Goal: Transaction & Acquisition: Book appointment/travel/reservation

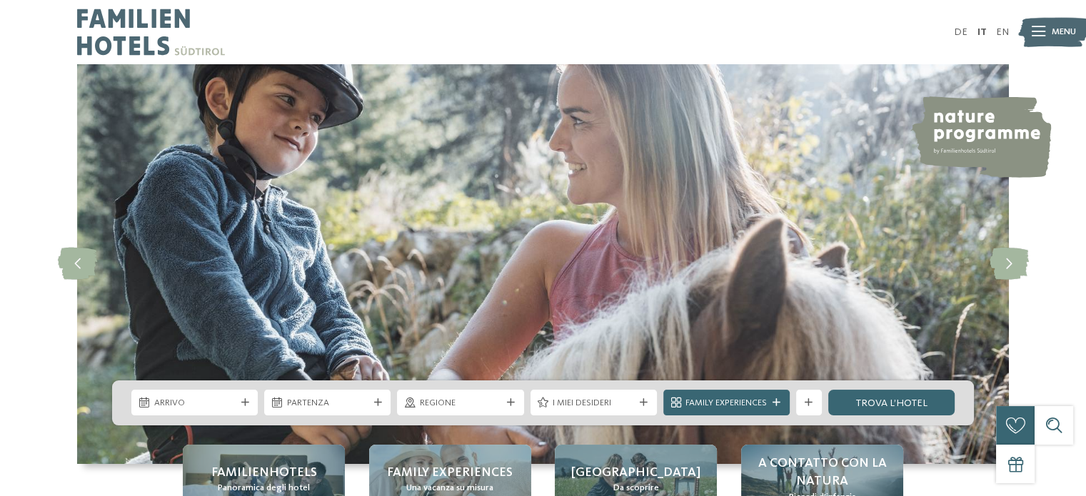
click at [954, 32] on div "DE IT EN Menu" at bounding box center [777, 32] width 466 height 64
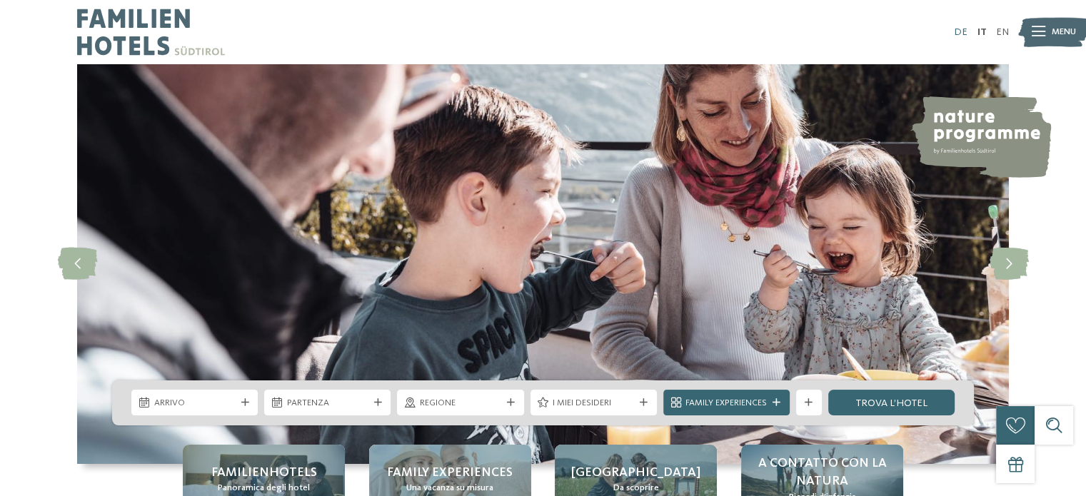
click at [960, 33] on link "DE" at bounding box center [961, 32] width 14 height 10
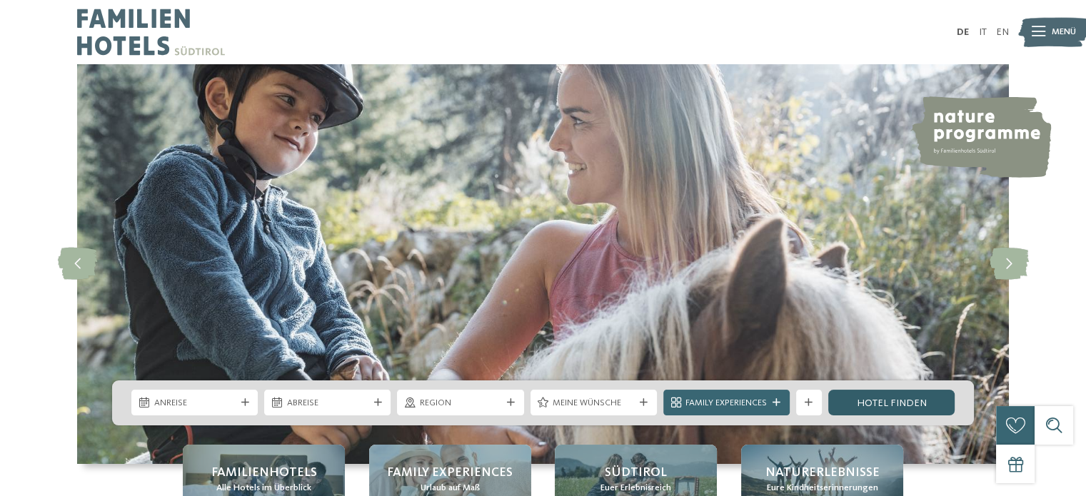
click at [831, 414] on link "Hotel finden" at bounding box center [892, 403] width 126 height 26
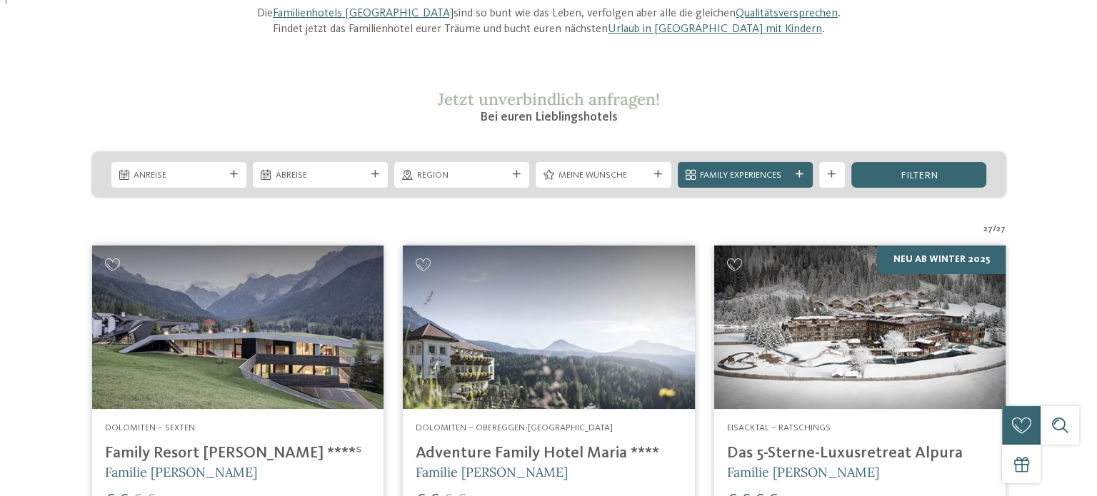
scroll to position [197, 0]
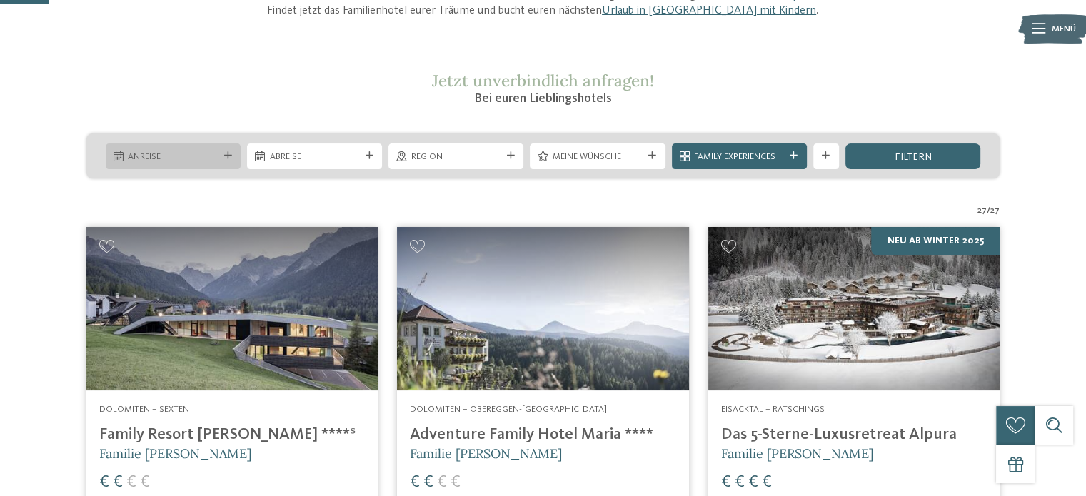
click at [224, 160] on div "Anreise" at bounding box center [173, 157] width 135 height 26
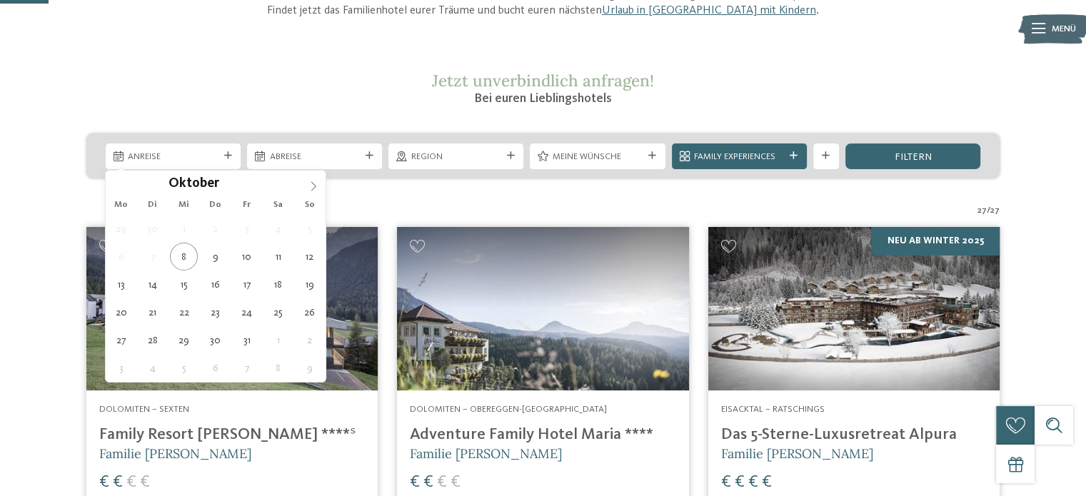
click at [309, 189] on icon at bounding box center [314, 186] width 10 height 10
type div "07.11.2025"
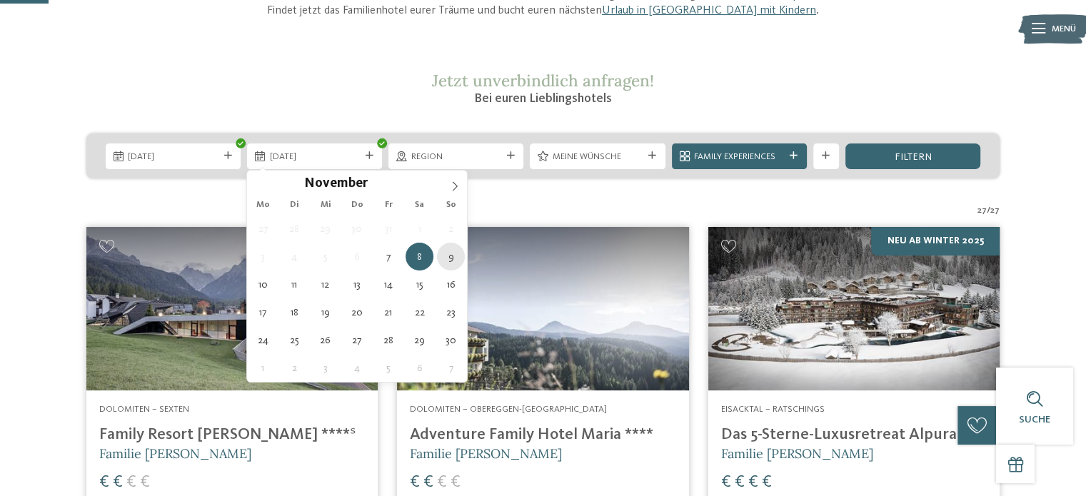
type div "09.11.2025"
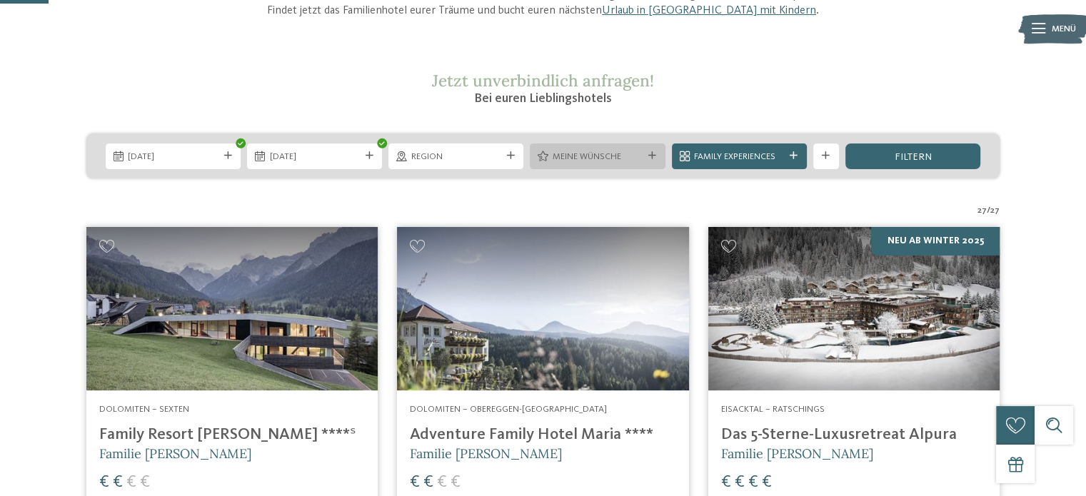
click at [653, 155] on icon at bounding box center [653, 156] width 8 height 8
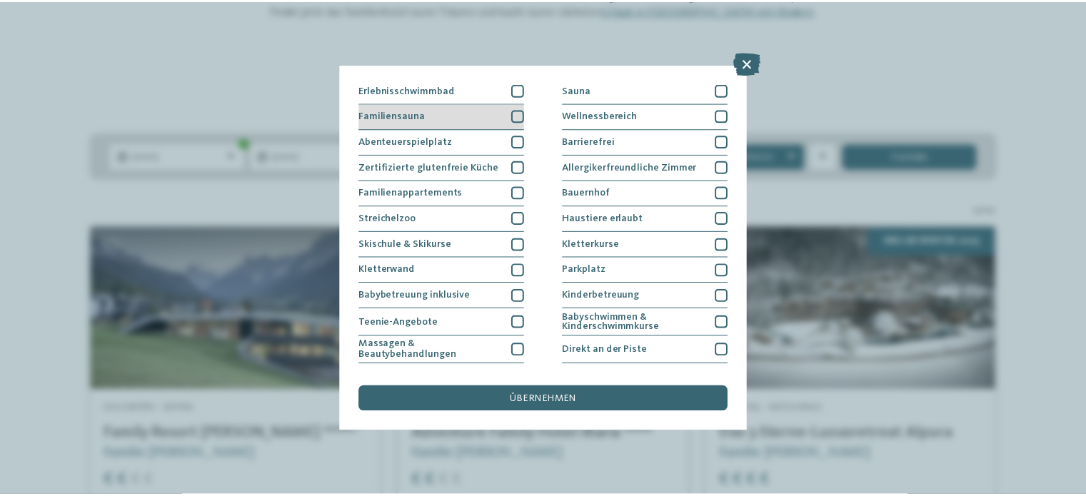
scroll to position [0, 0]
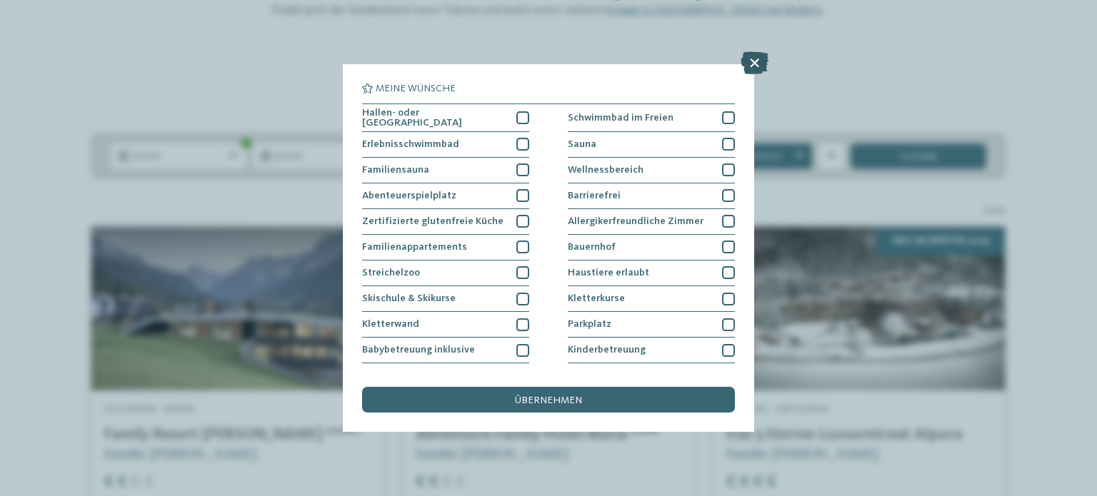
click at [752, 67] on icon at bounding box center [755, 62] width 28 height 23
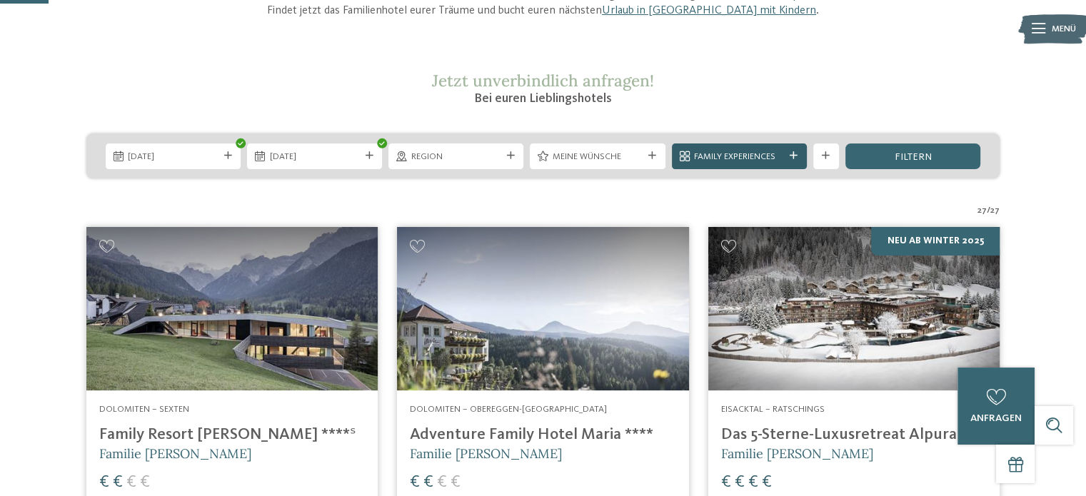
click at [752, 163] on div "Family Experiences" at bounding box center [739, 157] width 135 height 26
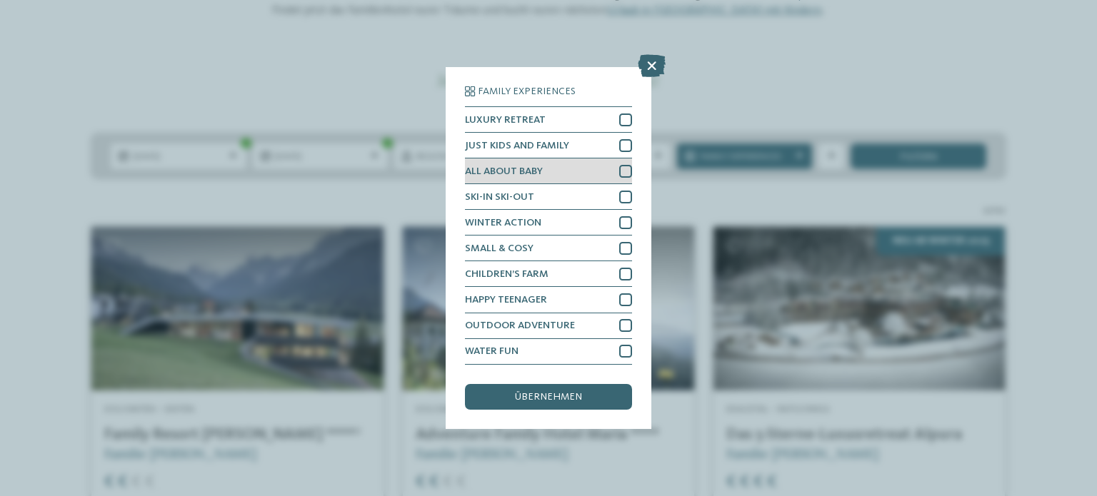
click at [601, 173] on div "ALL ABOUT BABY" at bounding box center [548, 172] width 167 height 26
click at [537, 383] on div "Family Experiences LUXURY RETREAT JUST KIDS AND FAMILY ALL ABOUT BABY" at bounding box center [548, 247] width 167 height 323
click at [538, 398] on span "übernehmen" at bounding box center [548, 397] width 67 height 10
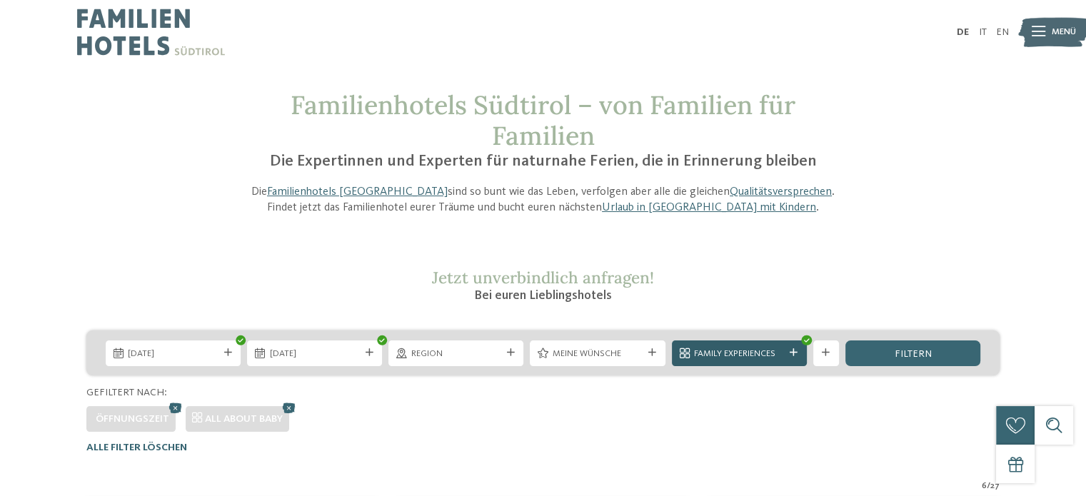
click at [752, 353] on span "Family Experiences" at bounding box center [739, 354] width 90 height 13
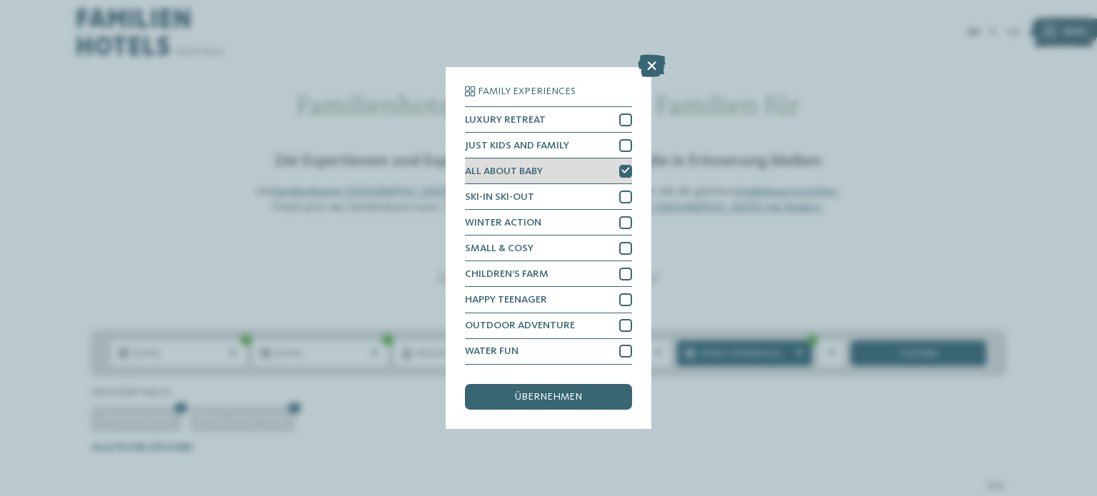
click at [616, 184] on div "ALL ABOUT BABY" at bounding box center [548, 172] width 167 height 26
click at [580, 394] on span "übernehmen" at bounding box center [548, 397] width 67 height 10
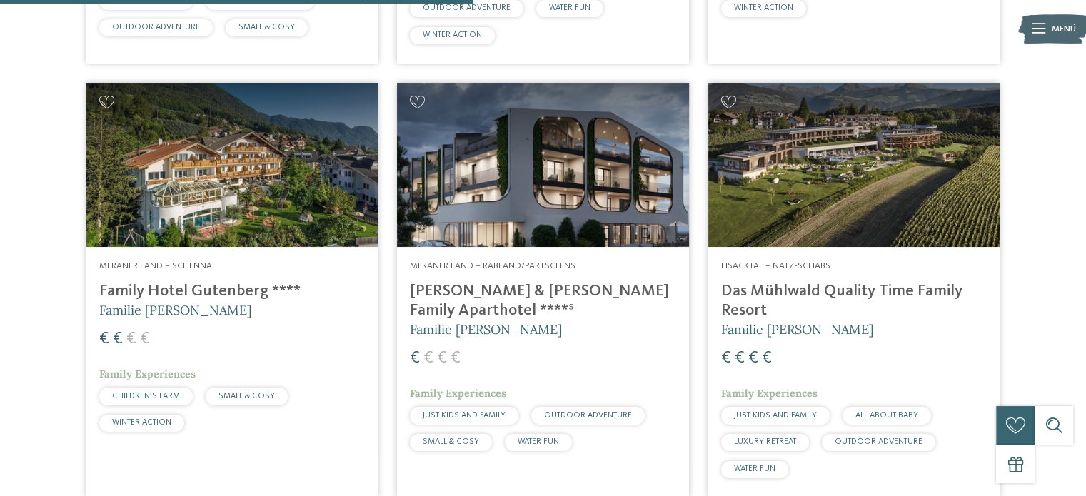
scroll to position [1250, 0]
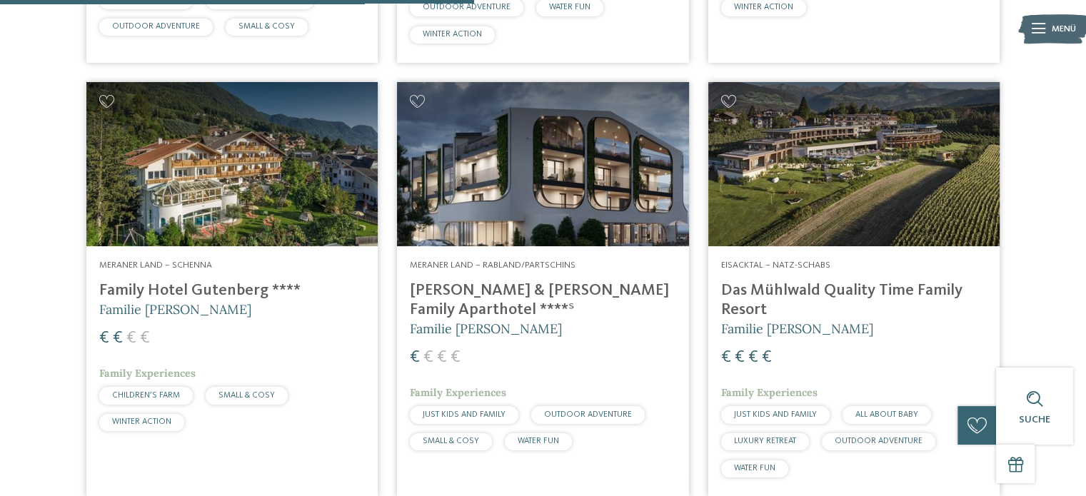
click at [566, 291] on h4 "[PERSON_NAME] & [PERSON_NAME] Family Aparthotel ****ˢ" at bounding box center [543, 300] width 266 height 39
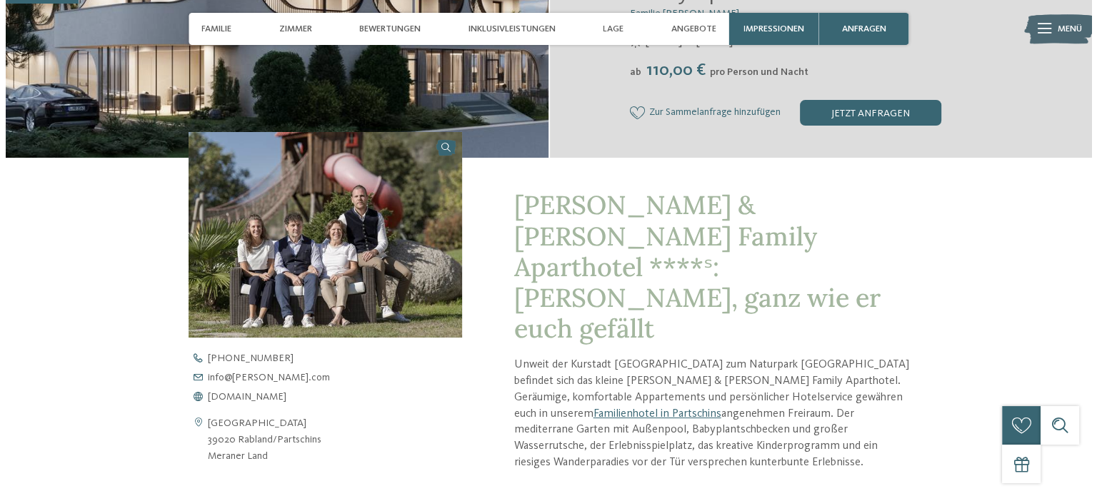
scroll to position [300, 0]
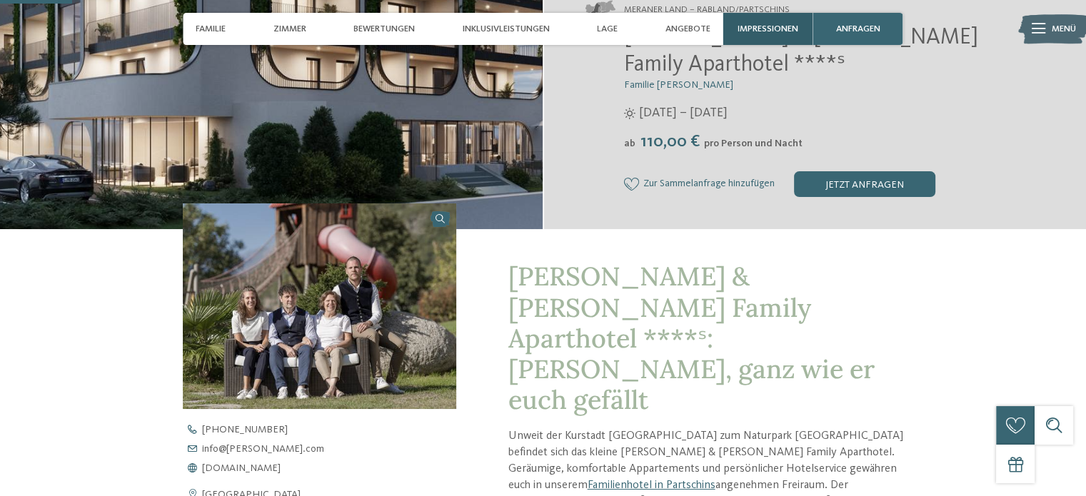
click at [751, 24] on span "Impressionen" at bounding box center [768, 29] width 61 height 11
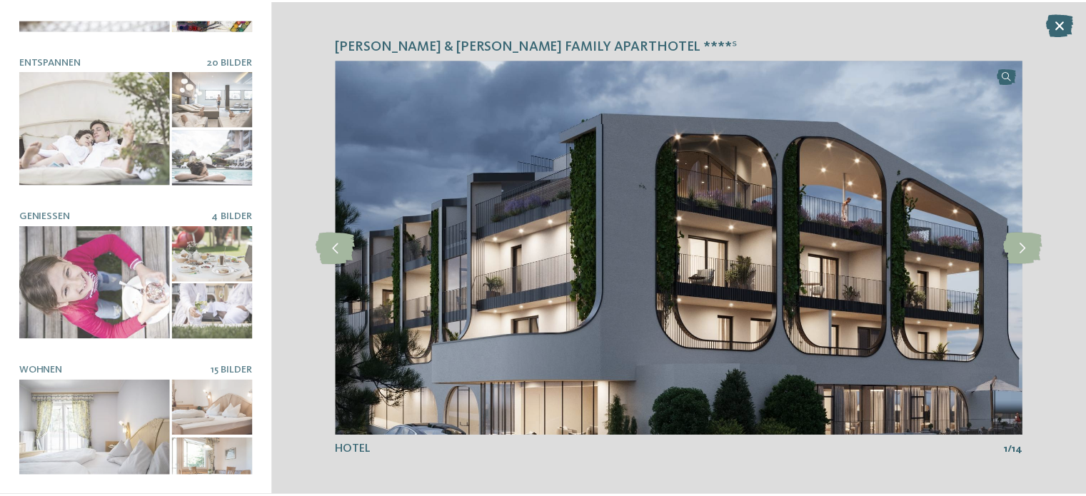
scroll to position [0, 0]
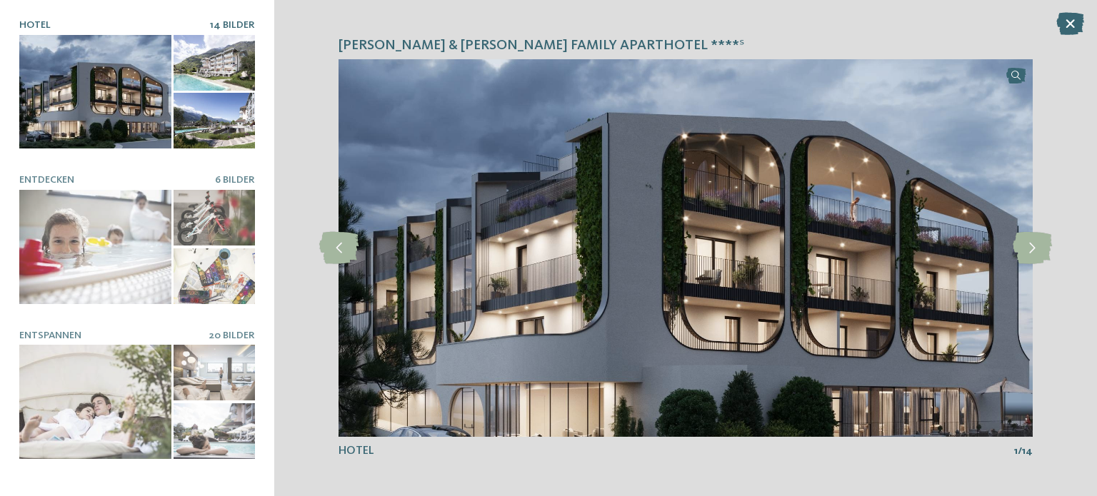
click at [194, 66] on div at bounding box center [214, 63] width 81 height 56
click at [202, 63] on div at bounding box center [214, 63] width 81 height 56
click at [216, 20] on span "14 Bilder" at bounding box center [232, 25] width 45 height 10
click at [21, 110] on div at bounding box center [95, 92] width 152 height 114
click at [101, 103] on div at bounding box center [95, 92] width 152 height 114
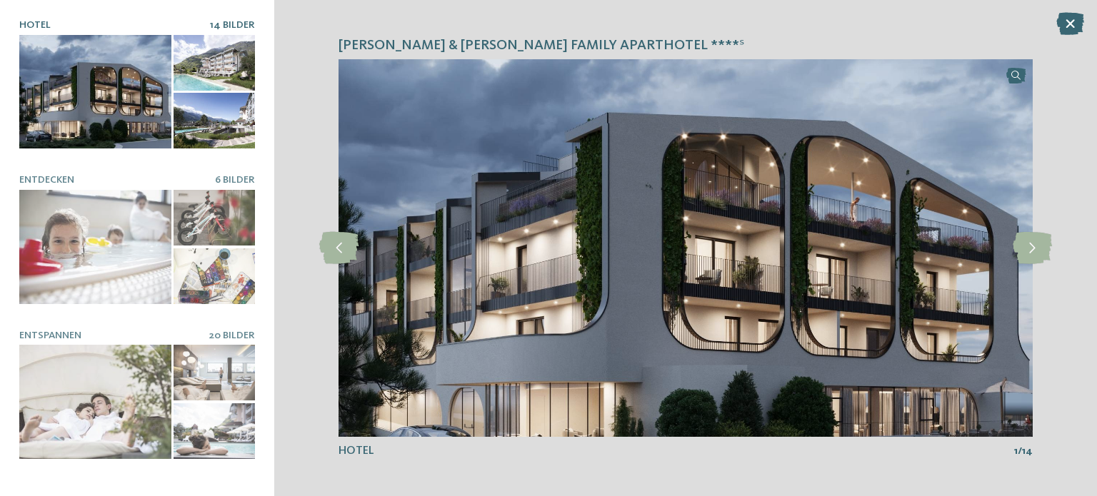
click at [208, 56] on div at bounding box center [214, 63] width 81 height 56
click at [1033, 241] on icon at bounding box center [1032, 248] width 39 height 32
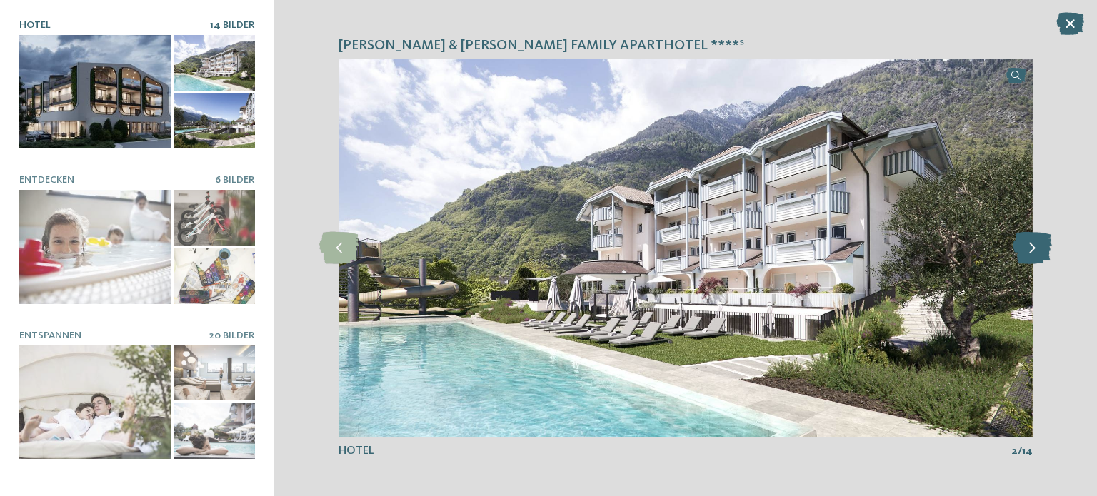
click at [1033, 241] on icon at bounding box center [1032, 248] width 39 height 32
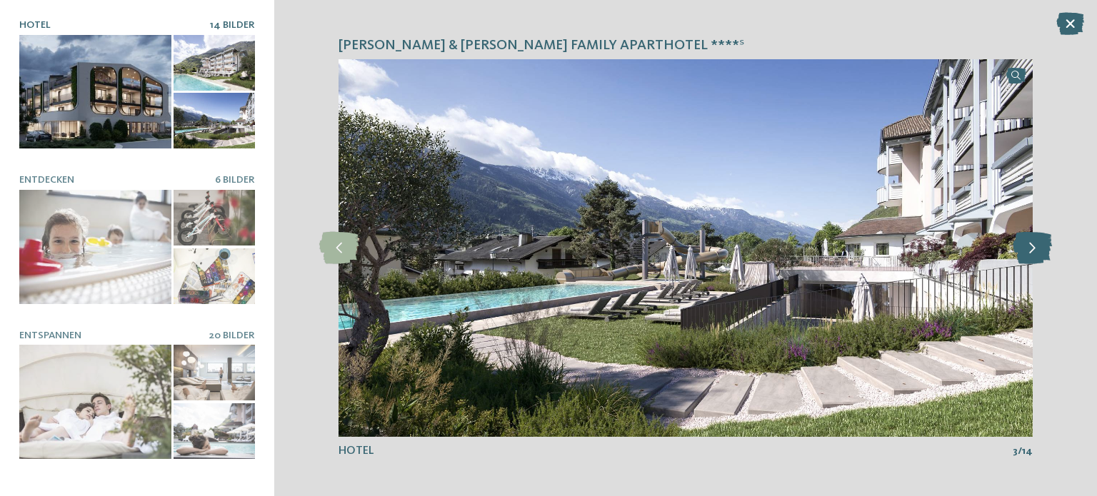
click at [1033, 241] on icon at bounding box center [1032, 248] width 39 height 32
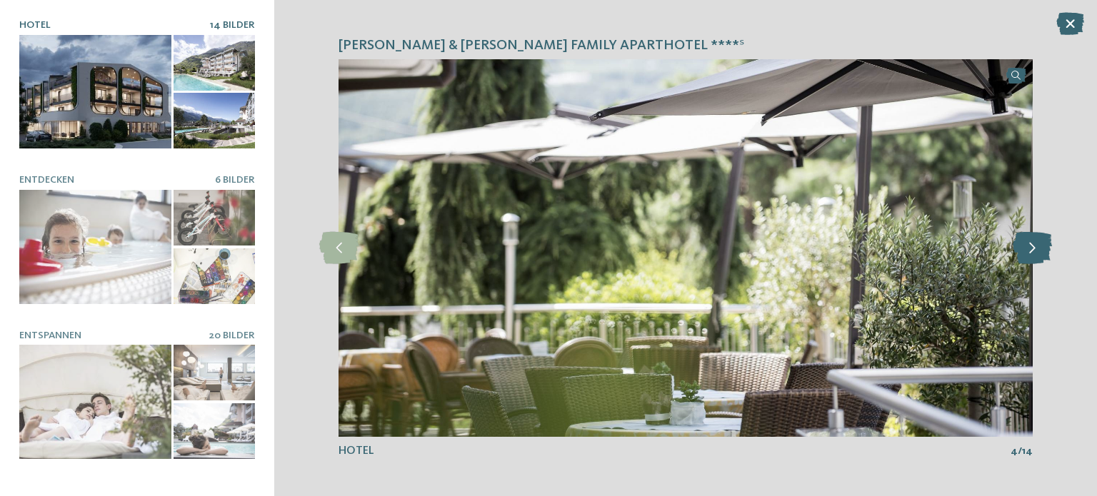
click at [1033, 241] on icon at bounding box center [1032, 248] width 39 height 32
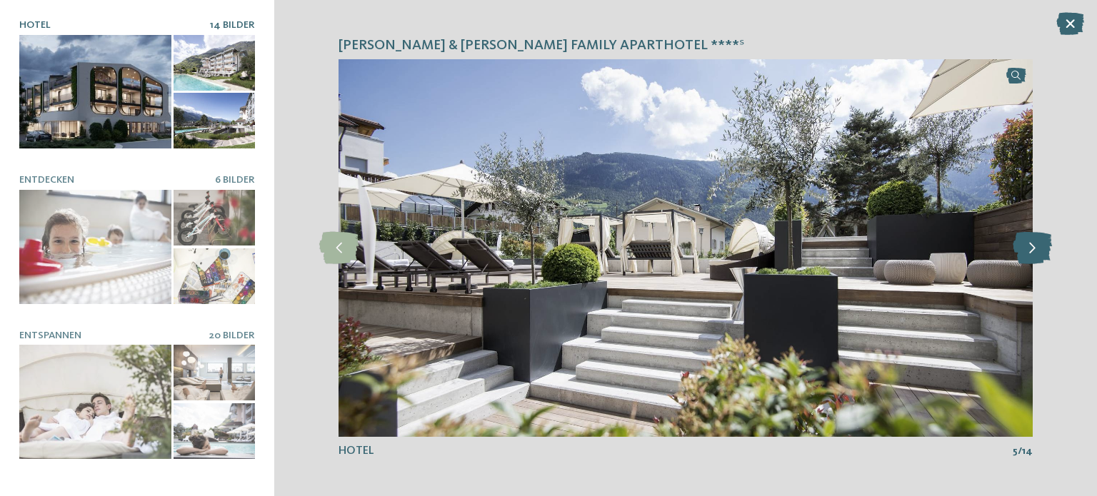
click at [1033, 241] on icon at bounding box center [1032, 248] width 39 height 32
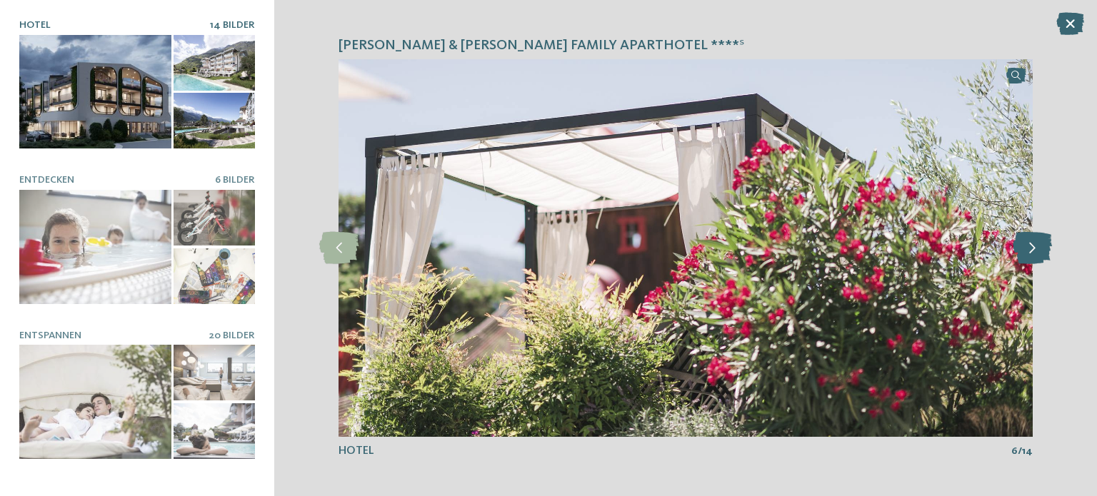
click at [1033, 241] on icon at bounding box center [1032, 248] width 39 height 32
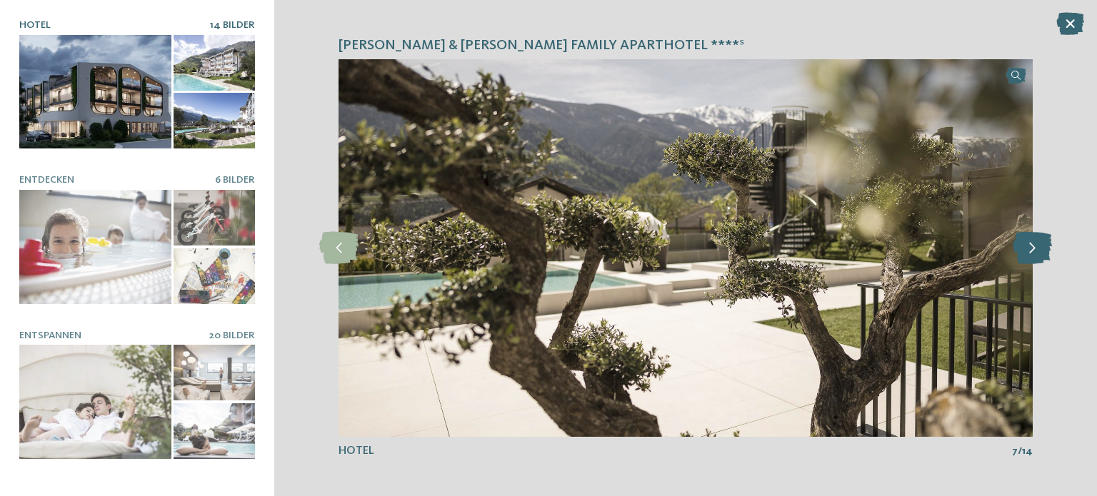
click at [1033, 241] on icon at bounding box center [1032, 248] width 39 height 32
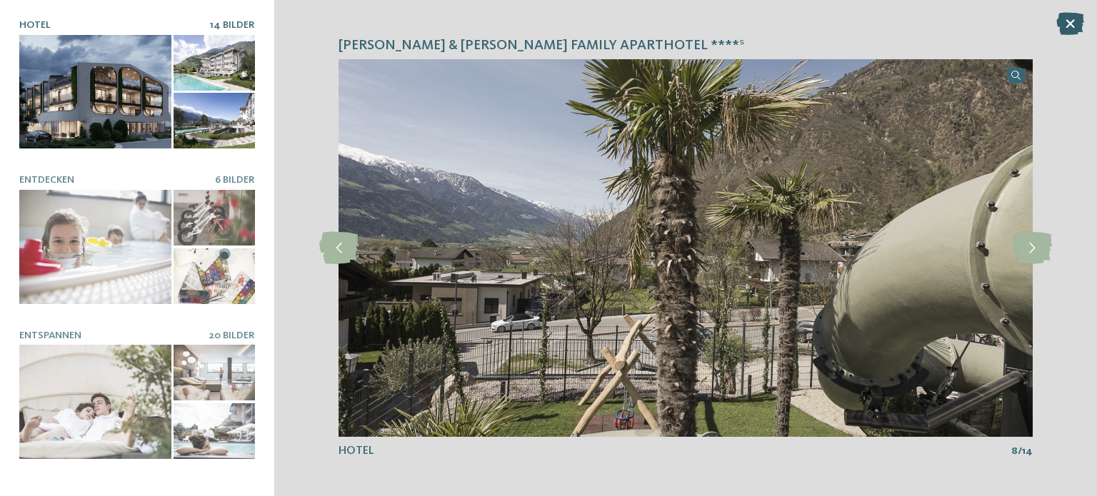
click at [1072, 25] on icon at bounding box center [1070, 23] width 28 height 23
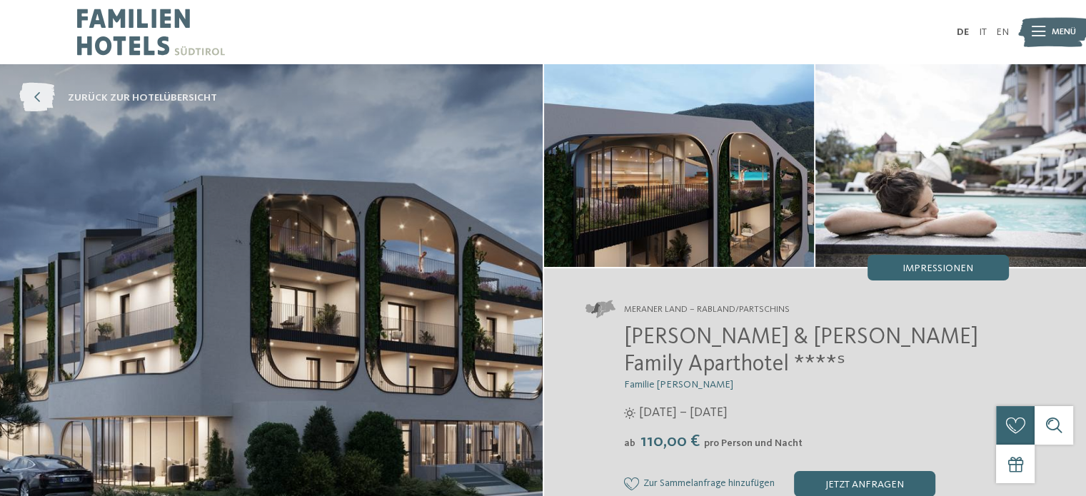
click at [34, 90] on icon at bounding box center [37, 98] width 36 height 29
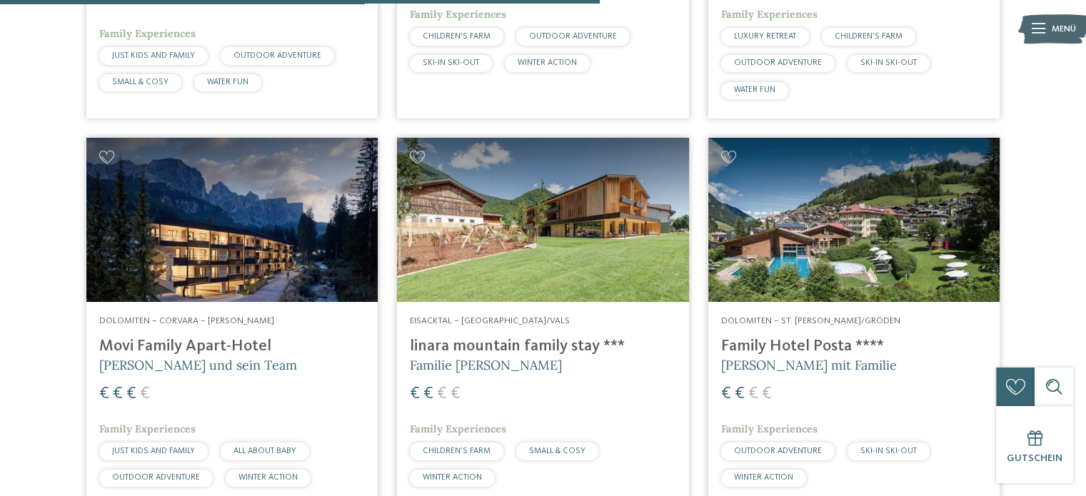
scroll to position [2451, 0]
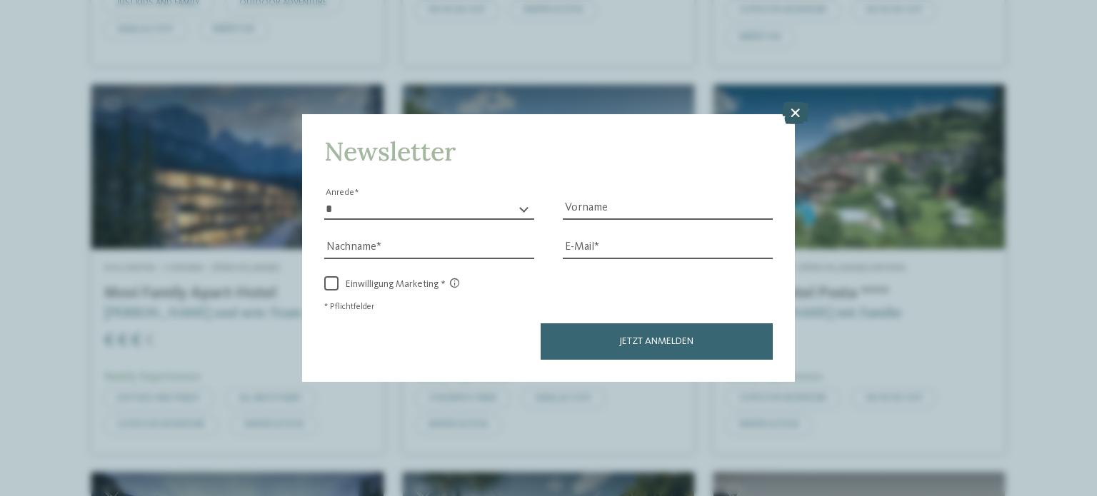
click at [794, 111] on icon at bounding box center [795, 112] width 28 height 23
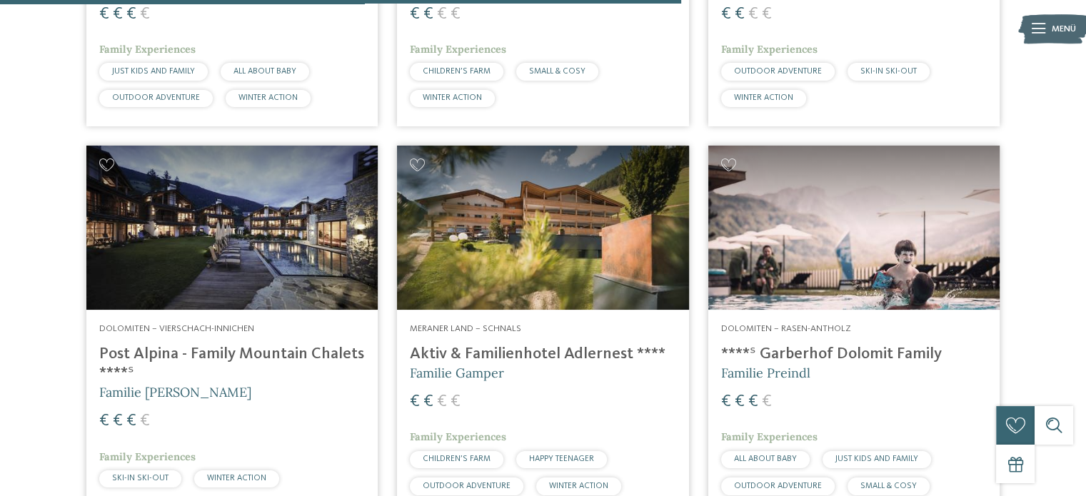
scroll to position [2901, 0]
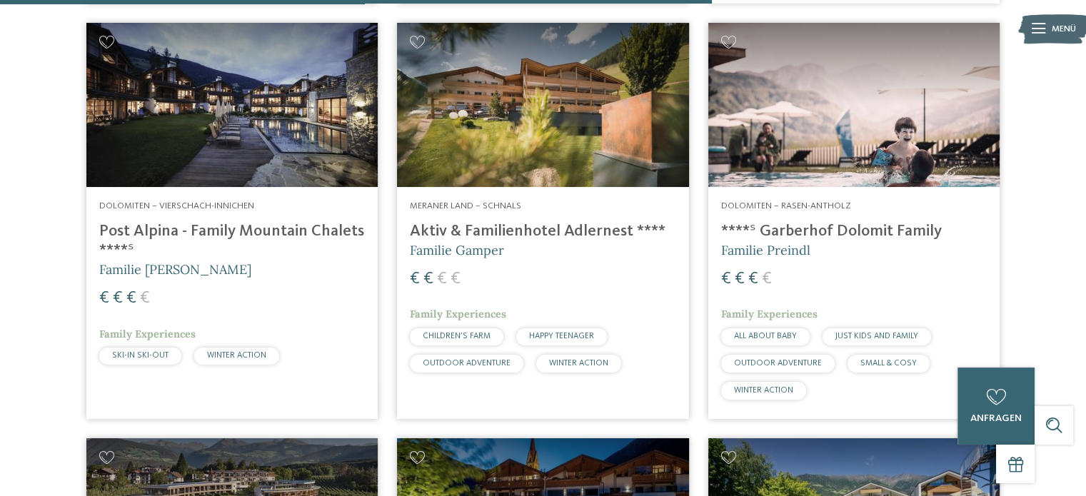
click at [796, 234] on h4 "****ˢ Garberhof Dolomit Family" at bounding box center [854, 231] width 266 height 19
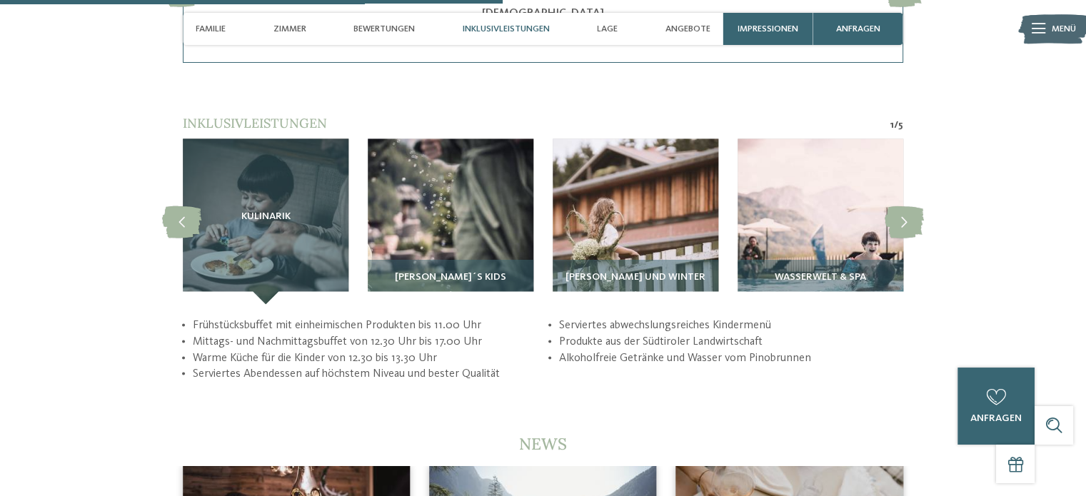
scroll to position [2542, 0]
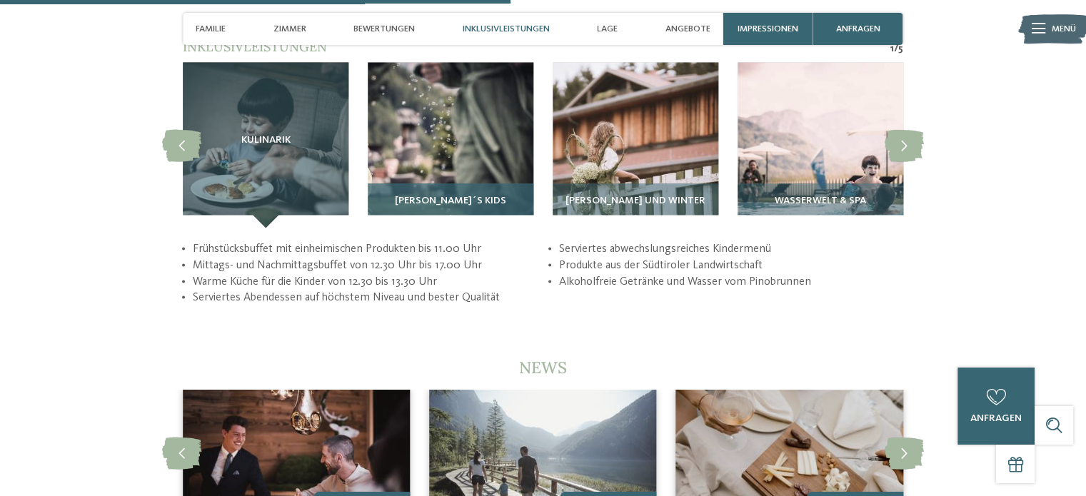
click at [475, 183] on div "[PERSON_NAME]´s Kids" at bounding box center [451, 205] width 166 height 45
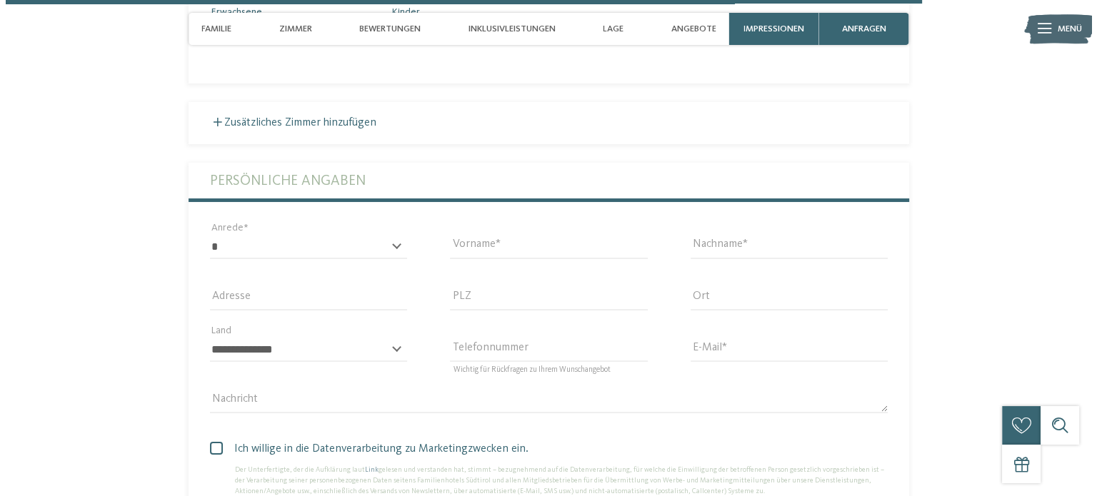
scroll to position [4573, 0]
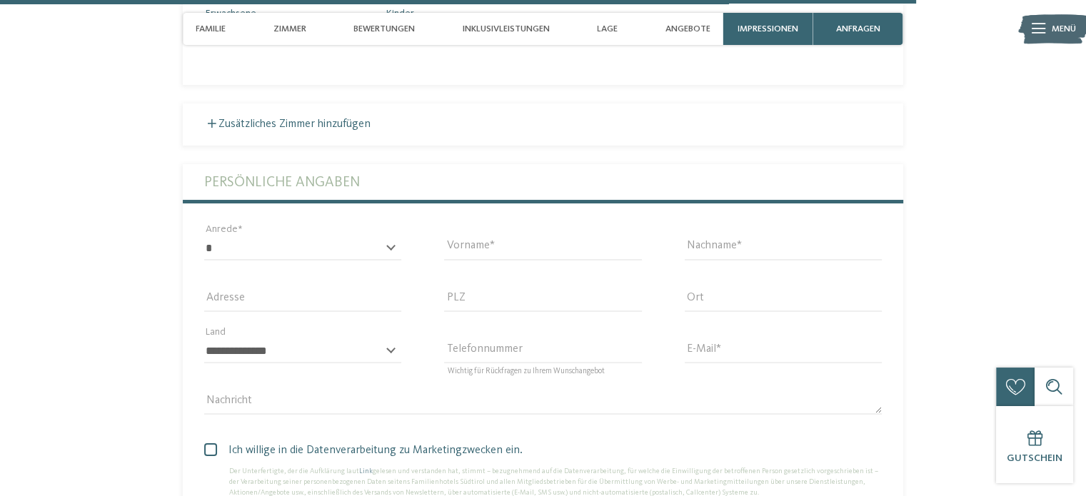
click at [1037, 28] on icon at bounding box center [1039, 29] width 14 height 10
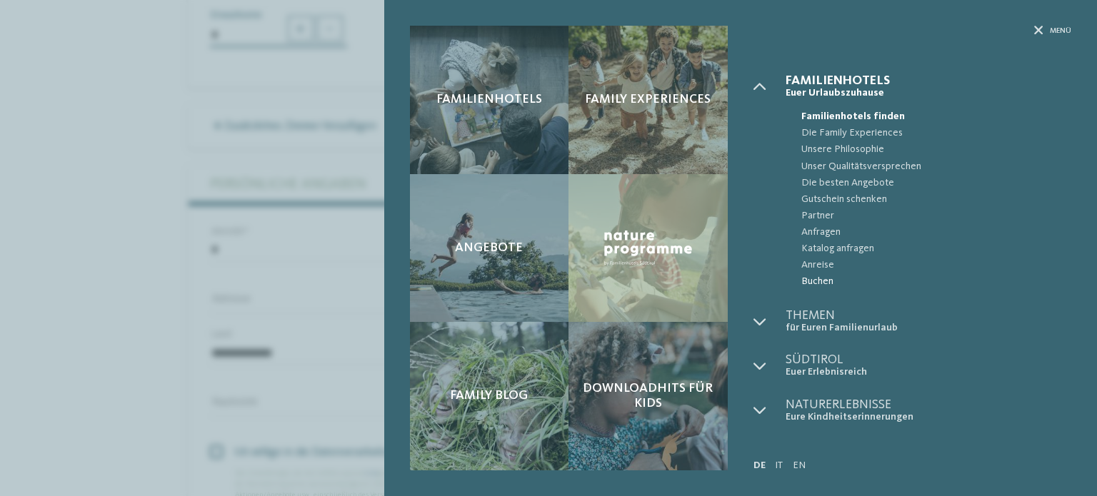
click at [831, 285] on span "Buchen" at bounding box center [936, 282] width 270 height 16
click at [823, 283] on span "Buchen" at bounding box center [936, 282] width 270 height 16
click at [819, 282] on span "Buchen" at bounding box center [936, 282] width 270 height 16
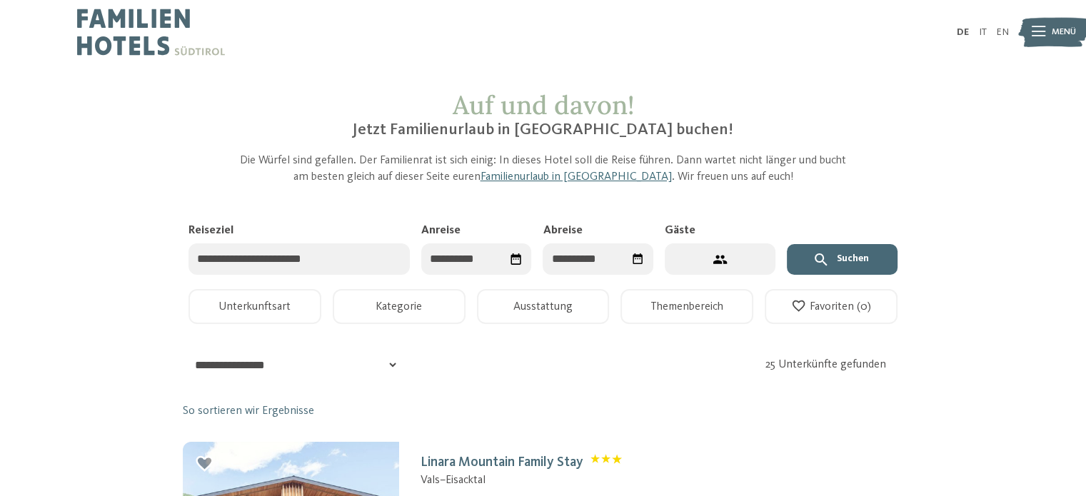
click at [381, 265] on input "Reiseziel" at bounding box center [299, 260] width 221 height 32
type input "****"
click at [349, 299] on div "Garberhof Dolomit Family" at bounding box center [295, 307] width 129 height 16
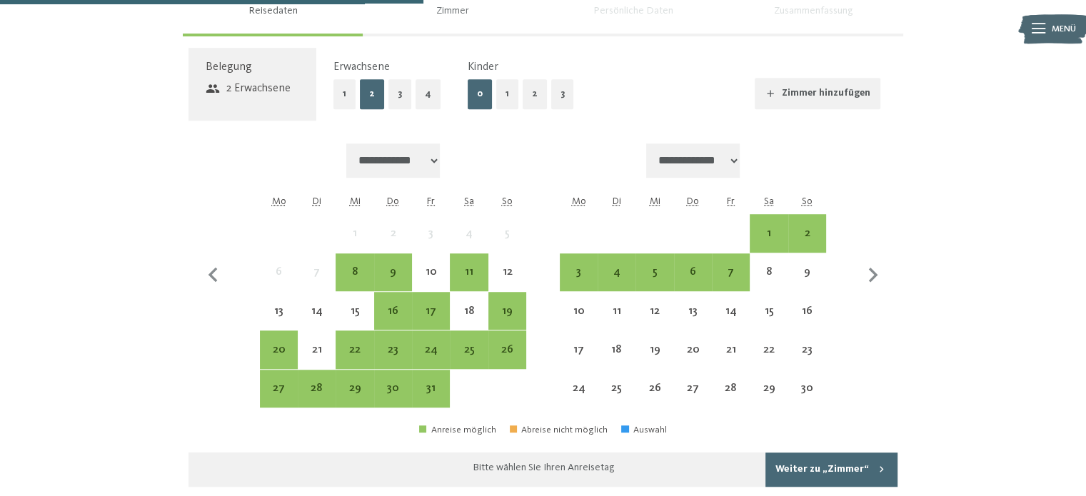
scroll to position [1005, 0]
click at [720, 266] on div "7" at bounding box center [731, 283] width 35 height 35
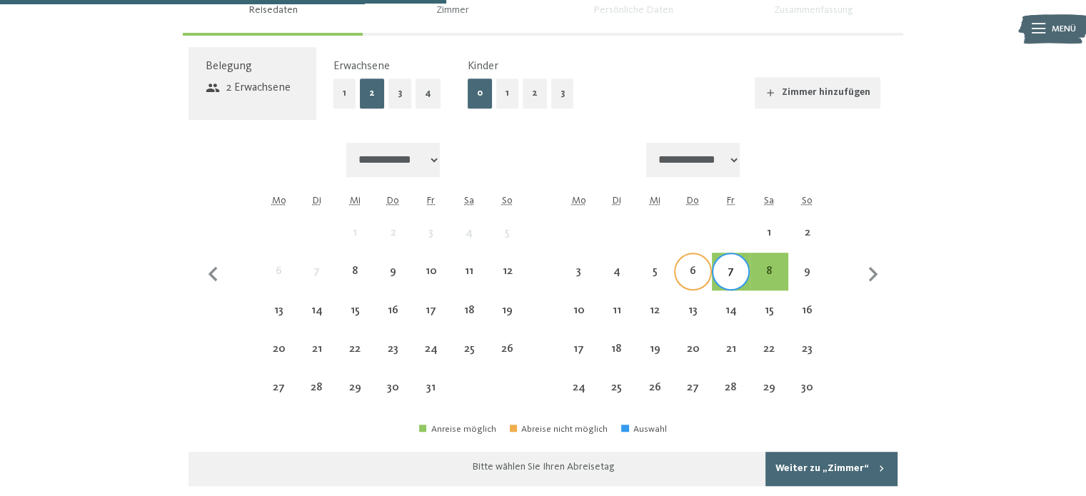
click at [694, 266] on div "6" at bounding box center [693, 283] width 35 height 35
click at [769, 266] on div "8" at bounding box center [768, 283] width 35 height 35
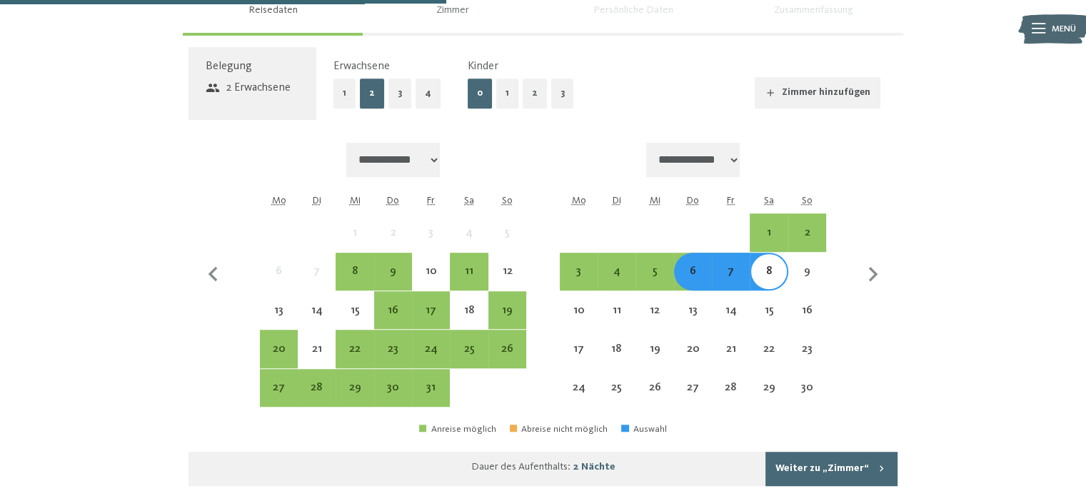
click at [831, 453] on button "Weiter zu „Zimmer“" at bounding box center [832, 469] width 132 height 34
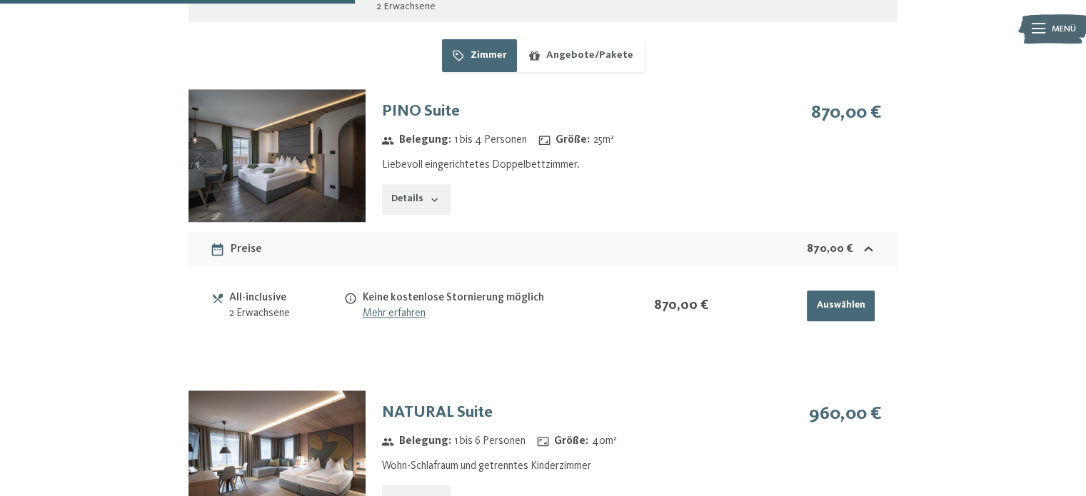
scroll to position [1091, 0]
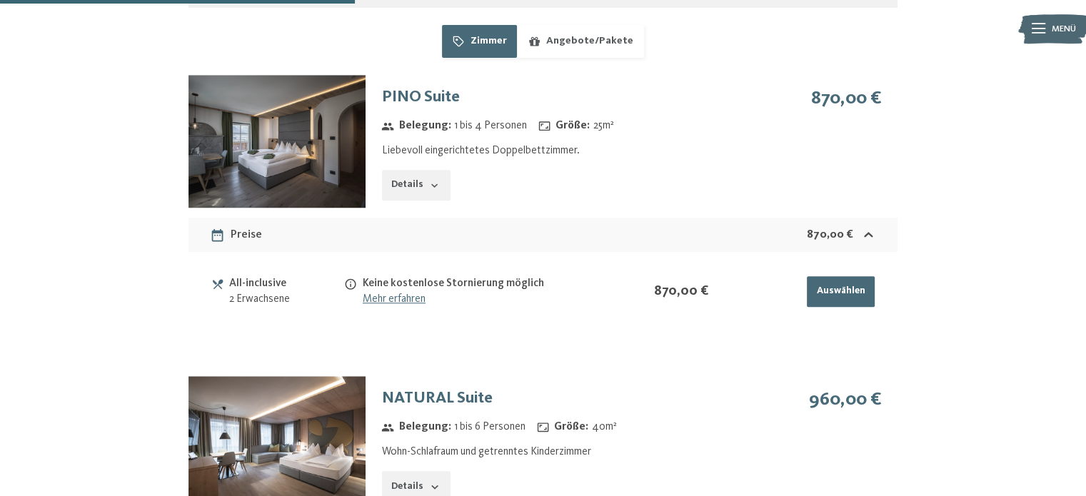
click at [373, 294] on link "Mehr erfahren" at bounding box center [394, 299] width 63 height 11
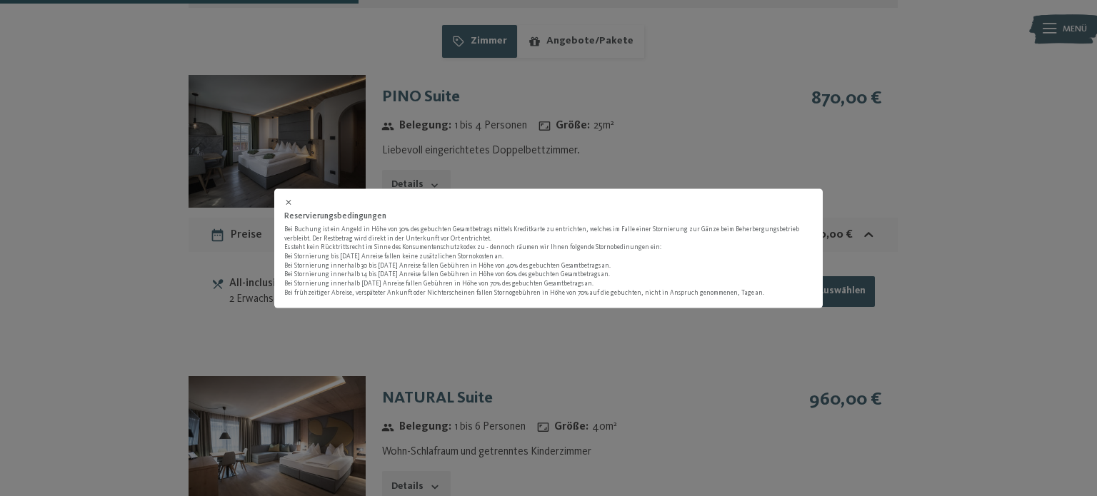
click at [293, 204] on div at bounding box center [548, 203] width 529 height 10
click at [285, 203] on icon at bounding box center [288, 203] width 9 height 9
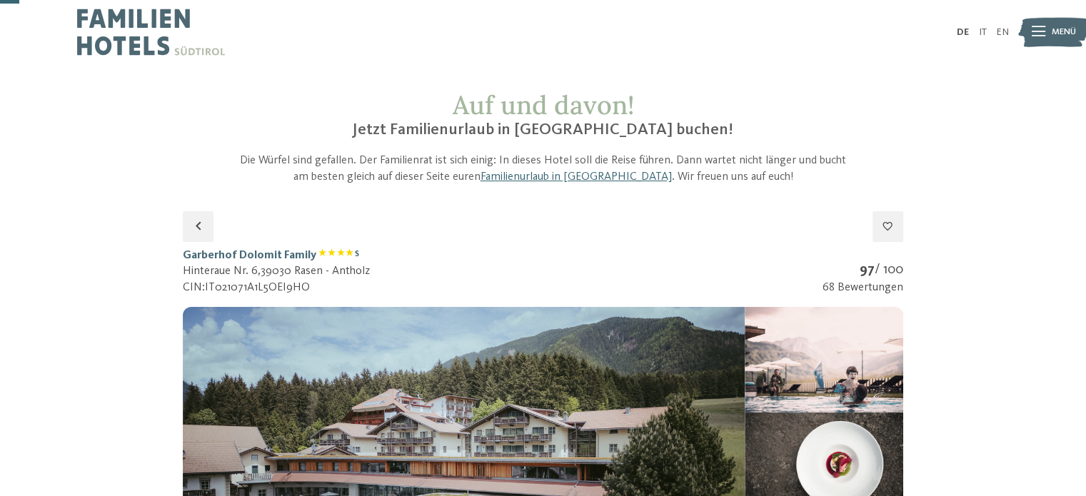
scroll to position [96, 0]
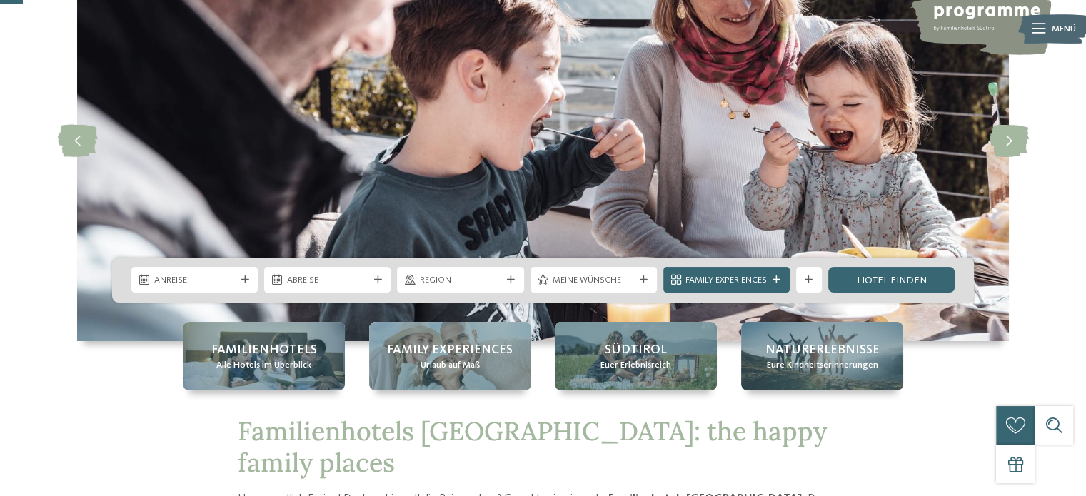
scroll to position [123, 0]
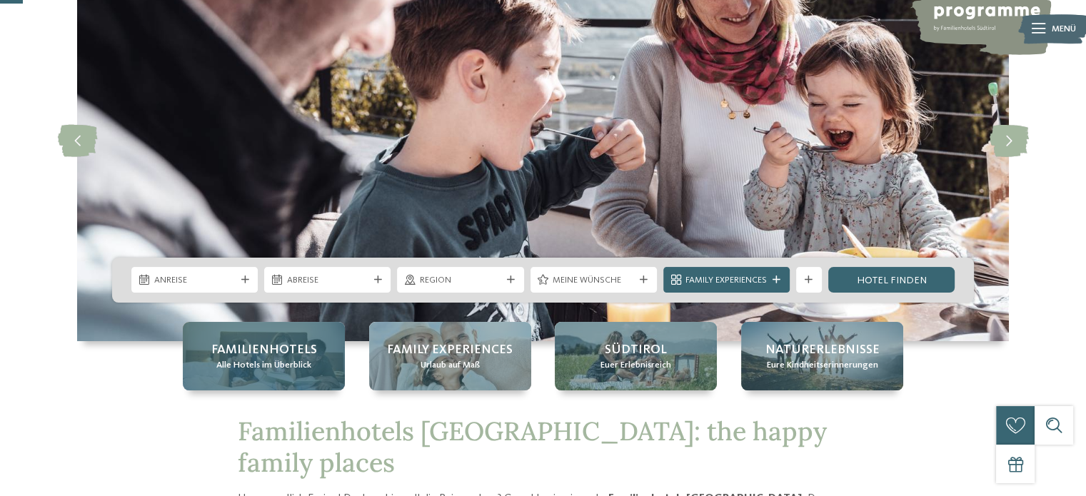
click at [264, 346] on span "Familienhotels" at bounding box center [264, 350] width 106 height 18
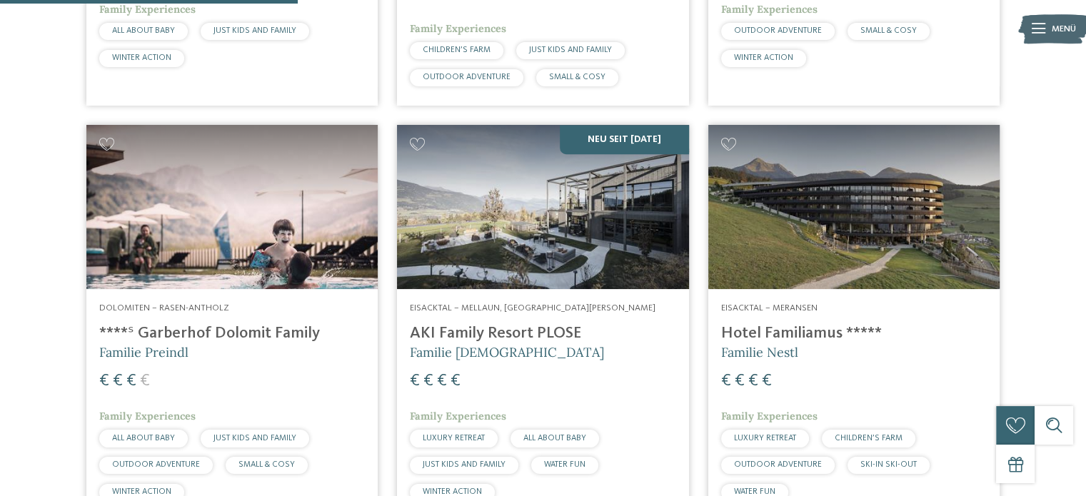
scroll to position [1239, 0]
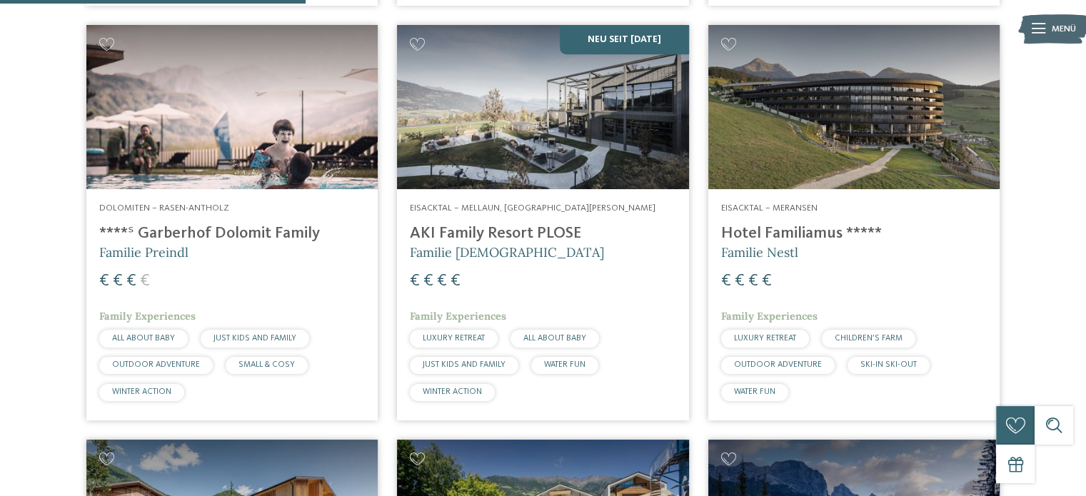
click at [248, 239] on h4 "****ˢ Garberhof Dolomit Family" at bounding box center [232, 233] width 266 height 19
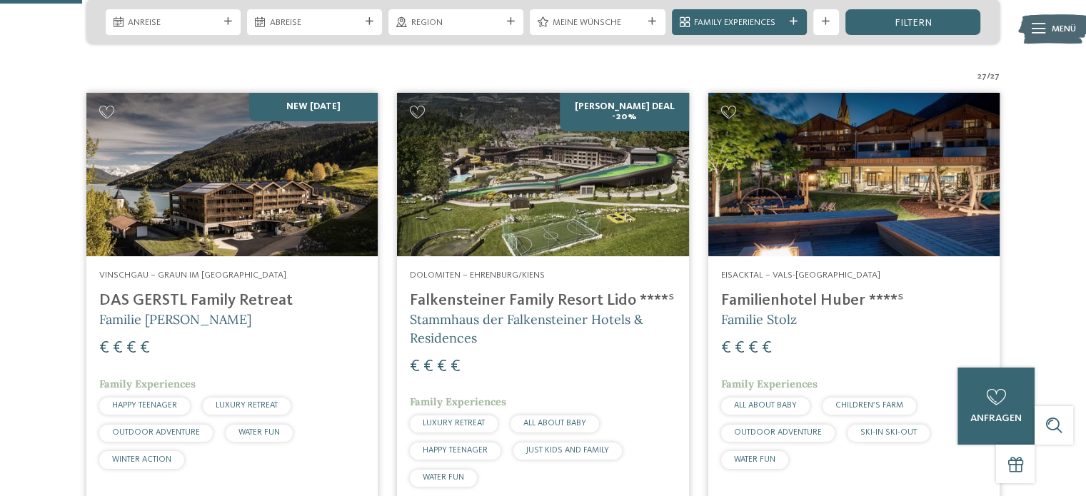
scroll to position [346, 0]
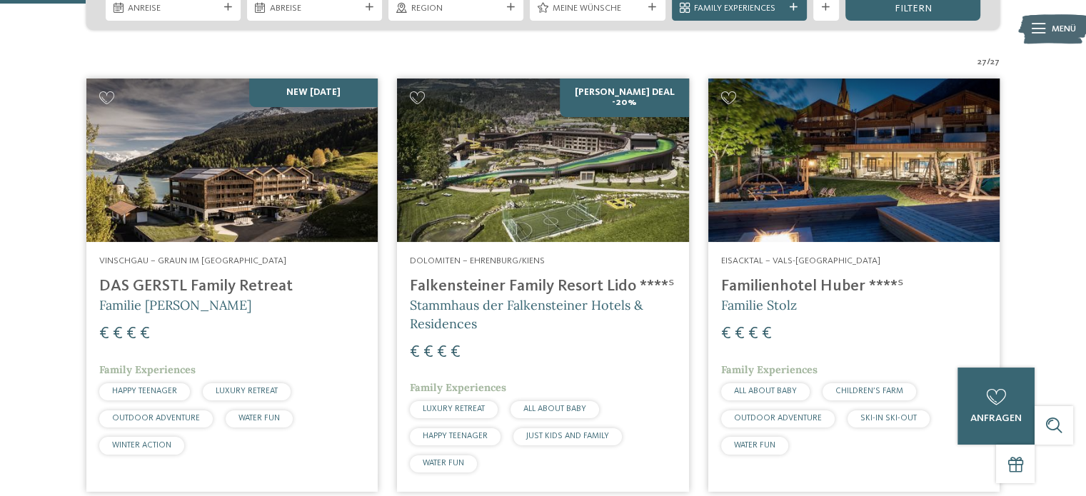
click at [246, 288] on h4 "DAS GERSTL Family Retreat" at bounding box center [232, 286] width 266 height 19
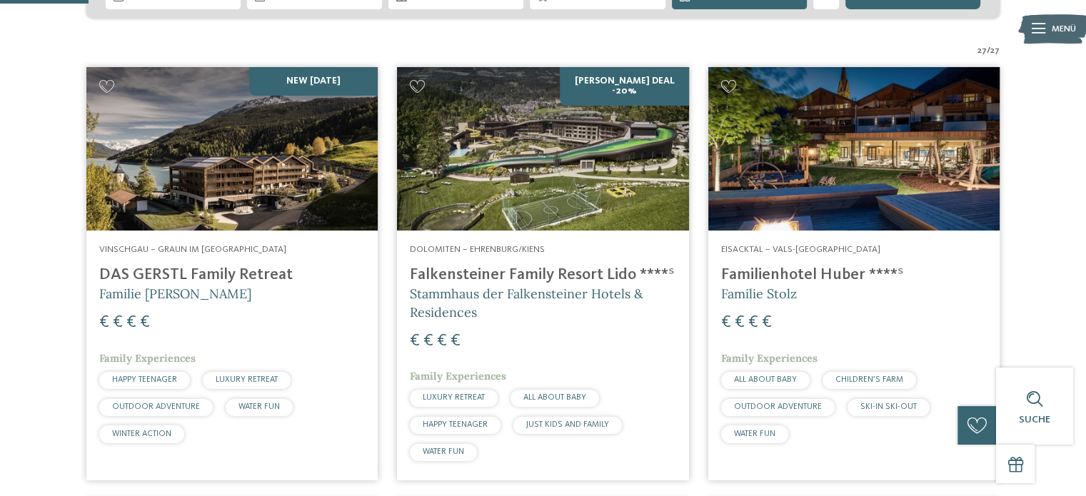
scroll to position [356, 0]
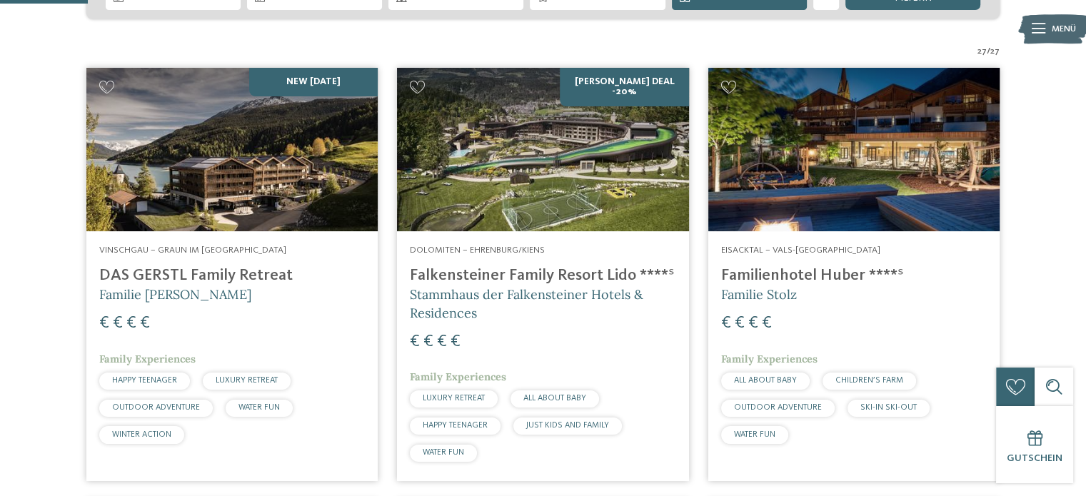
click at [553, 271] on h4 "Falkensteiner Family Resort Lido ****ˢ" at bounding box center [543, 275] width 266 height 19
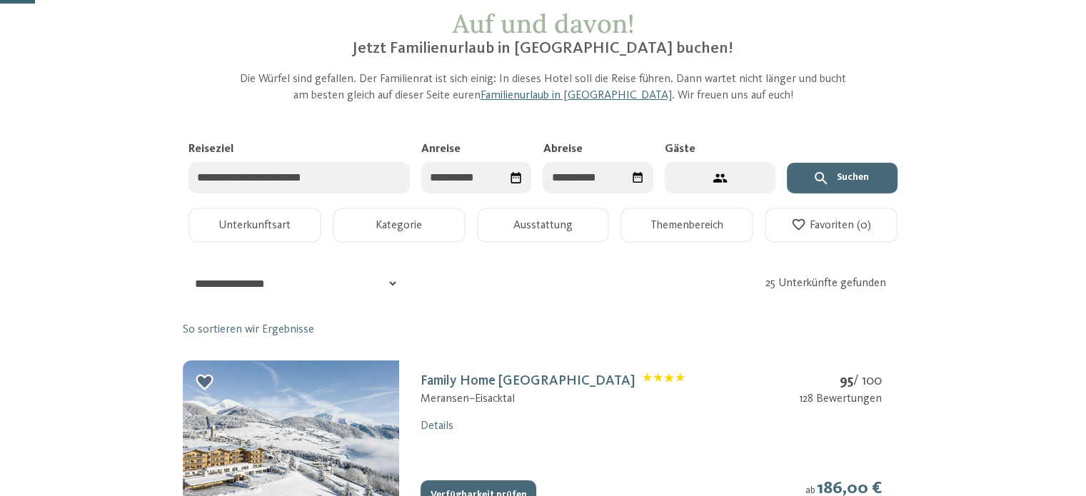
scroll to position [82, 0]
click at [301, 188] on input "Reiseziel" at bounding box center [299, 177] width 221 height 32
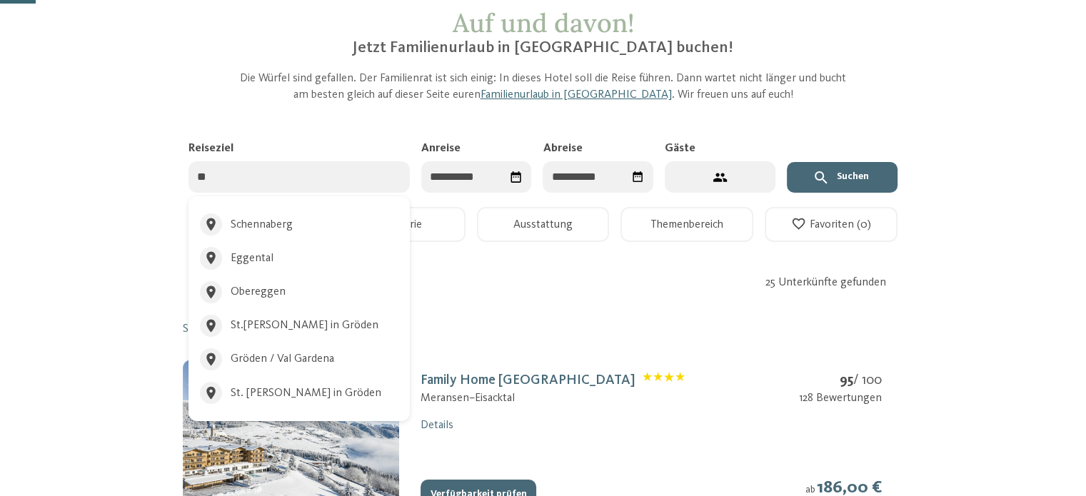
type input "***"
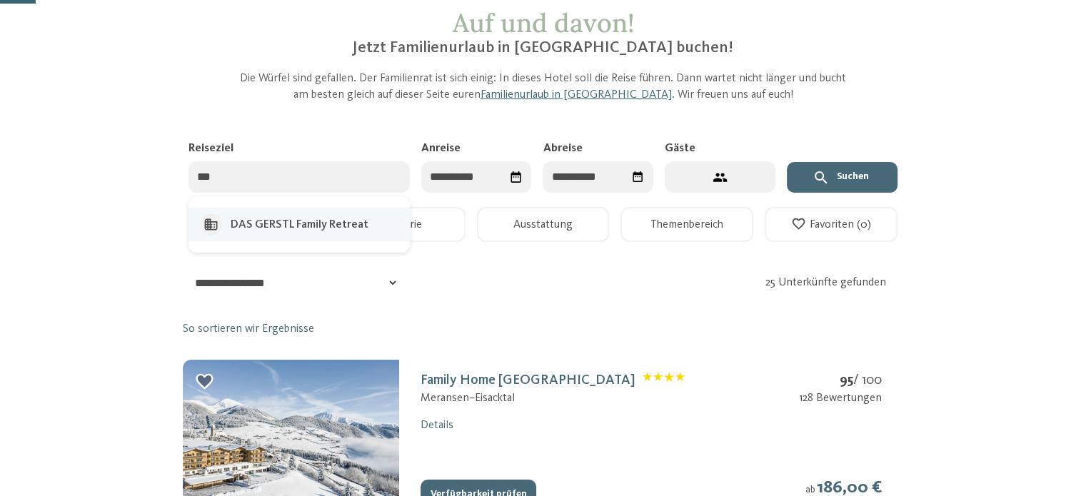
drag, startPoint x: 311, startPoint y: 219, endPoint x: 327, endPoint y: 221, distance: 16.0
click at [327, 221] on div "DAS GERSTL Family Retreat" at bounding box center [300, 225] width 138 height 16
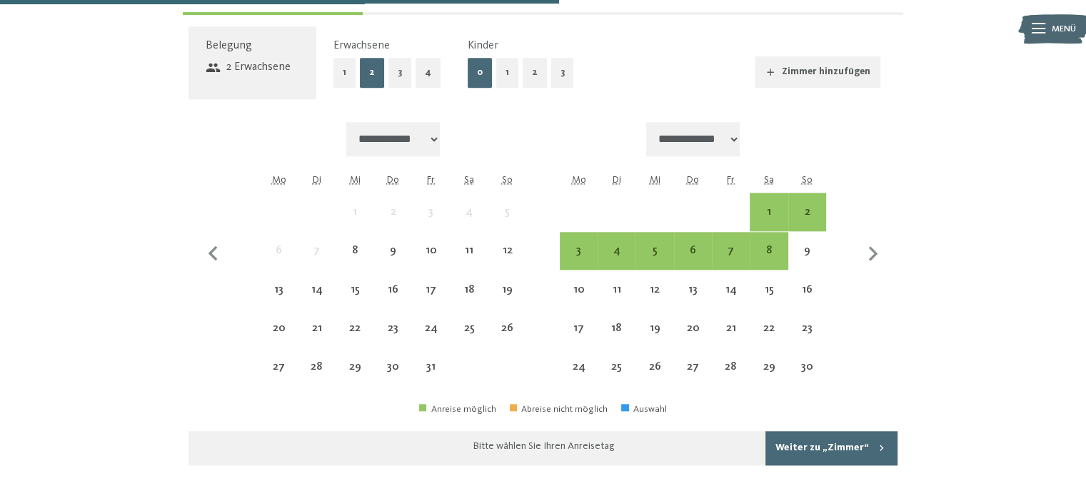
scroll to position [1415, 0]
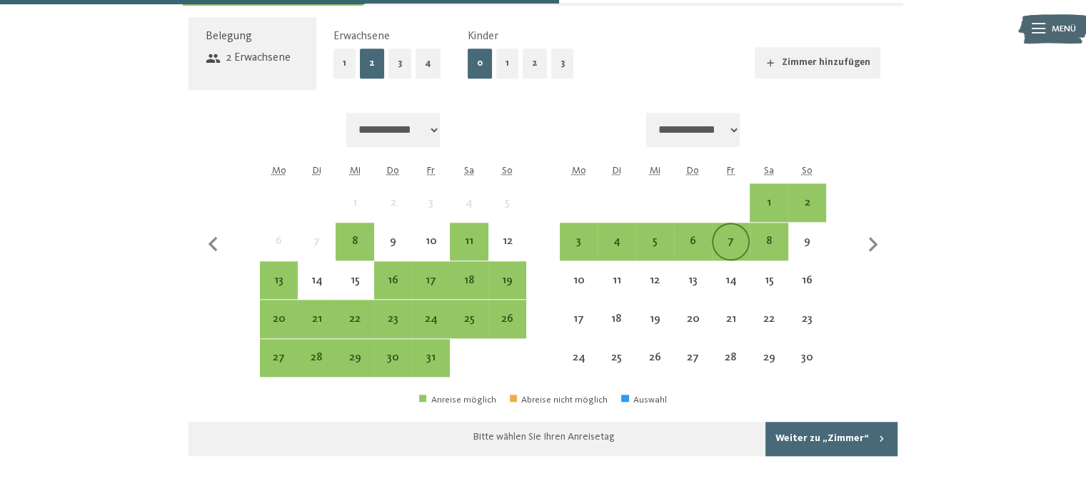
click at [727, 229] on div "7" at bounding box center [731, 241] width 35 height 35
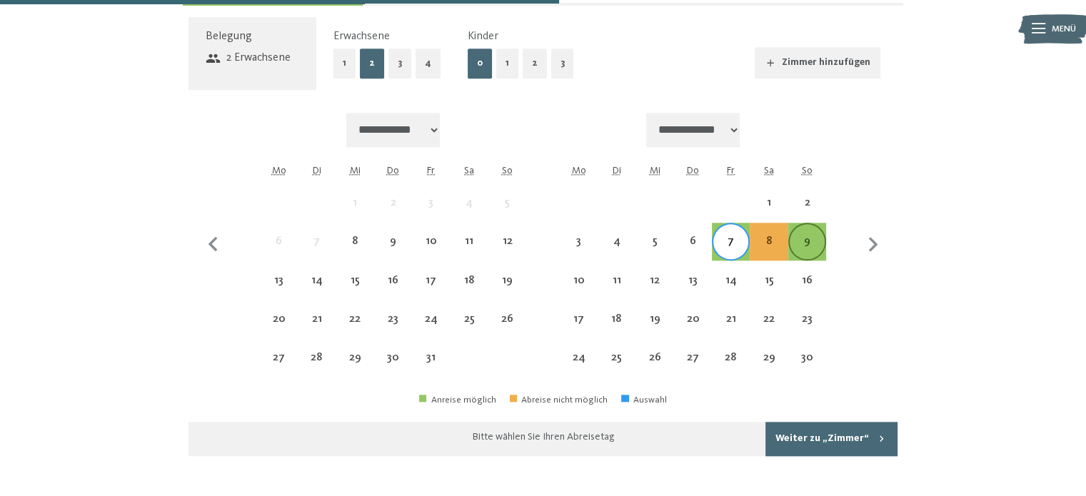
click at [814, 233] on div "9" at bounding box center [807, 241] width 35 height 35
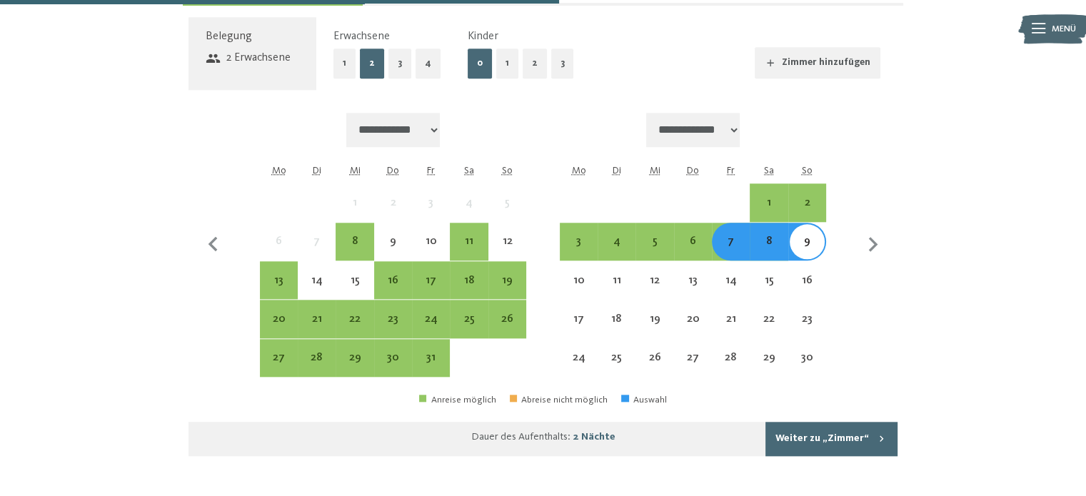
click at [825, 435] on button "Weiter zu „Zimmer“" at bounding box center [832, 439] width 132 height 34
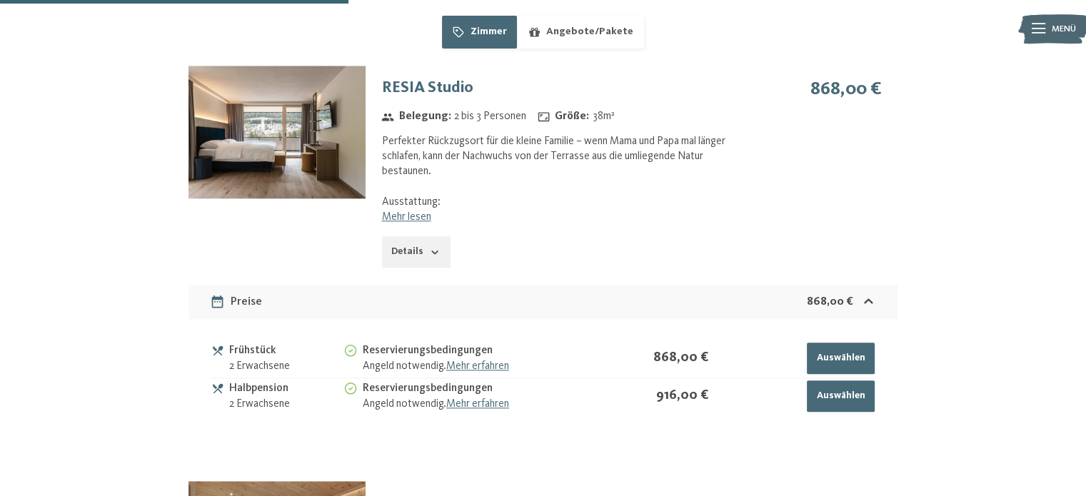
scroll to position [1480, 0]
click at [764, 240] on div "RESIA Studio Belegung : 2 bis 3 Personen Größe : 38 m² Perfekter Rückzugsort fü…" at bounding box center [543, 173] width 709 height 214
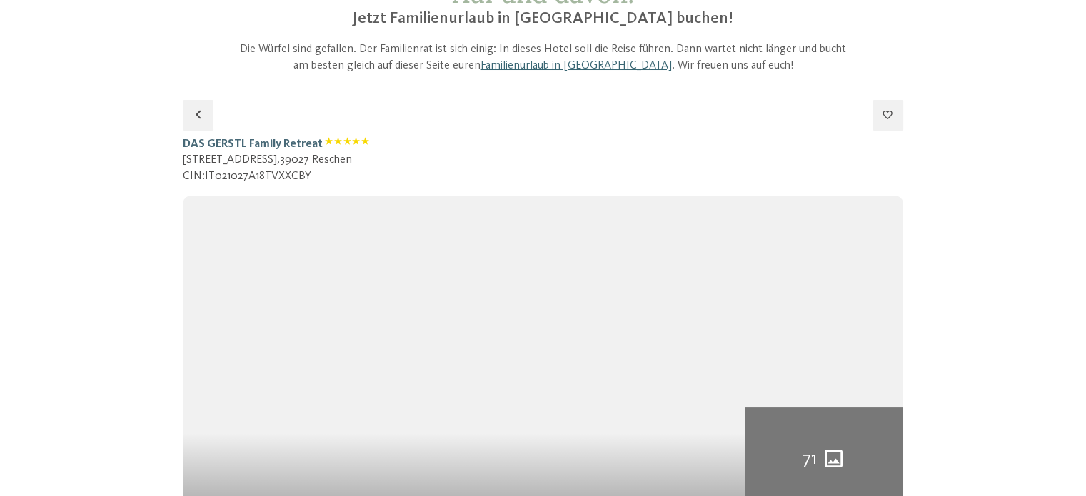
scroll to position [0, 0]
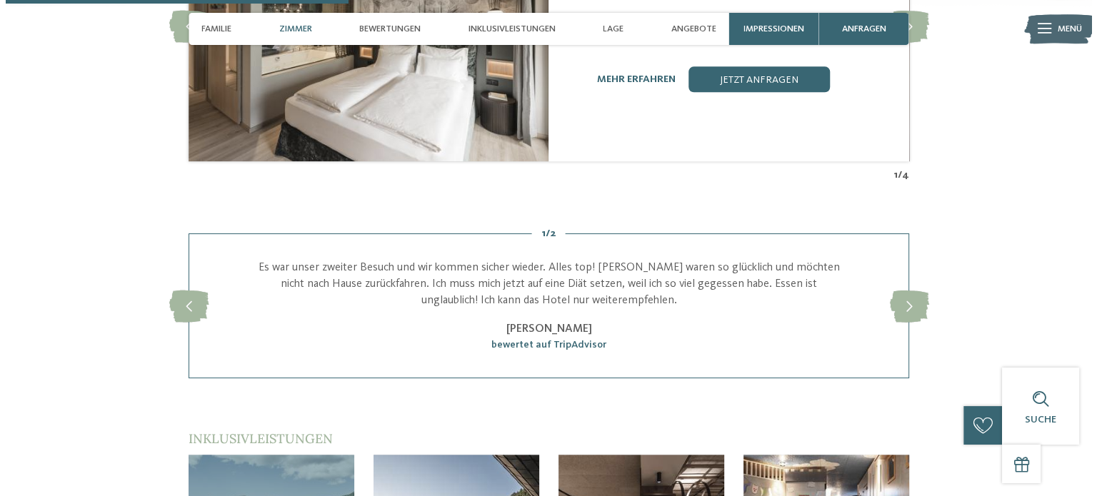
scroll to position [1421, 0]
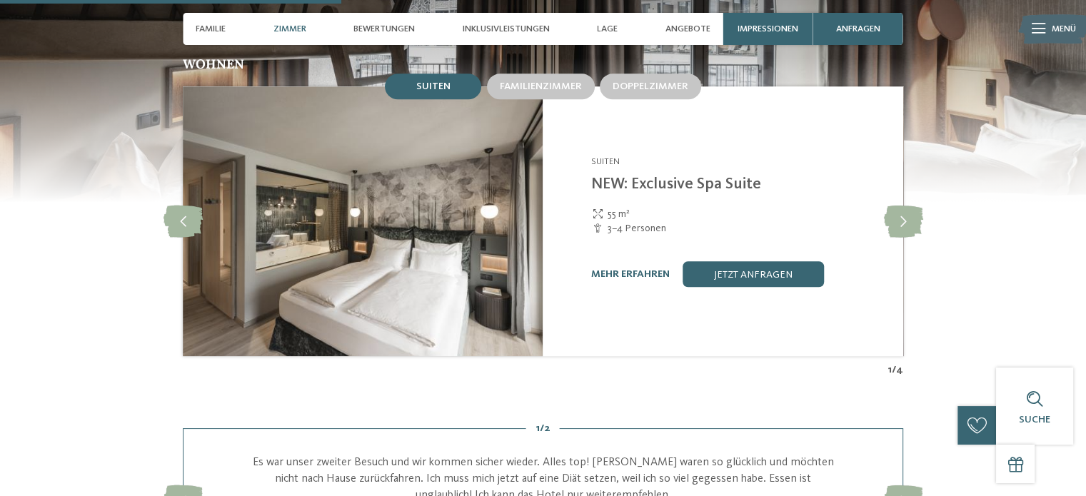
click at [1021, 32] on img at bounding box center [1054, 29] width 71 height 36
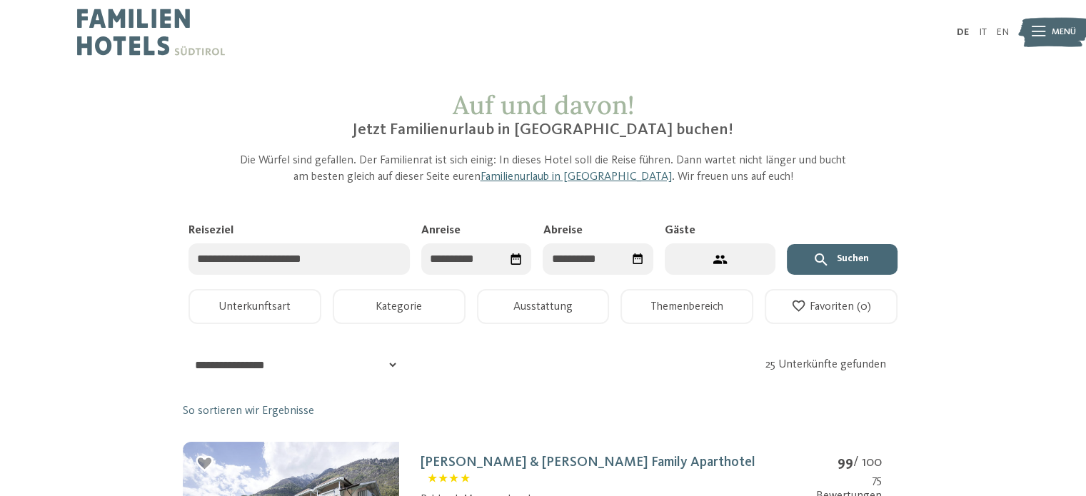
click at [287, 269] on input "Reiseziel" at bounding box center [299, 260] width 221 height 32
type input "****"
click at [297, 302] on div "Falkensteiner Family Resort Lido" at bounding box center [311, 307] width 160 height 16
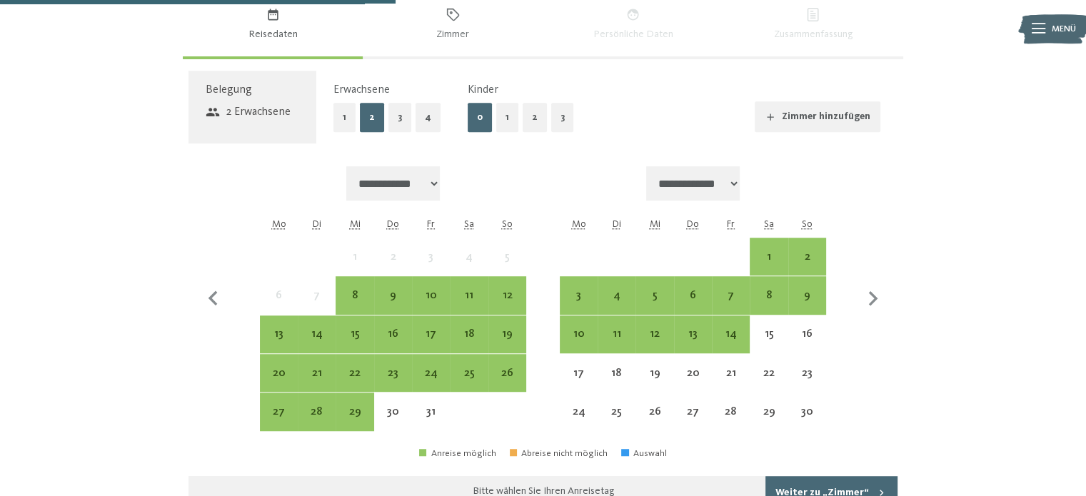
scroll to position [921, 0]
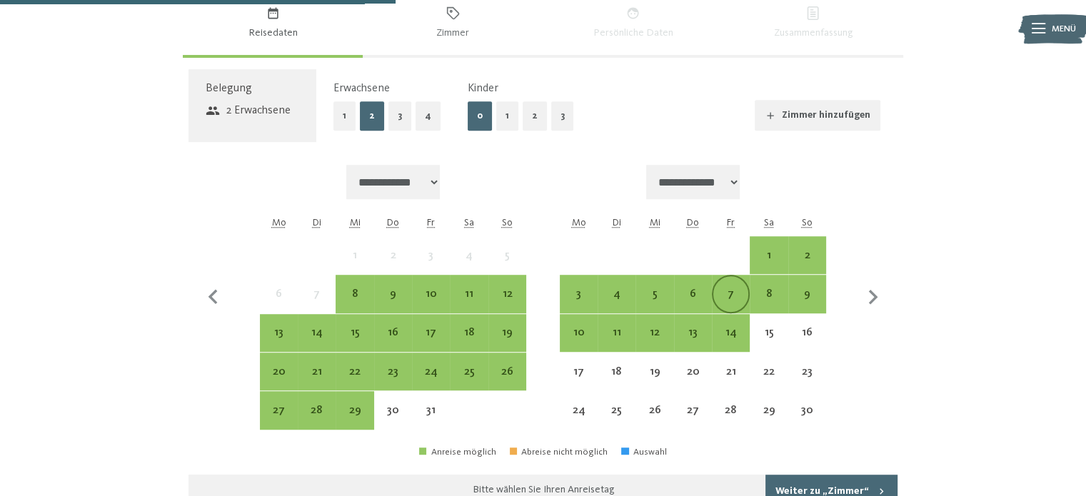
click at [734, 289] on div "7" at bounding box center [731, 306] width 35 height 35
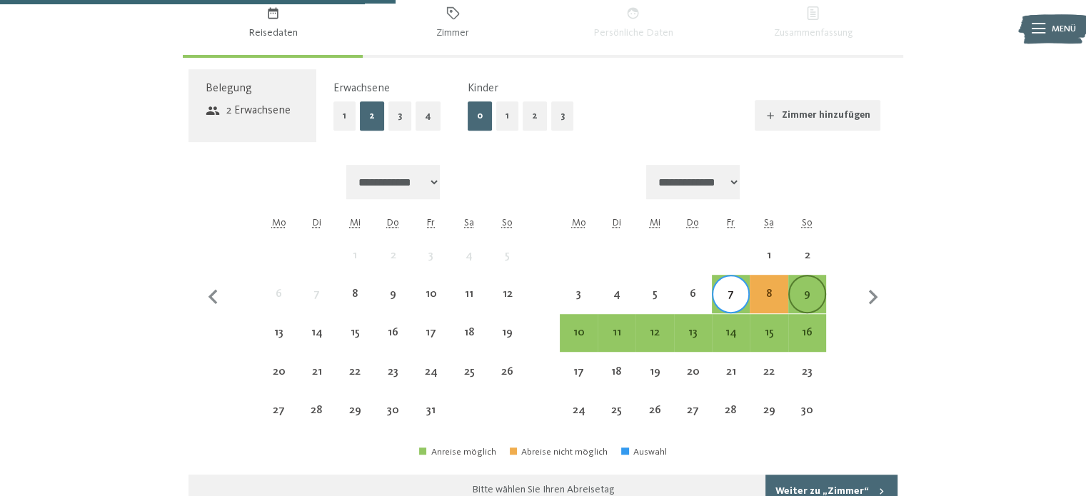
click at [809, 289] on div "9" at bounding box center [807, 306] width 35 height 35
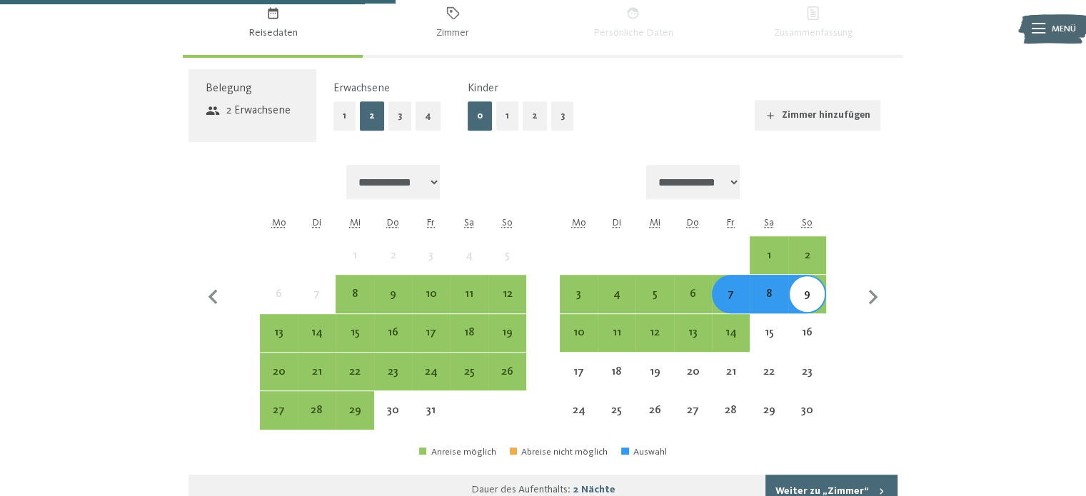
click at [817, 475] on button "Weiter zu „Zimmer“" at bounding box center [832, 492] width 132 height 34
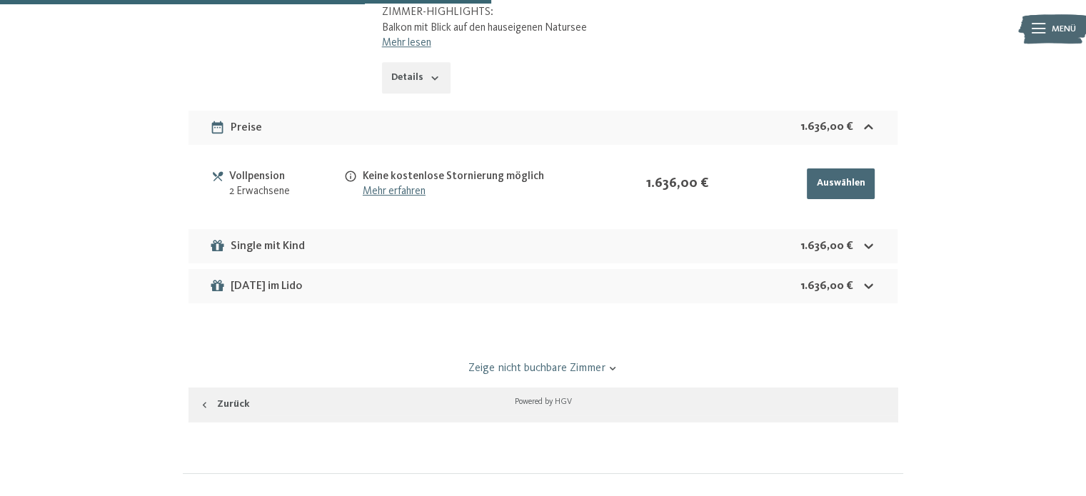
scroll to position [1271, 0]
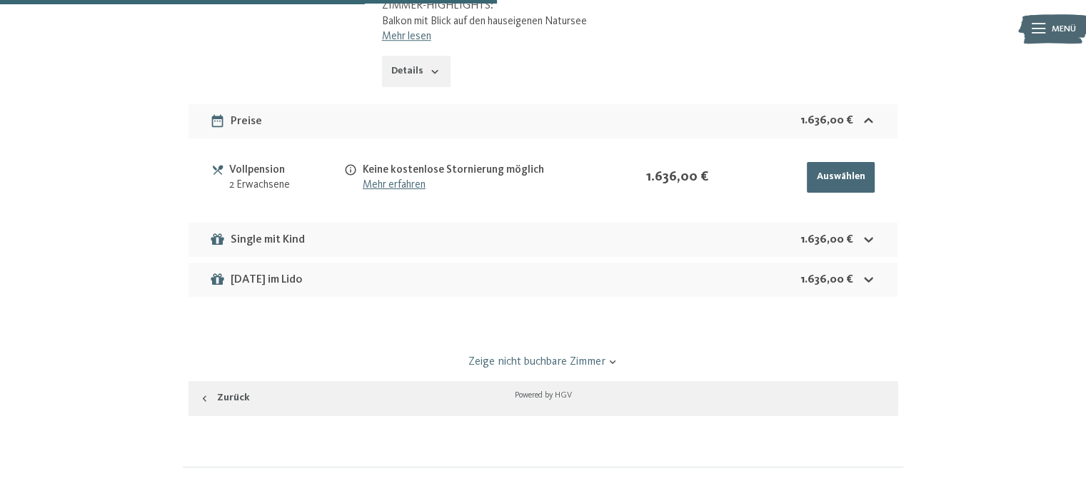
click at [537, 354] on link "Zeige nicht buchbare Zimmer" at bounding box center [543, 362] width 666 height 16
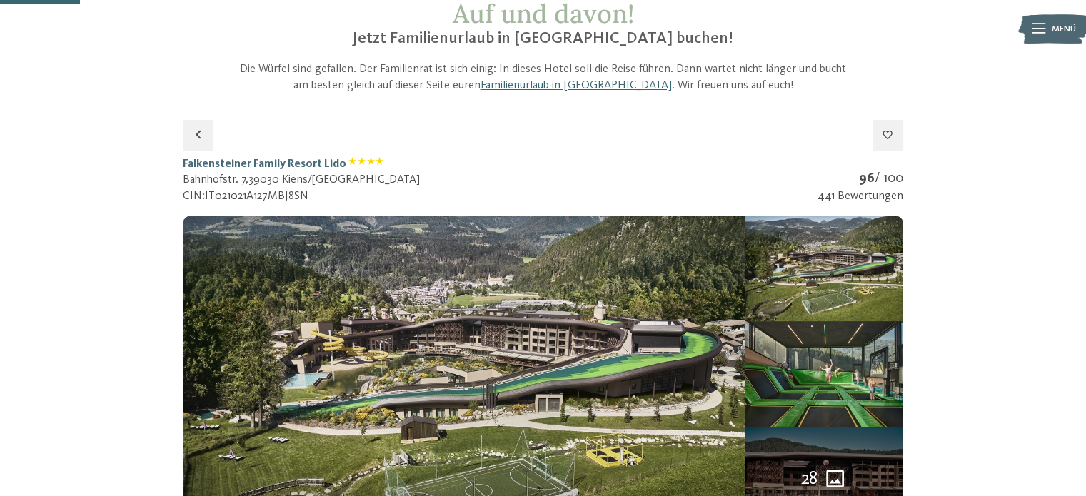
scroll to position [0, 0]
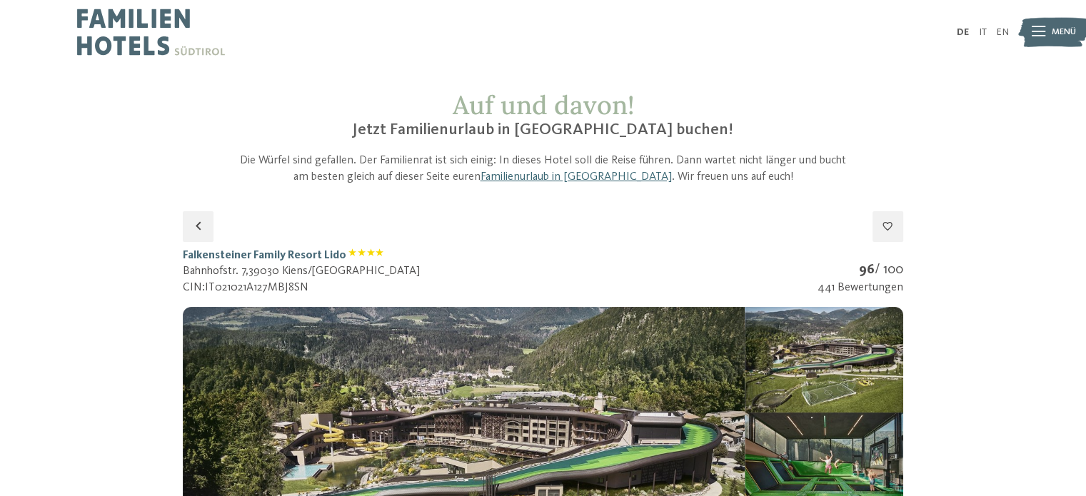
click at [207, 226] on button "button" at bounding box center [198, 226] width 31 height 31
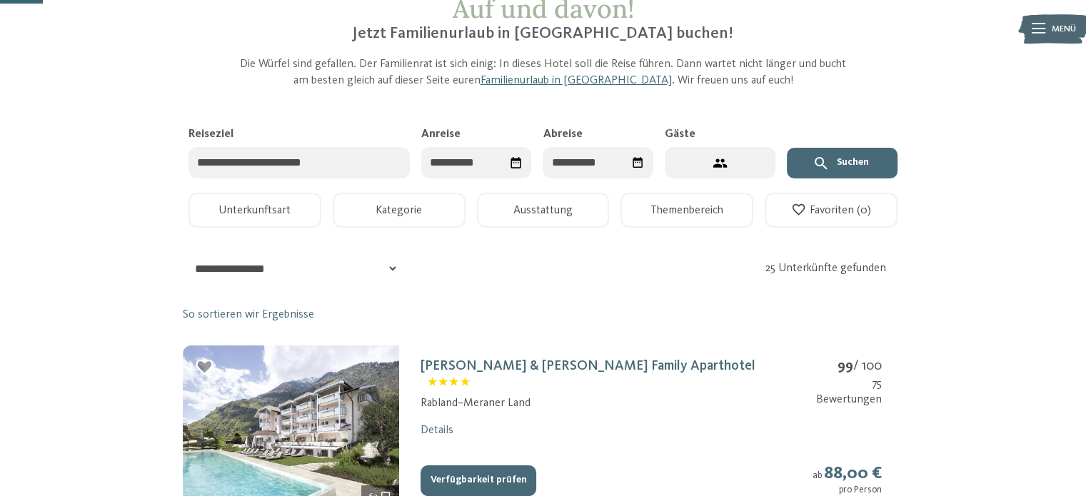
scroll to position [97, 0]
click at [324, 162] on input "Reiseziel" at bounding box center [299, 162] width 221 height 32
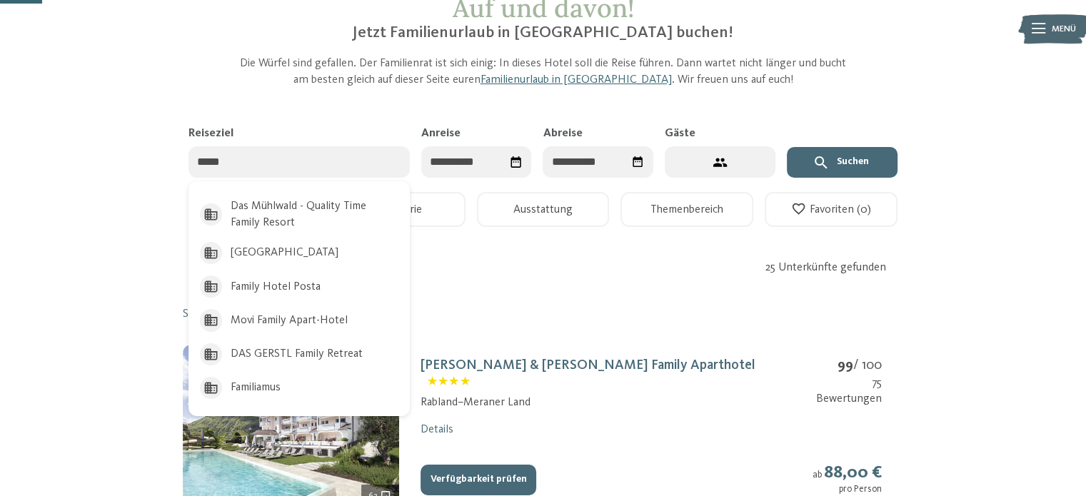
type input "******"
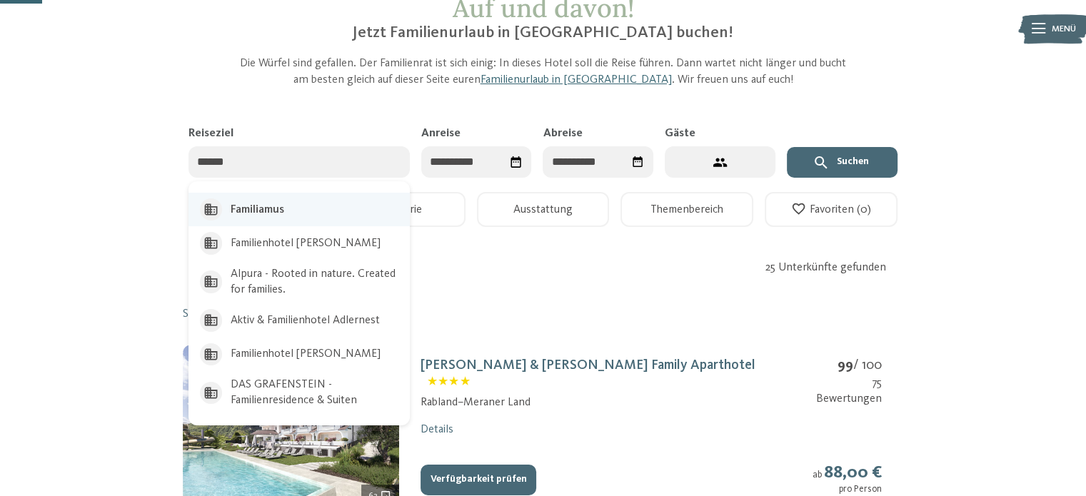
click at [301, 205] on div "Familiamus" at bounding box center [299, 210] width 221 height 34
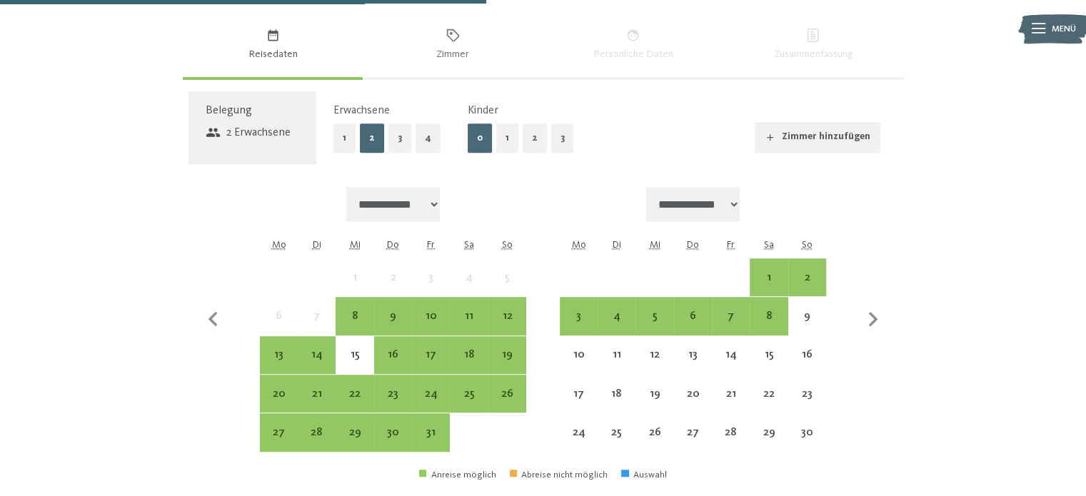
scroll to position [1052, 0]
click at [725, 316] on div "7" at bounding box center [731, 327] width 35 height 35
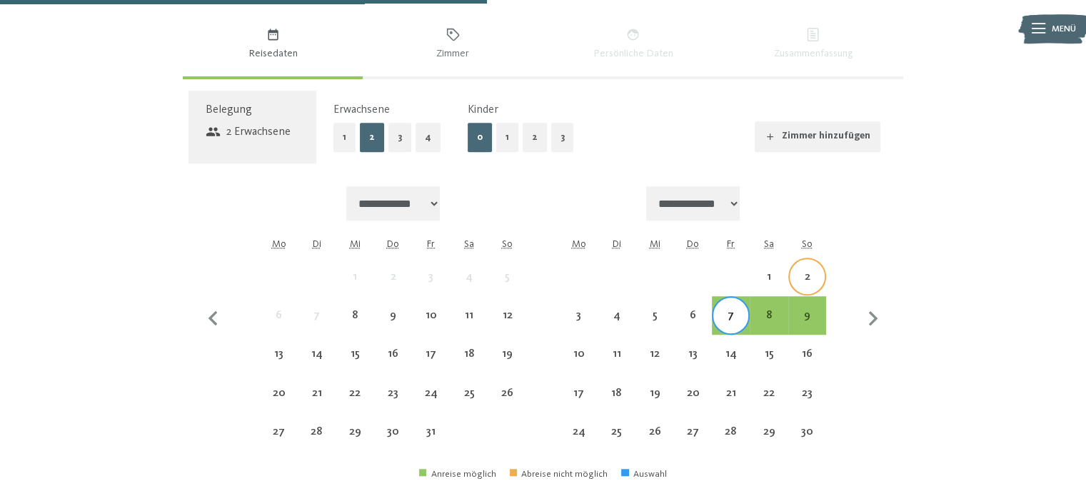
drag, startPoint x: 791, startPoint y: 264, endPoint x: 801, endPoint y: 268, distance: 10.9
click at [801, 268] on div "2" at bounding box center [807, 276] width 35 height 35
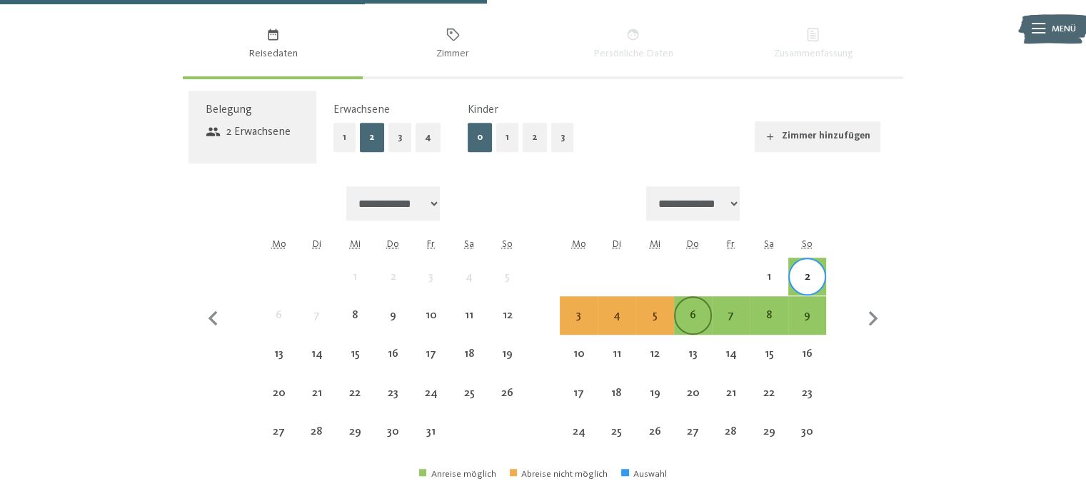
click at [691, 308] on div "6" at bounding box center [693, 315] width 35 height 35
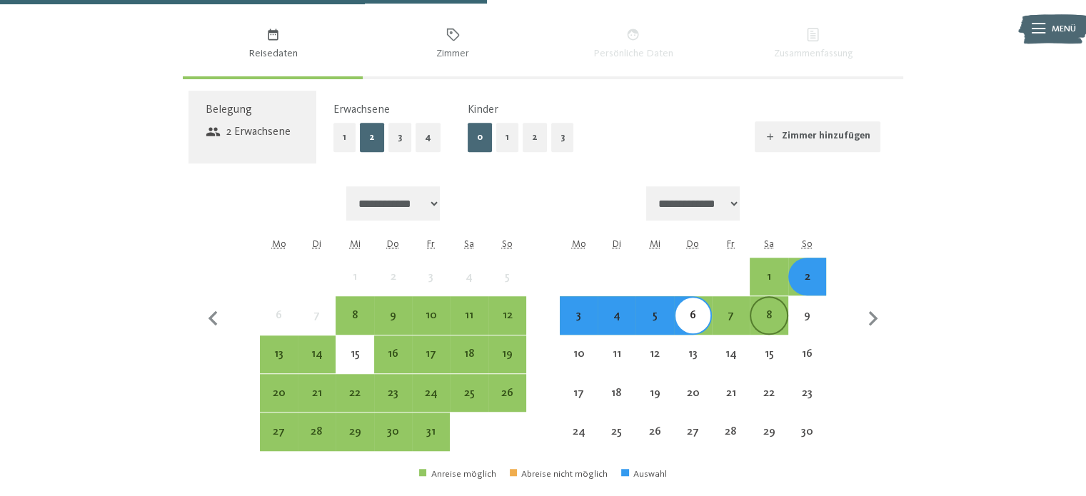
click at [777, 321] on div "8" at bounding box center [768, 327] width 35 height 35
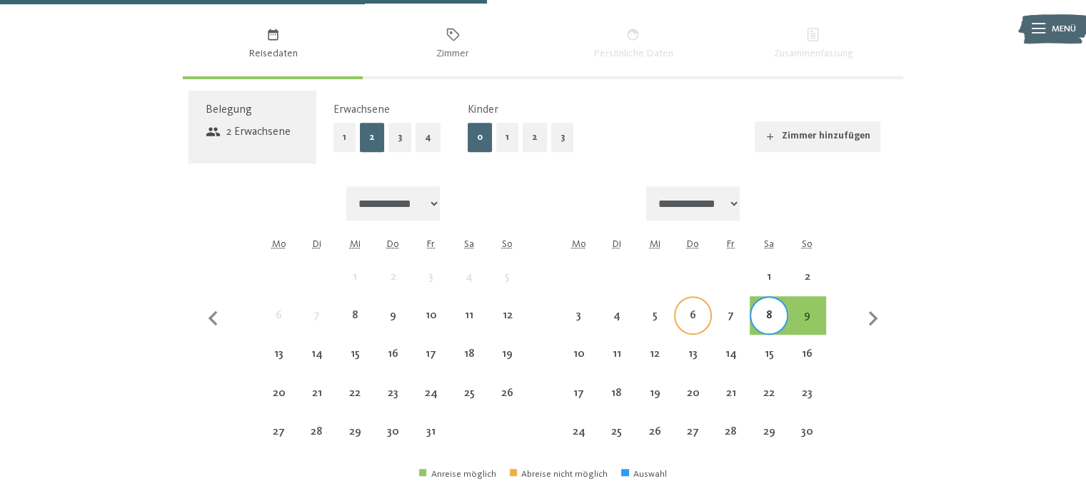
click at [703, 310] on div "6" at bounding box center [693, 315] width 35 height 35
click at [766, 320] on div "8" at bounding box center [768, 327] width 35 height 35
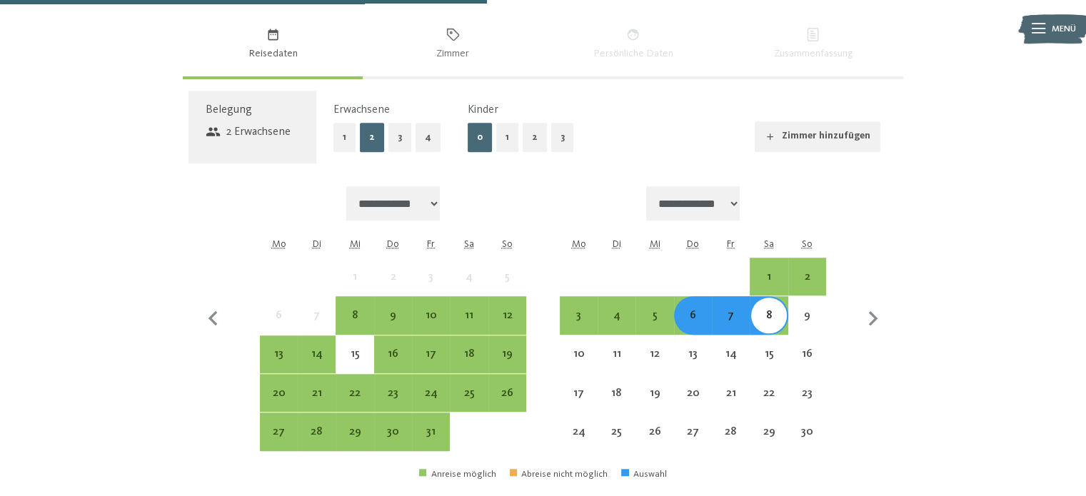
click at [726, 322] on div "7" at bounding box center [731, 327] width 35 height 35
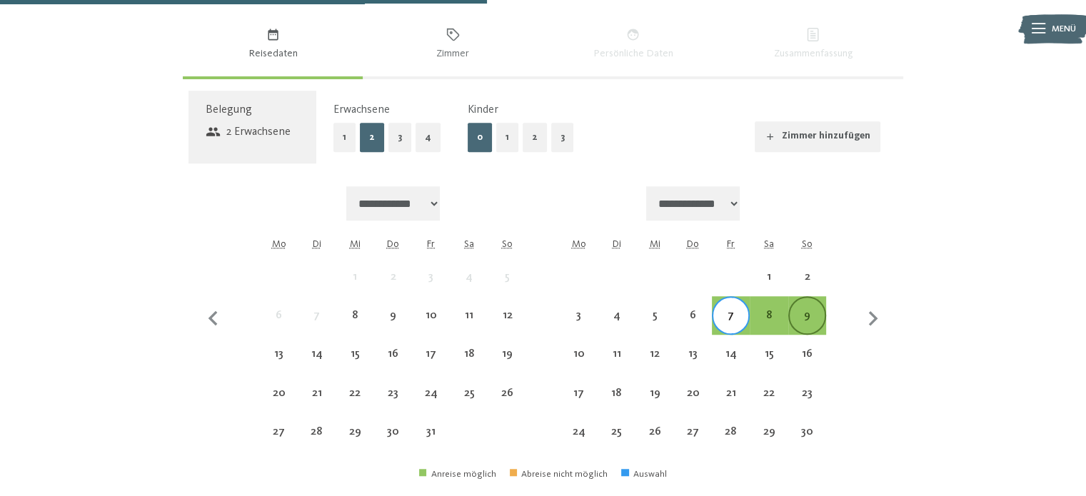
click at [797, 321] on div "9" at bounding box center [807, 327] width 35 height 35
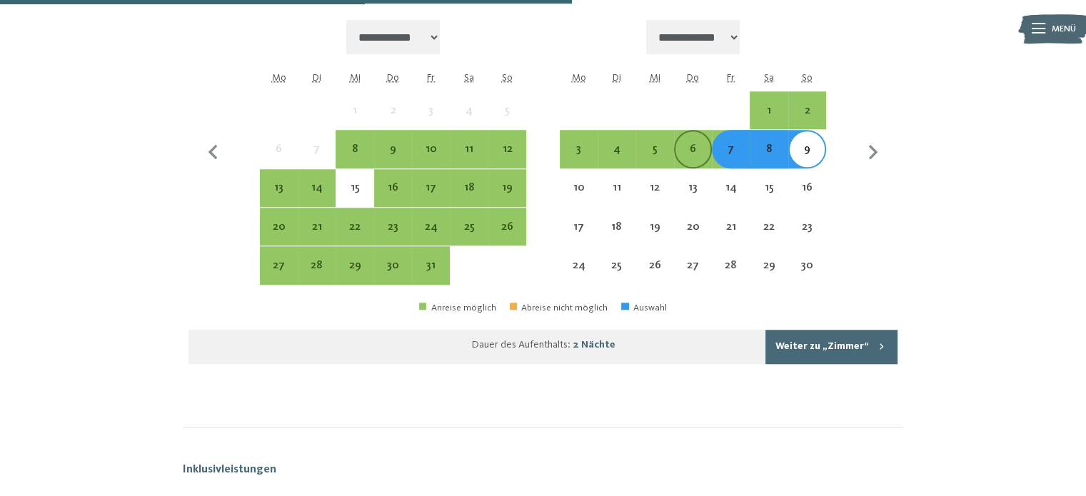
scroll to position [1236, 0]
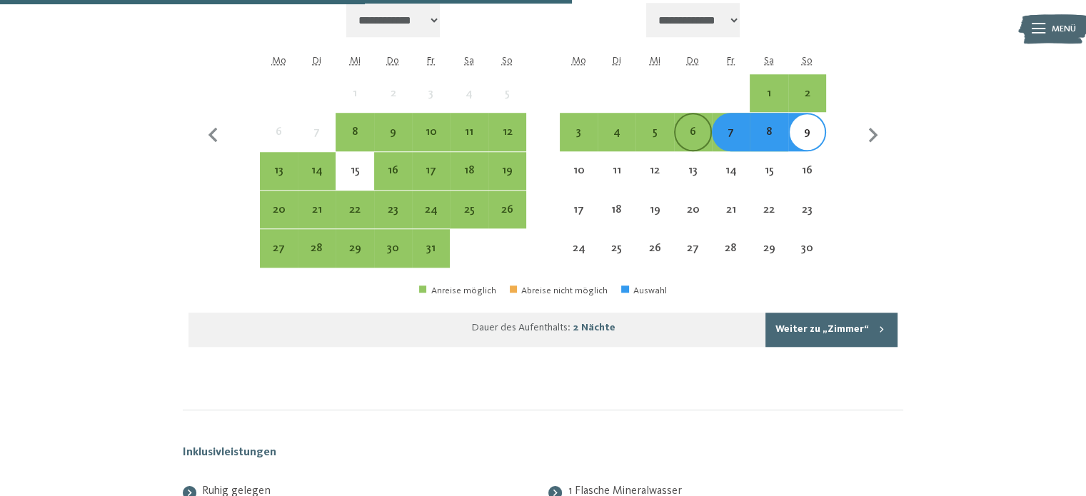
click at [697, 142] on div "6" at bounding box center [693, 143] width 35 height 35
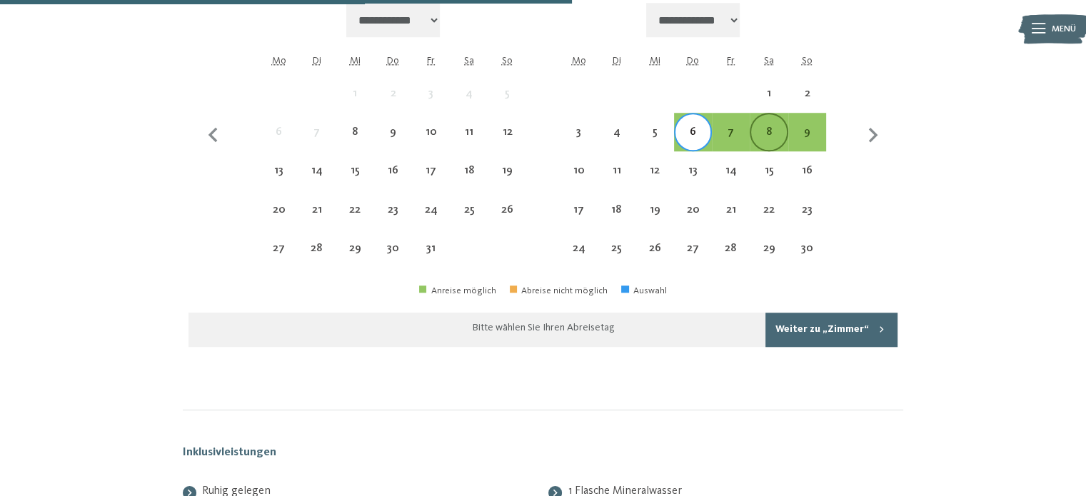
click at [763, 144] on div "8" at bounding box center [768, 143] width 35 height 35
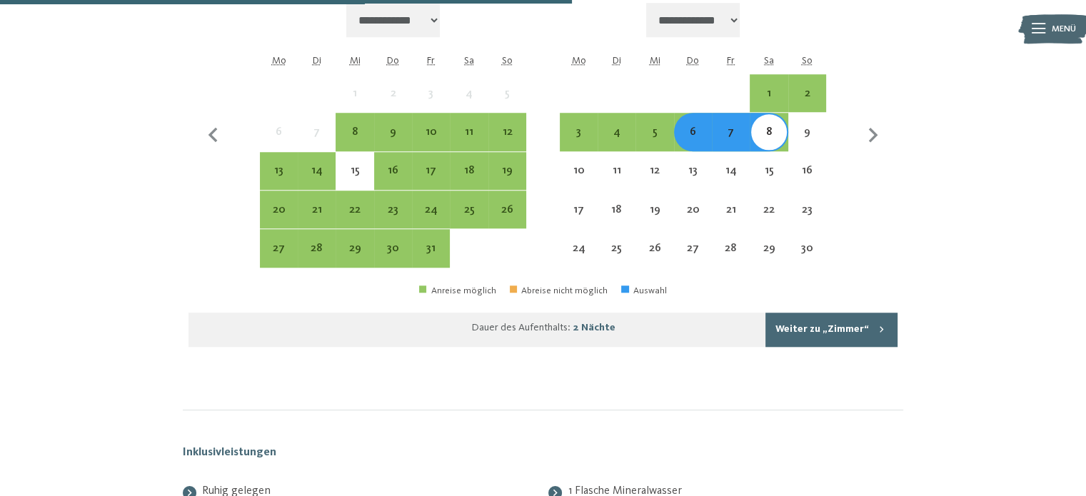
click at [803, 326] on button "Weiter zu „Zimmer“" at bounding box center [832, 330] width 132 height 34
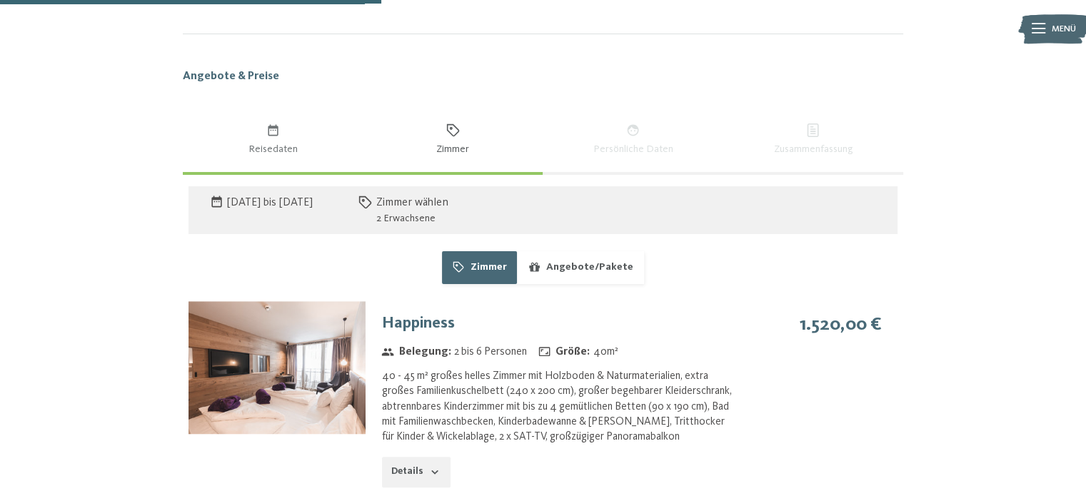
scroll to position [926, 0]
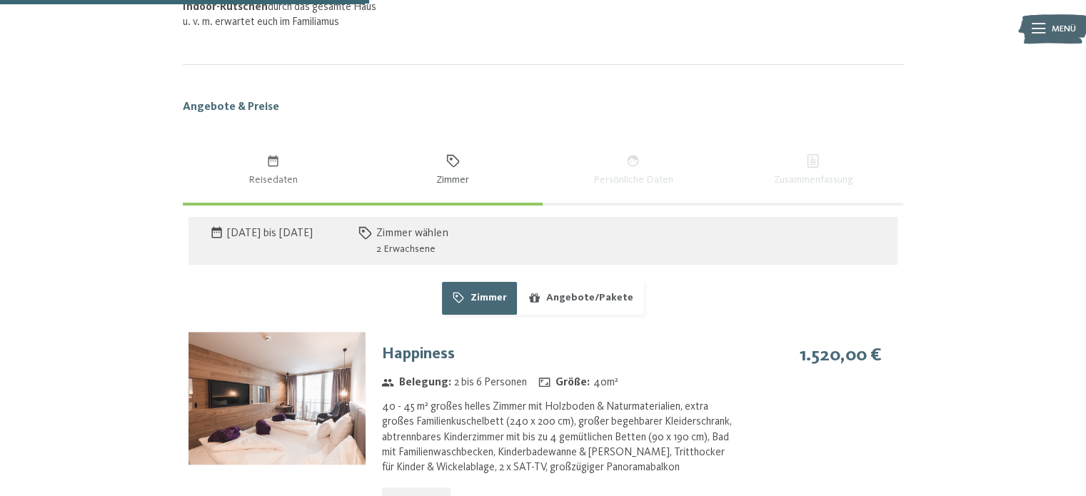
click at [449, 247] on div "2 Erwachsene" at bounding box center [412, 249] width 72 height 14
click at [303, 159] on button "Reisedaten" at bounding box center [273, 171] width 180 height 65
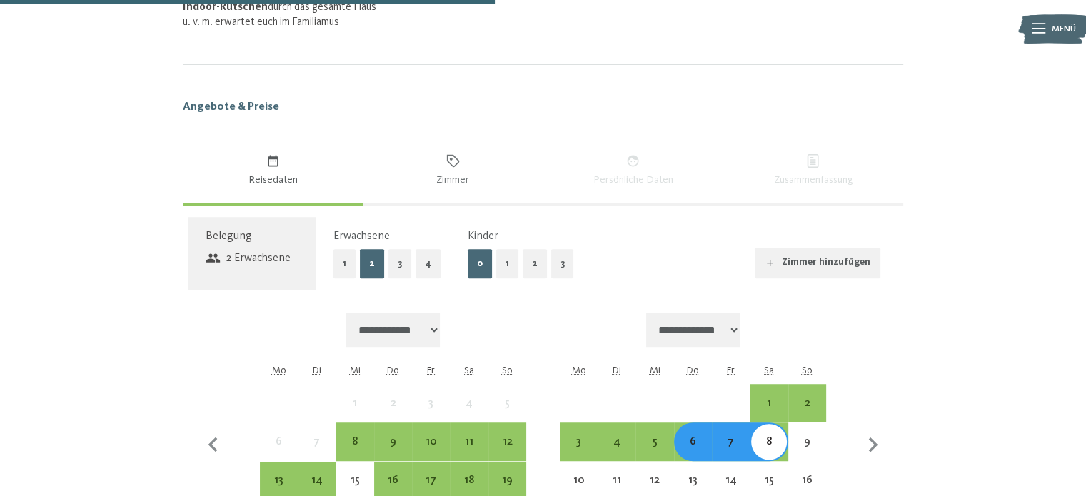
scroll to position [1064, 0]
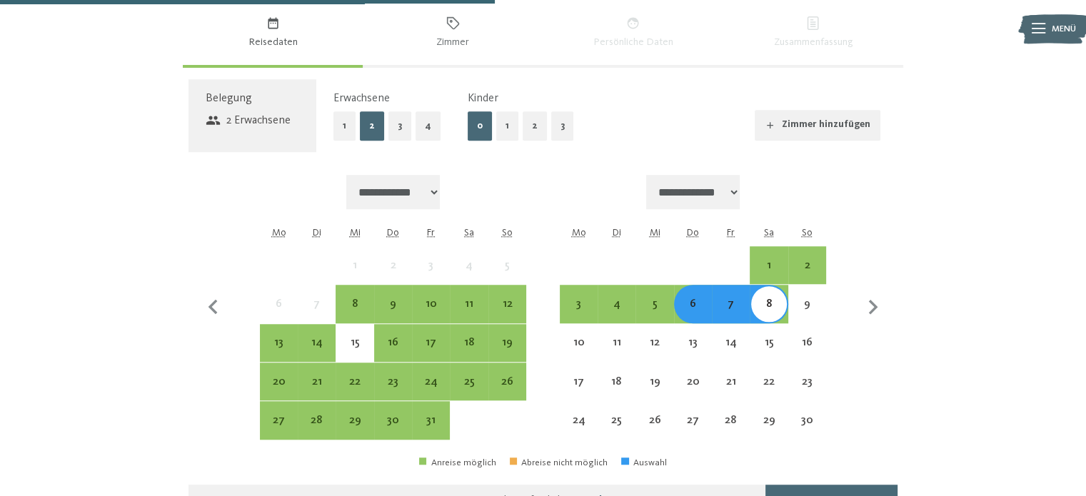
click at [509, 131] on button "1" at bounding box center [507, 125] width 22 height 29
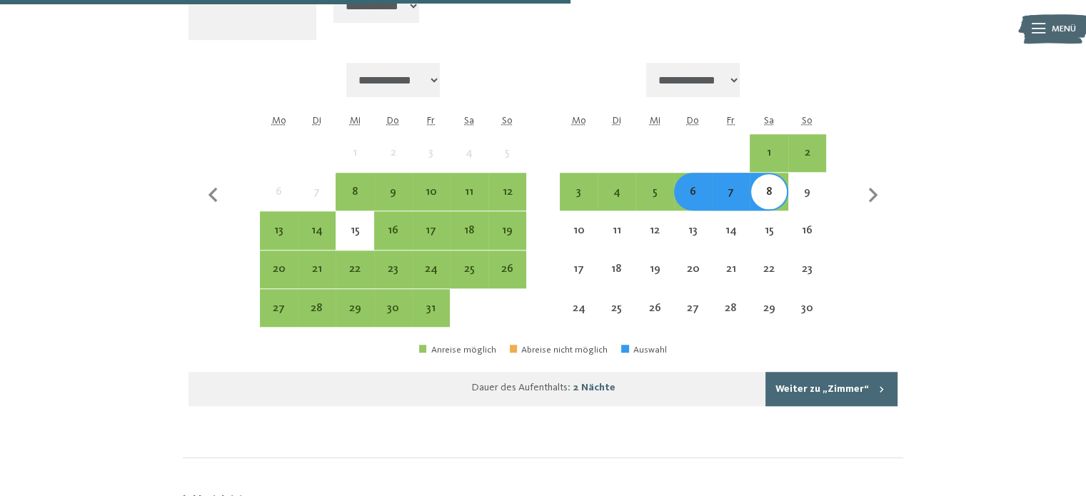
scroll to position [1266, 0]
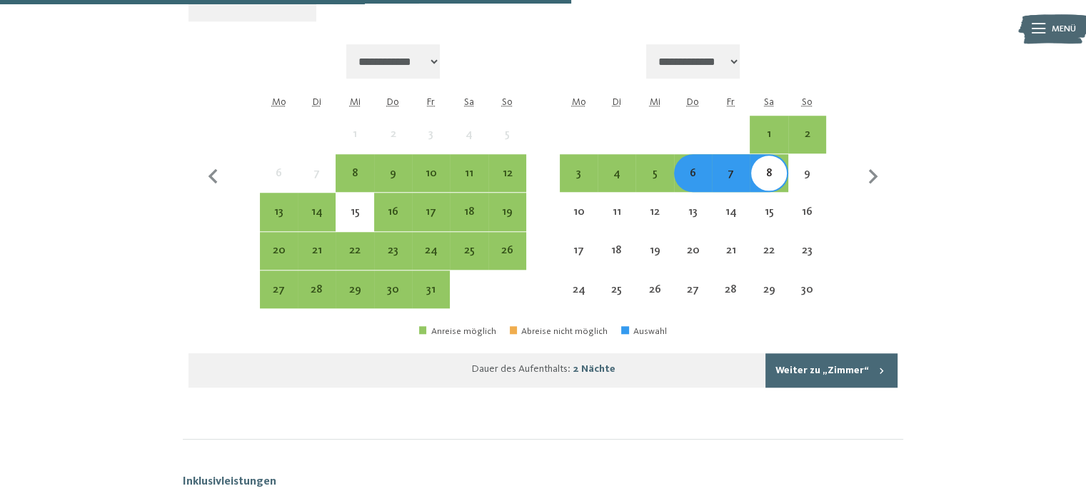
click at [817, 371] on button "Weiter zu „Zimmer“" at bounding box center [832, 371] width 132 height 34
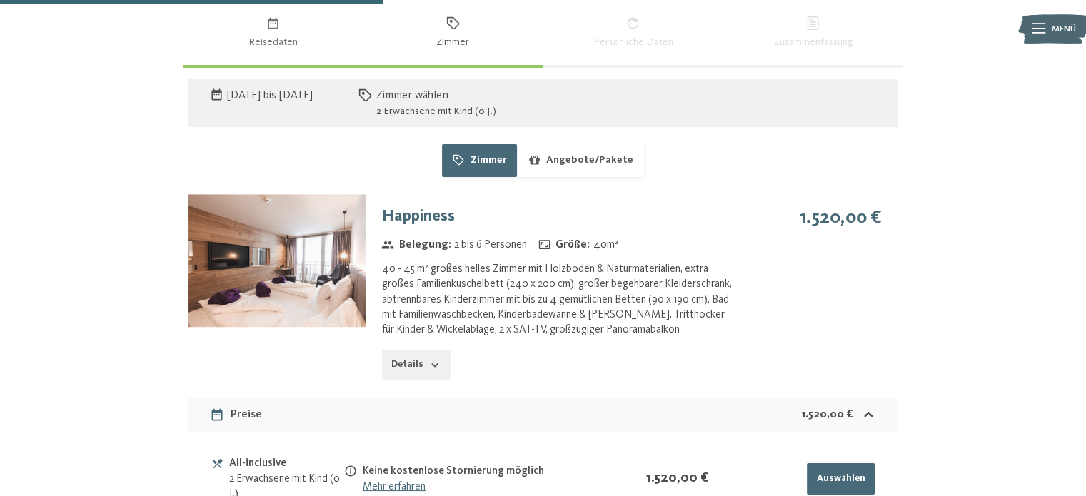
scroll to position [999, 0]
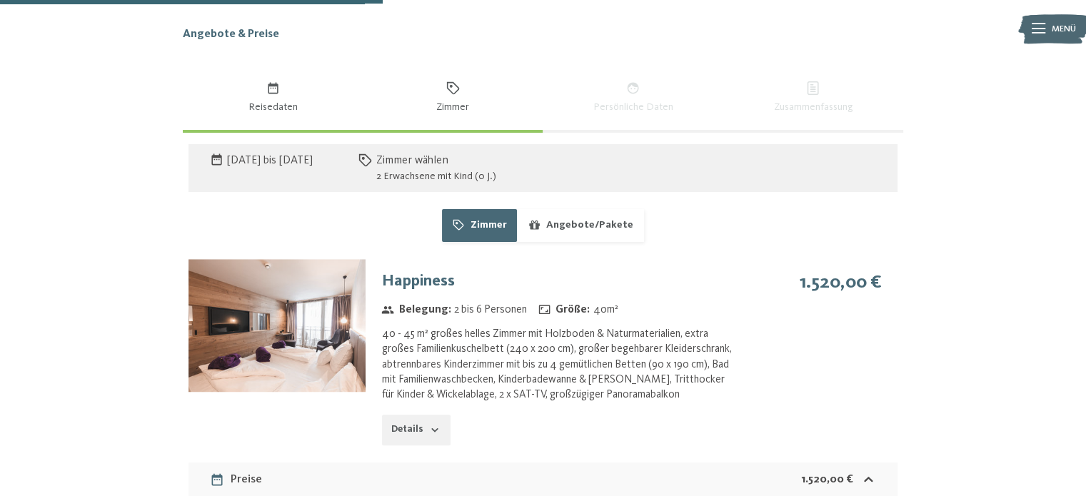
click at [274, 93] on icon "button" at bounding box center [273, 88] width 10 height 11
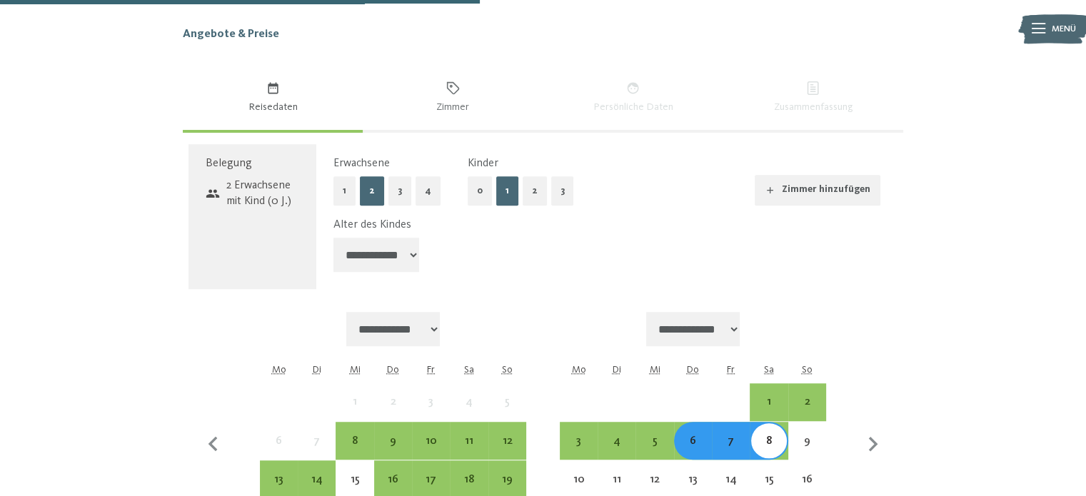
scroll to position [1064, 0]
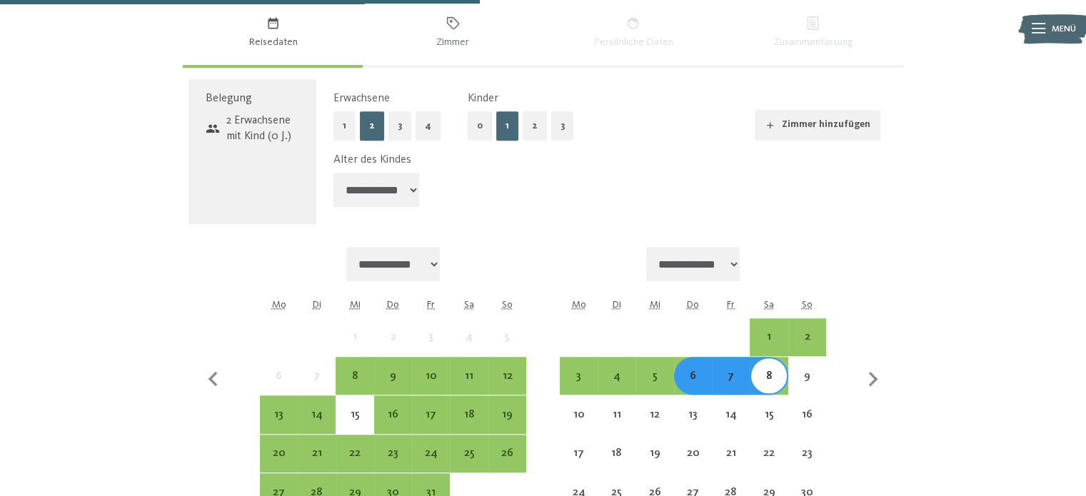
click at [404, 187] on select "**********" at bounding box center [377, 190] width 86 height 34
select select "*"
click at [334, 173] on select "**********" at bounding box center [377, 190] width 86 height 34
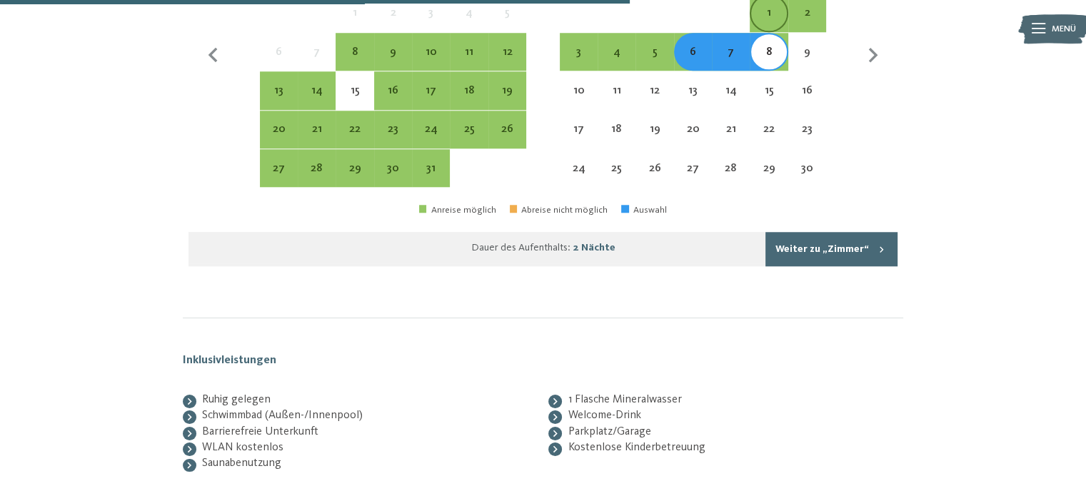
scroll to position [1396, 0]
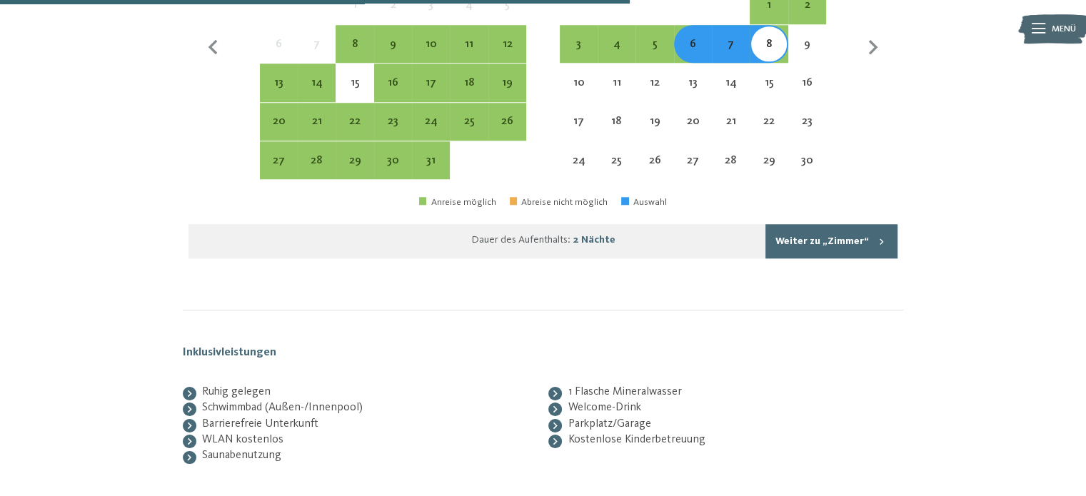
click at [853, 252] on button "Weiter zu „Zimmer“" at bounding box center [832, 241] width 132 height 34
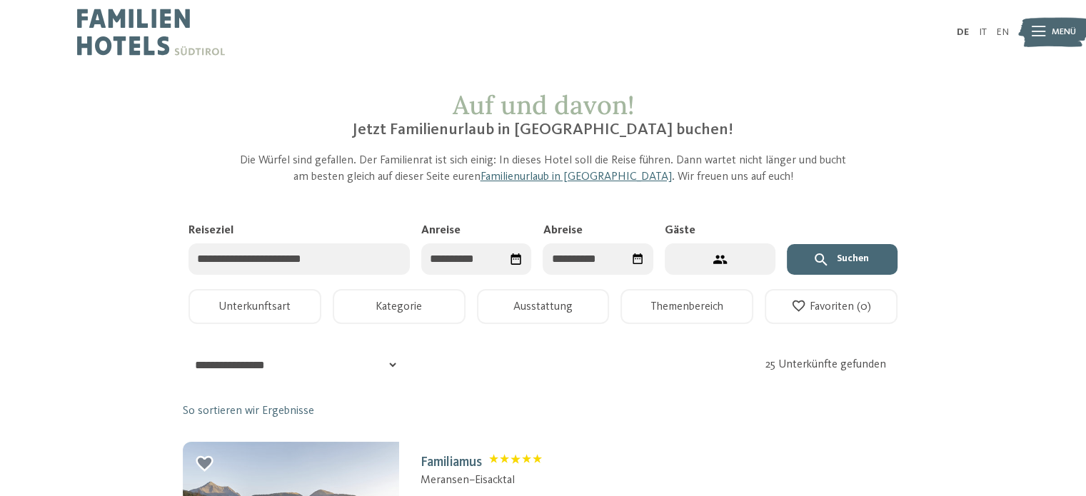
click at [362, 253] on input "Reiseziel" at bounding box center [299, 260] width 221 height 32
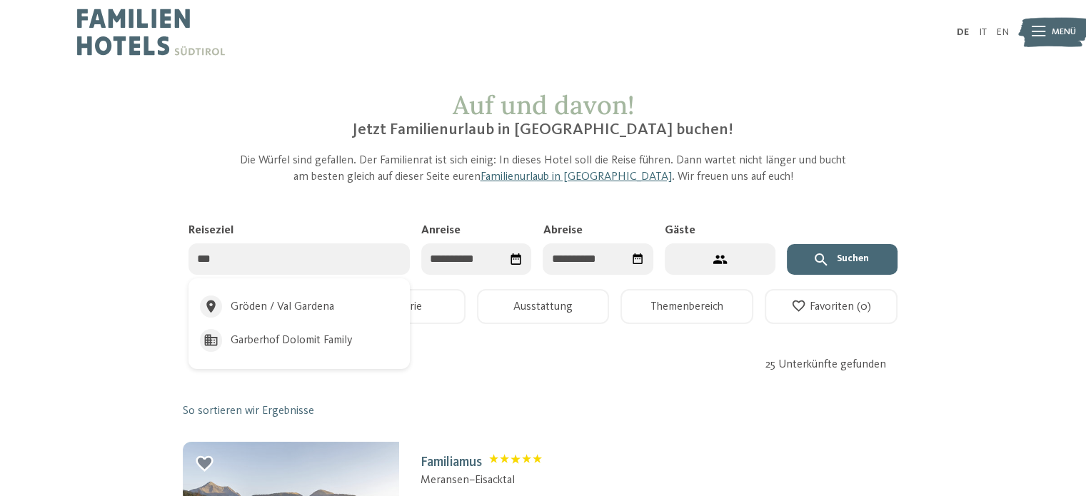
type input "****"
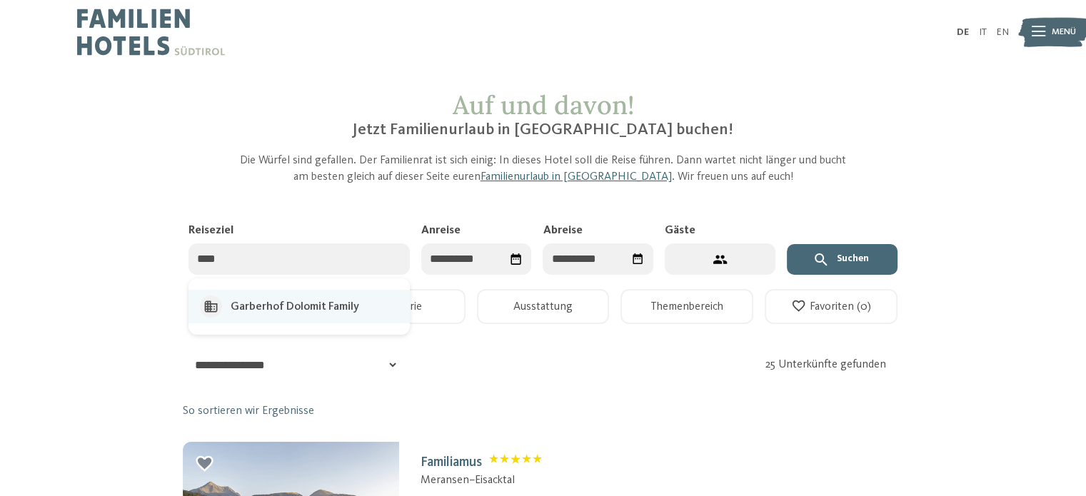
click at [356, 301] on div "Garberhof Dolomit Family" at bounding box center [295, 307] width 129 height 16
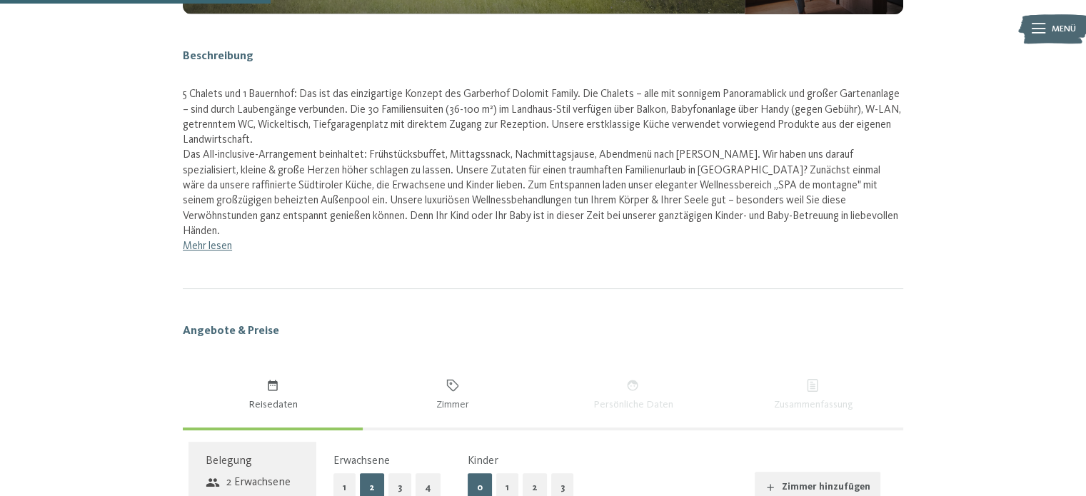
scroll to position [770, 0]
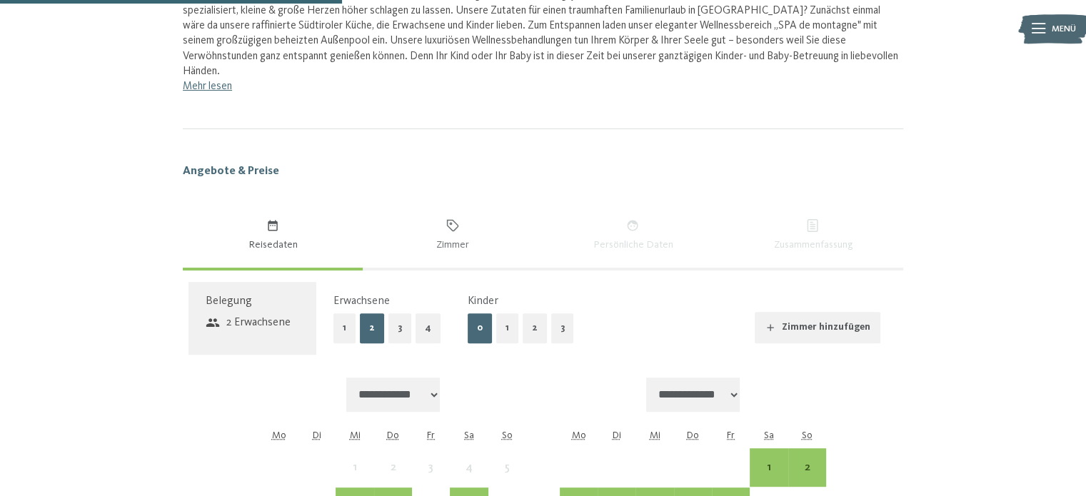
click at [503, 314] on button "1" at bounding box center [507, 328] width 22 height 29
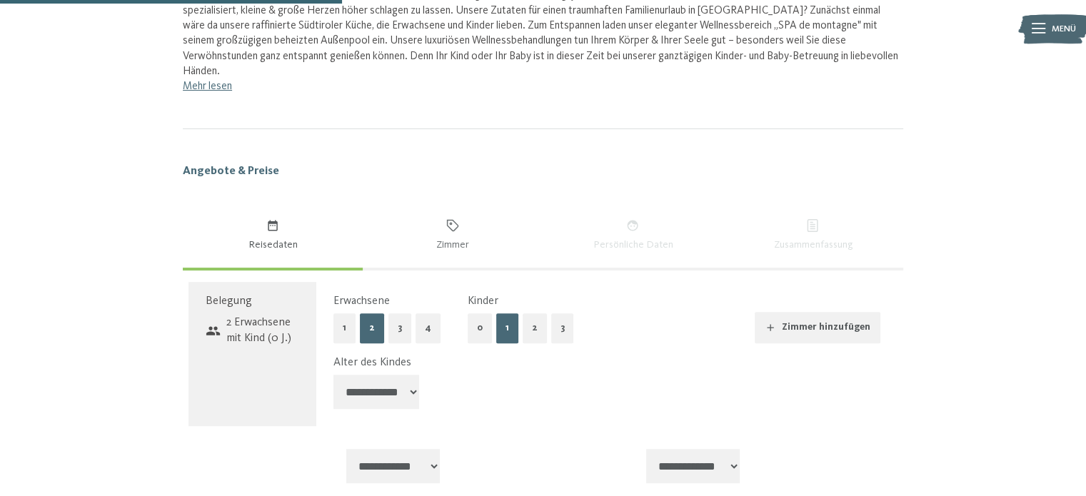
click at [416, 377] on select "**********" at bounding box center [377, 392] width 86 height 34
select select "*"
click at [334, 375] on select "**********" at bounding box center [377, 392] width 86 height 34
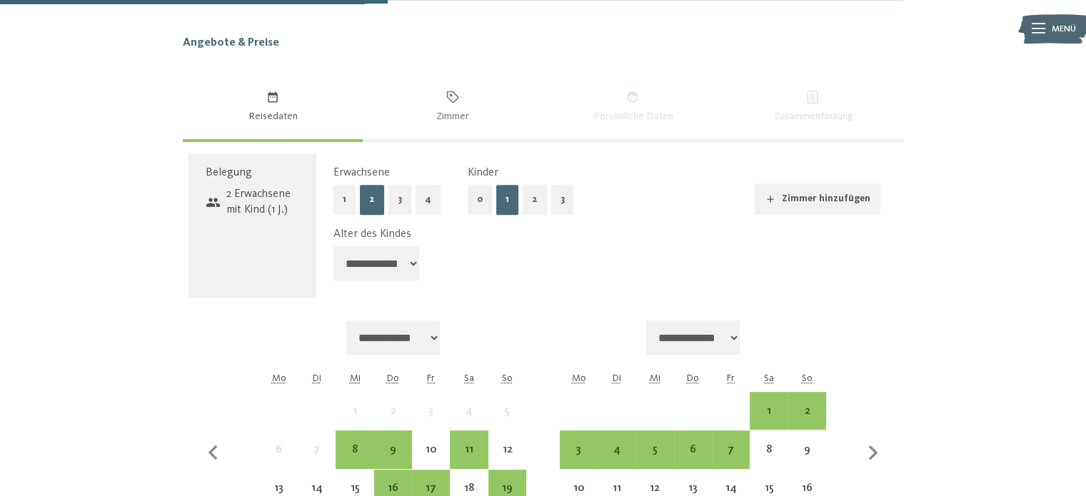
scroll to position [1054, 0]
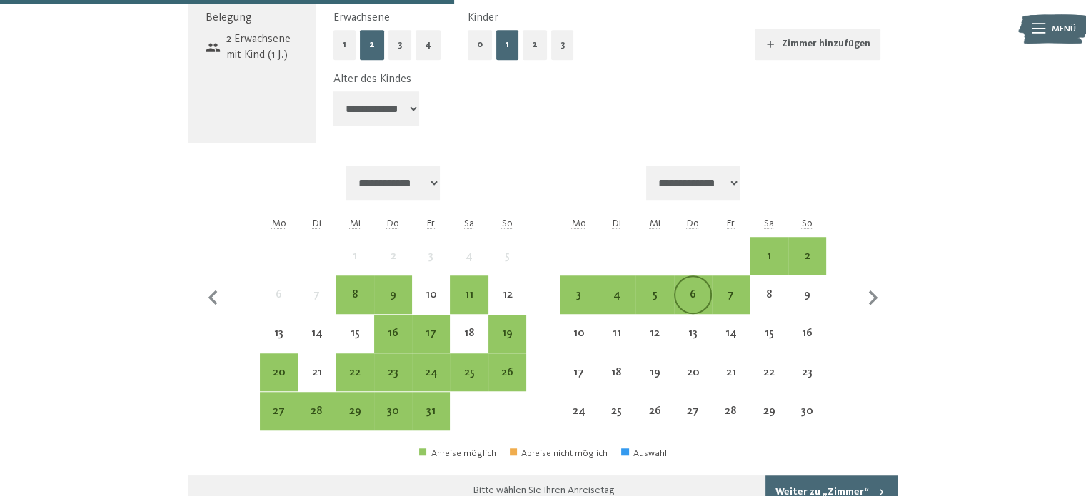
click at [694, 289] on div "6" at bounding box center [693, 306] width 35 height 35
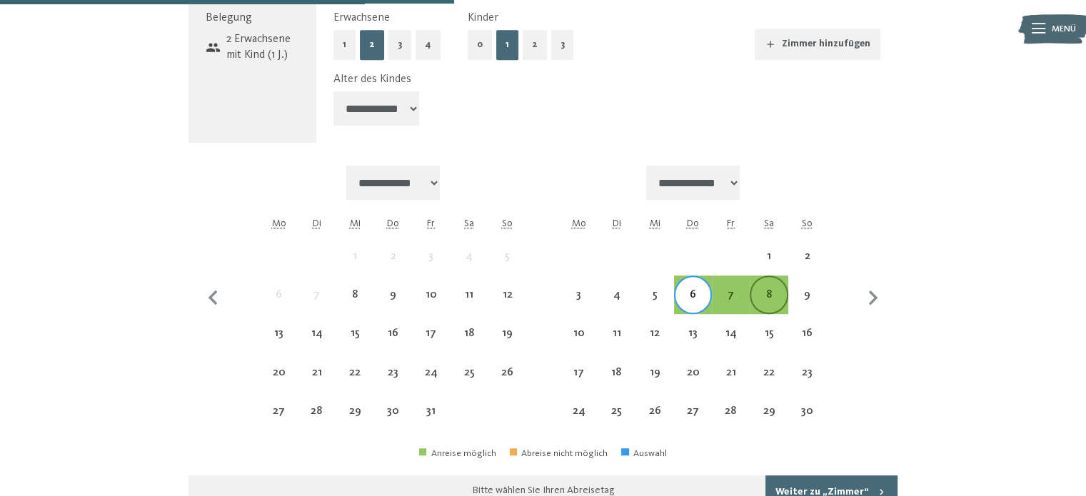
click at [762, 289] on div "8" at bounding box center [768, 306] width 35 height 35
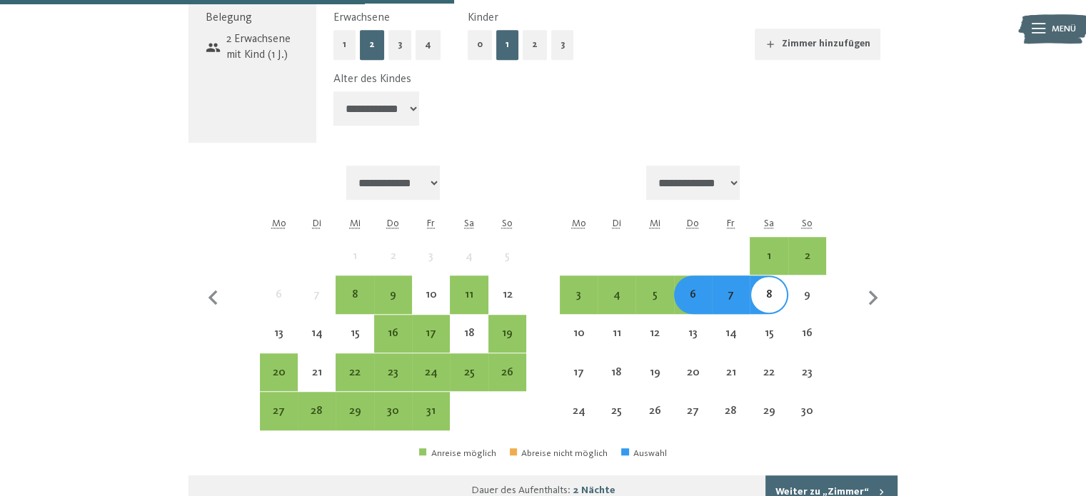
click at [820, 482] on button "Weiter zu „Zimmer“" at bounding box center [832, 493] width 132 height 34
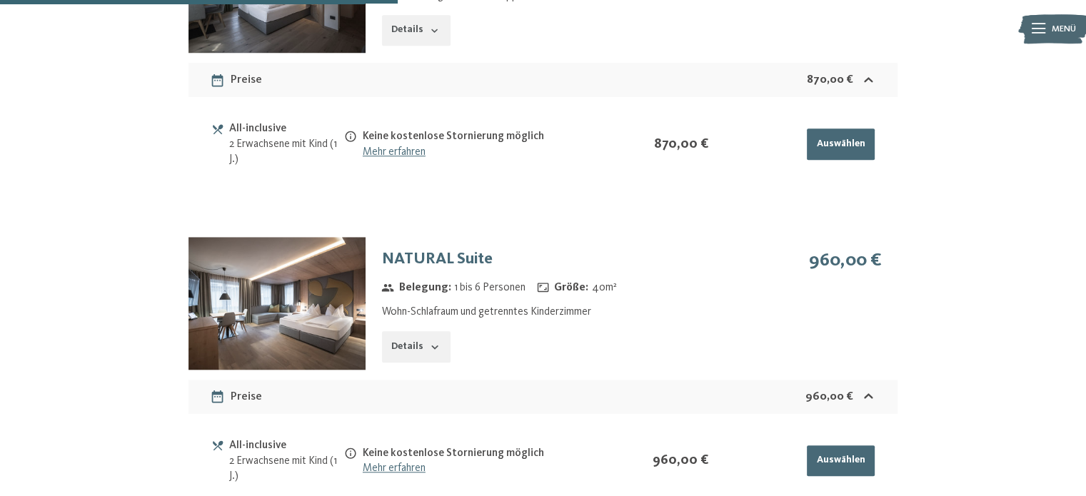
scroll to position [1248, 0]
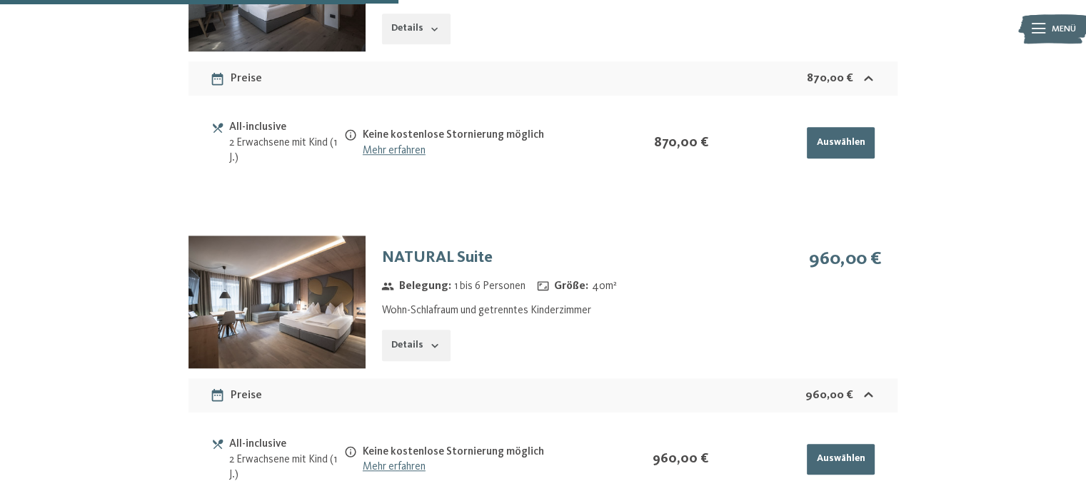
click at [281, 285] on img at bounding box center [277, 302] width 177 height 133
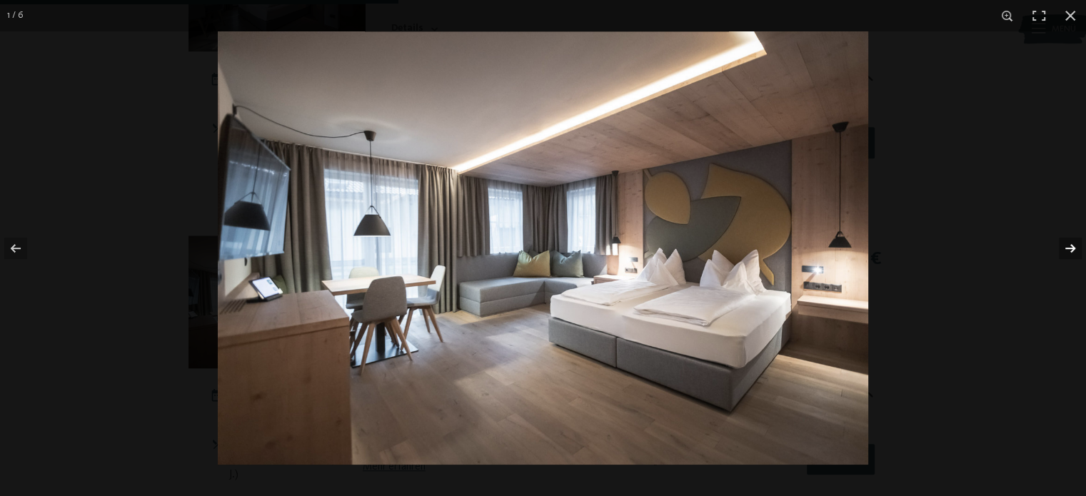
click at [1068, 245] on button "button" at bounding box center [1061, 248] width 50 height 71
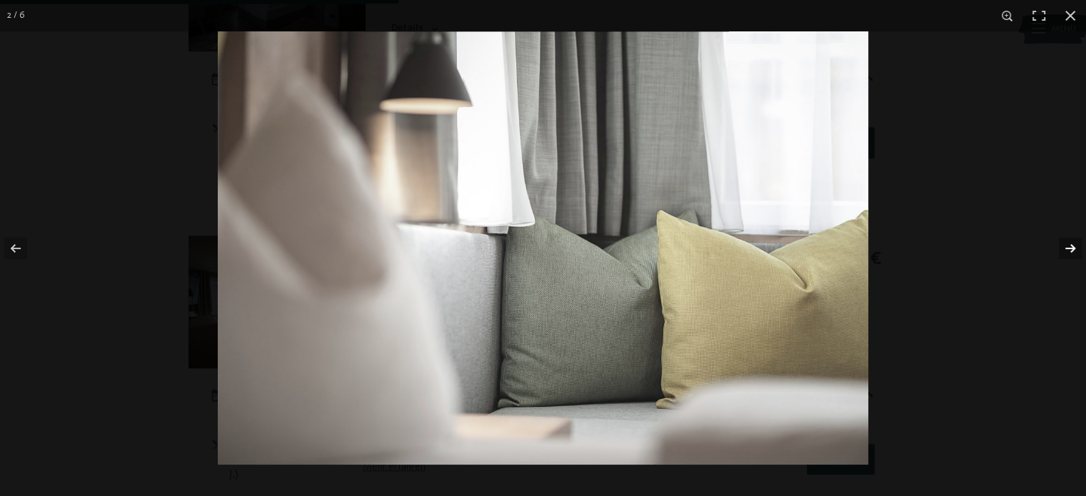
click at [1068, 245] on button "button" at bounding box center [1061, 248] width 50 height 71
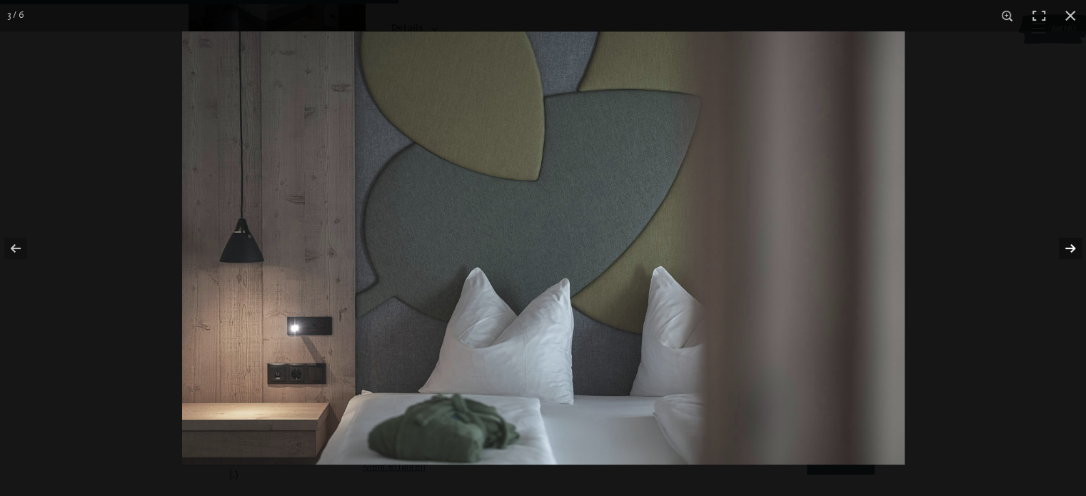
click at [1068, 245] on button "button" at bounding box center [1061, 248] width 50 height 71
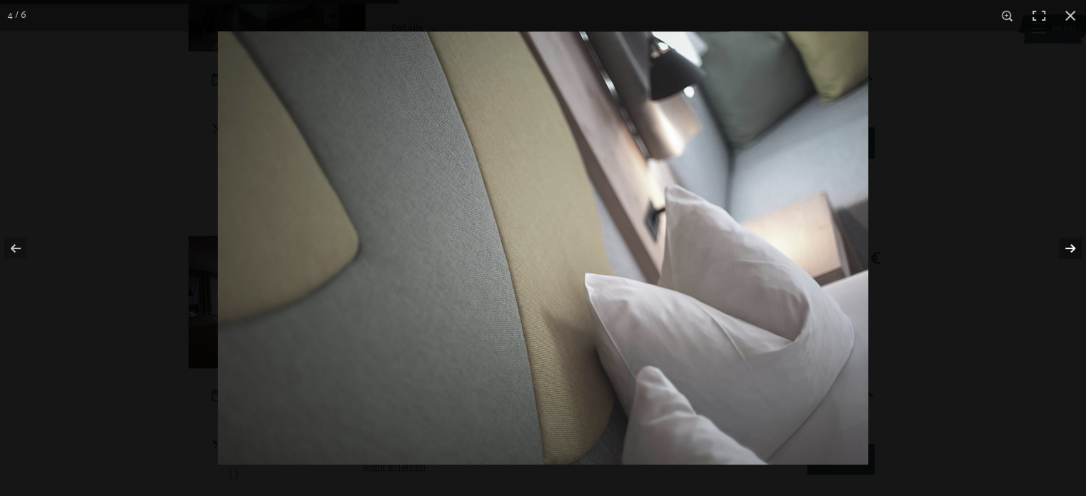
click at [1068, 245] on button "button" at bounding box center [1061, 248] width 50 height 71
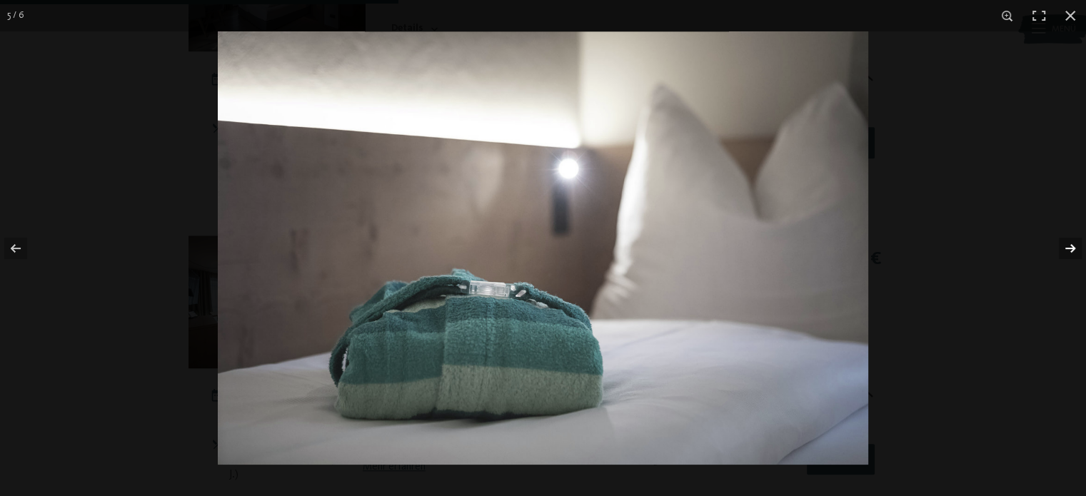
click at [1068, 245] on button "button" at bounding box center [1061, 248] width 50 height 71
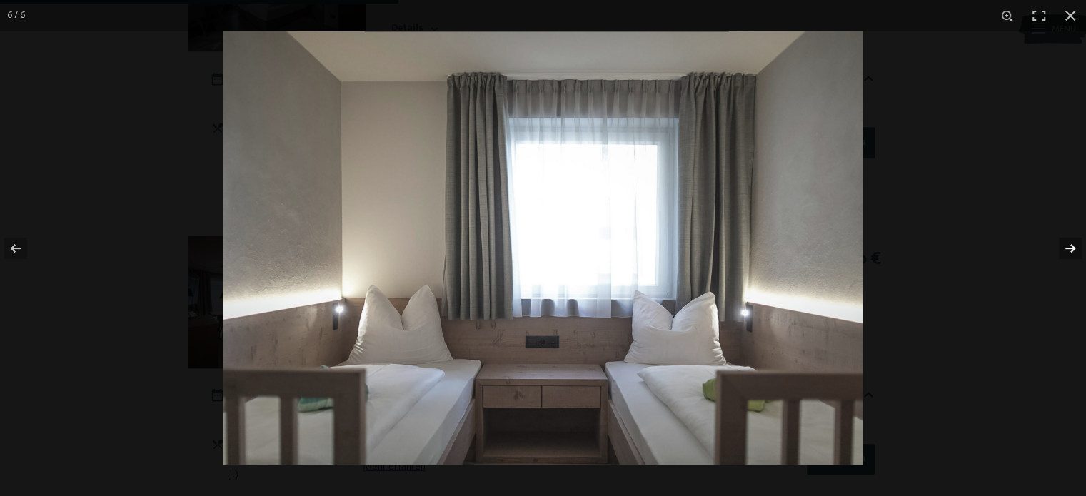
click at [1068, 245] on button "button" at bounding box center [1061, 248] width 50 height 71
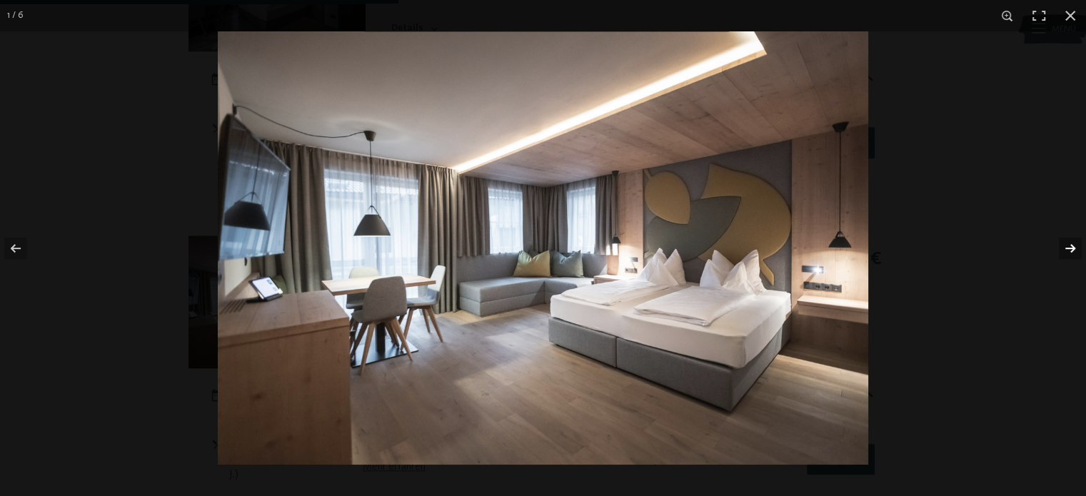
click at [1068, 245] on button "button" at bounding box center [1061, 248] width 50 height 71
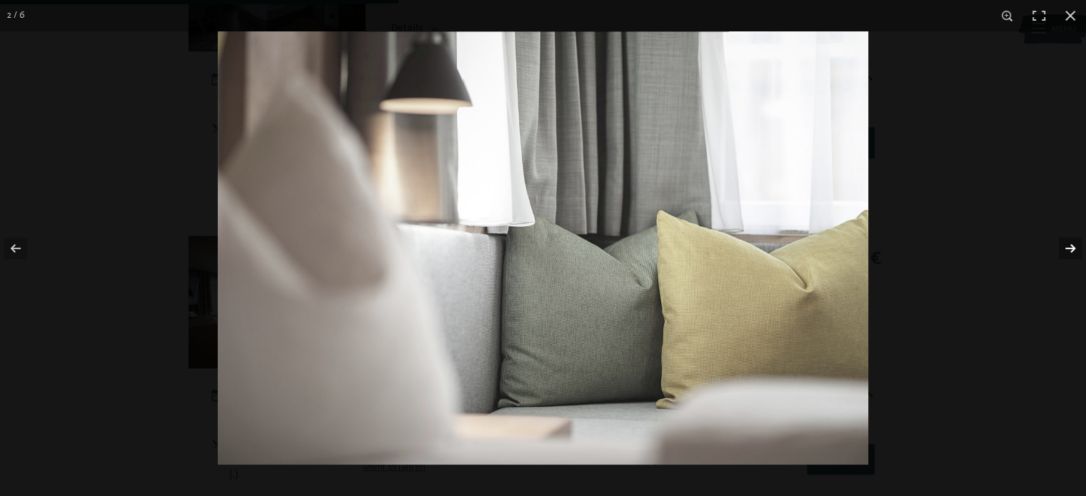
click at [1068, 245] on button "button" at bounding box center [1061, 248] width 50 height 71
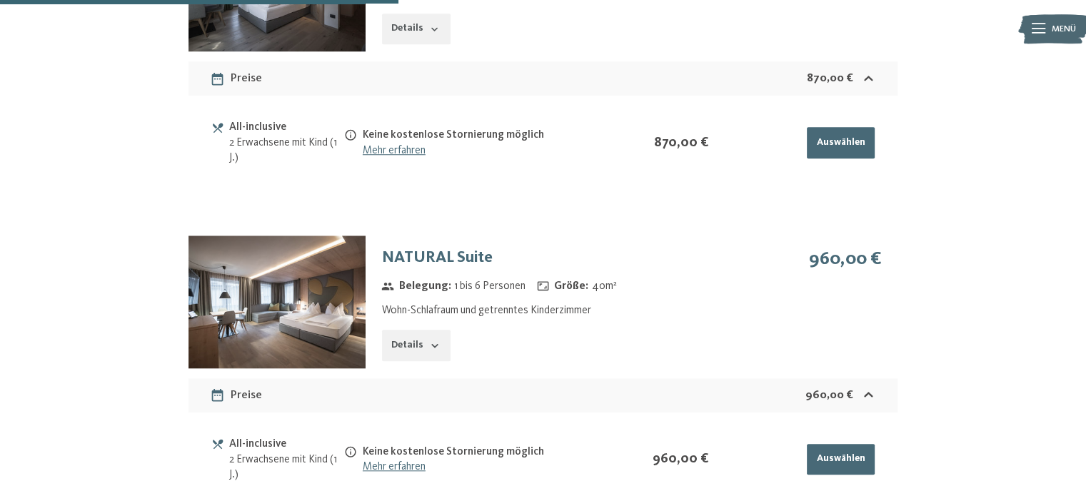
click at [0, 0] on button "button" at bounding box center [0, 0] width 0 height 0
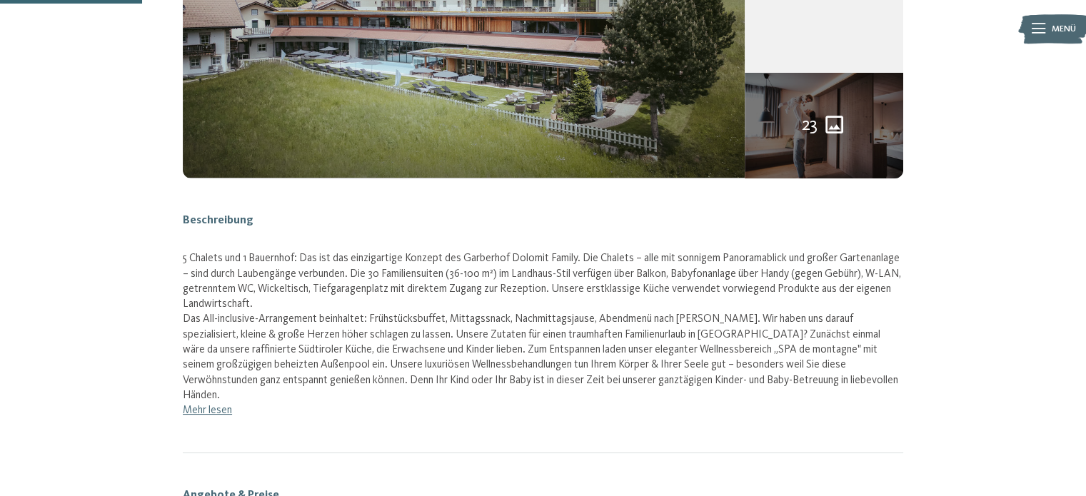
scroll to position [146, 0]
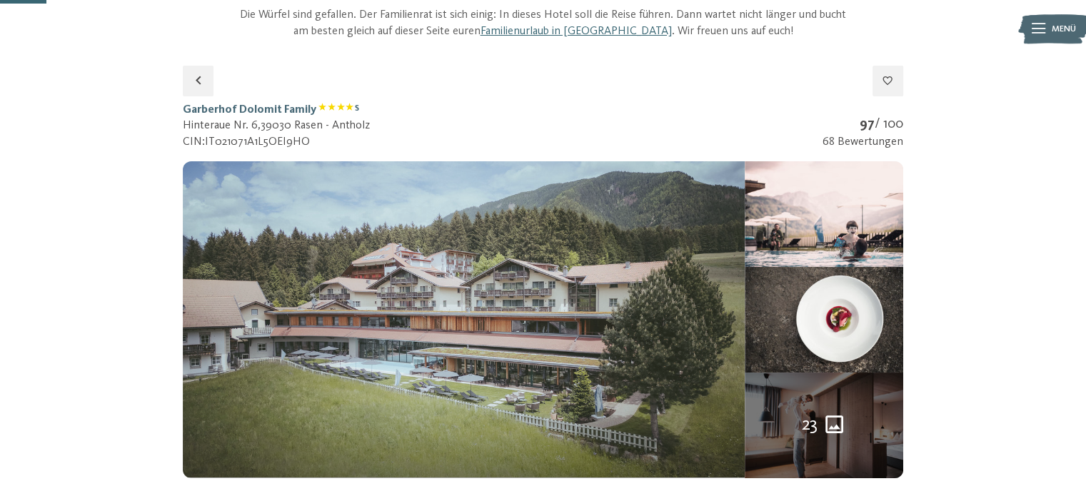
click at [464, 270] on img at bounding box center [464, 319] width 562 height 316
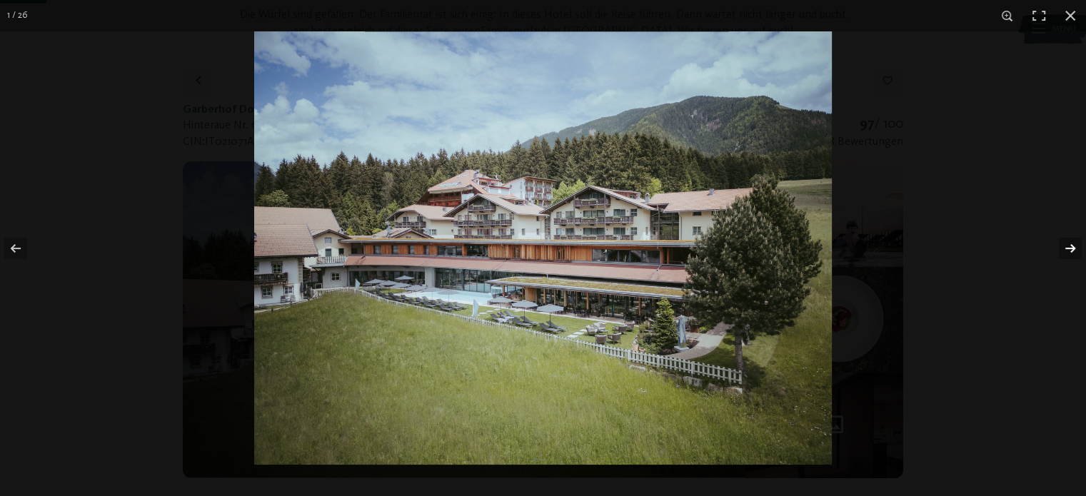
click at [1069, 241] on button "button" at bounding box center [1061, 248] width 50 height 71
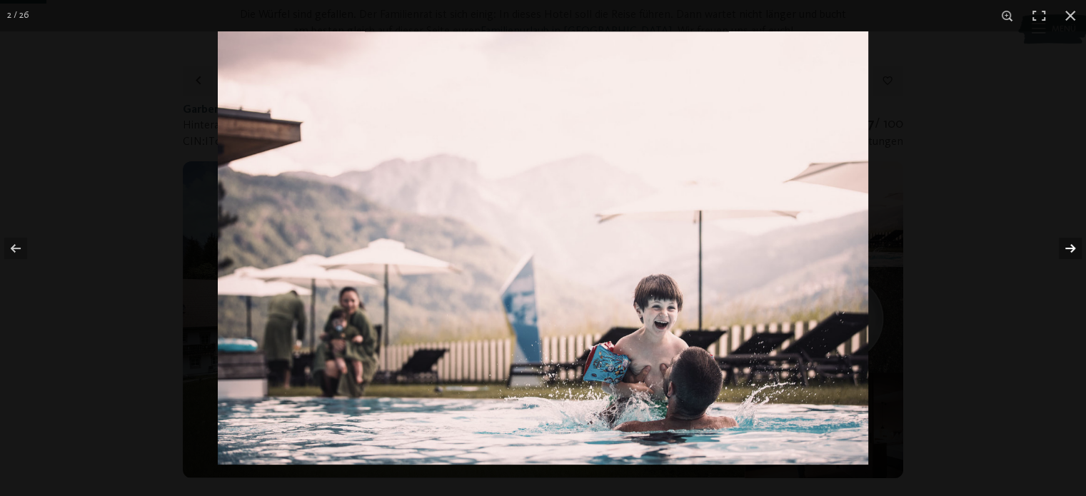
click at [1069, 241] on button "button" at bounding box center [1061, 248] width 50 height 71
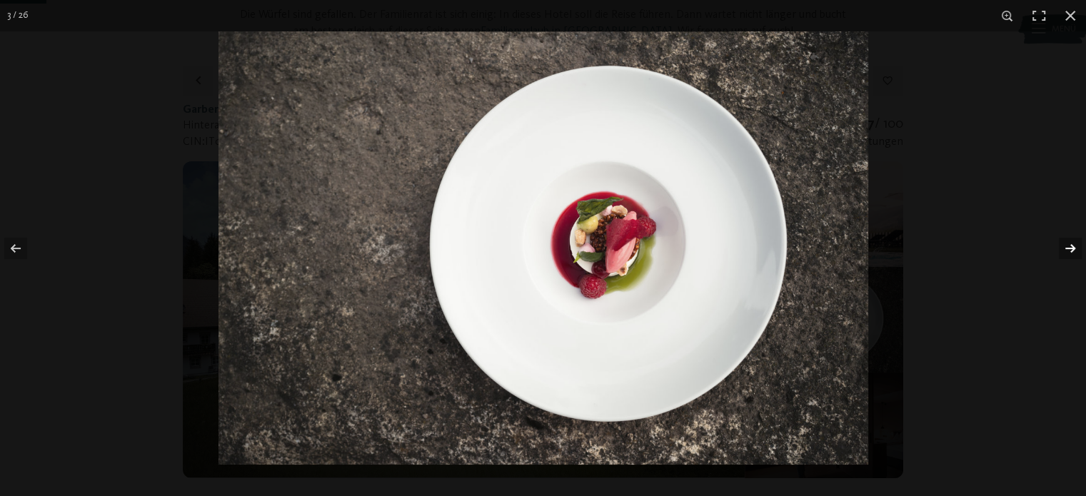
click at [1069, 241] on button "button" at bounding box center [1061, 248] width 50 height 71
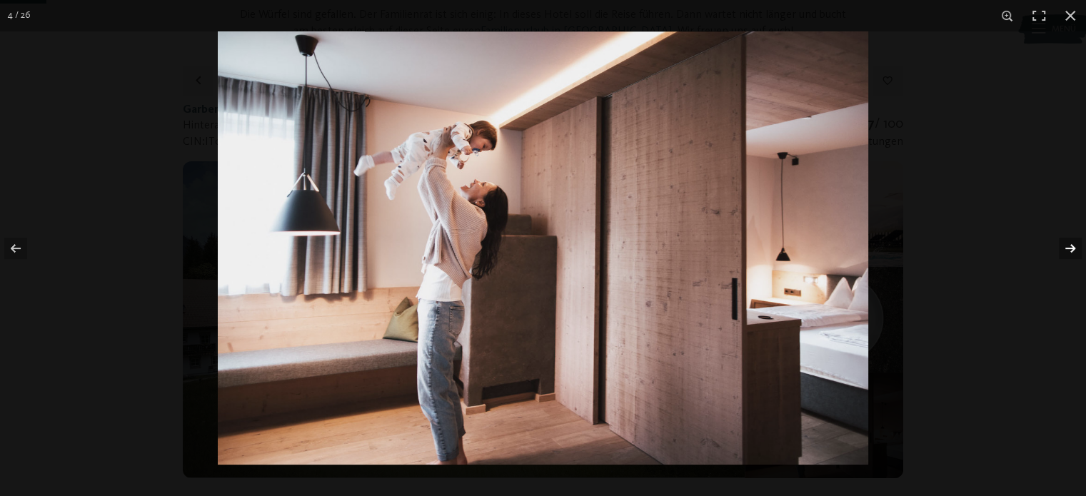
click at [1069, 241] on button "button" at bounding box center [1061, 248] width 50 height 71
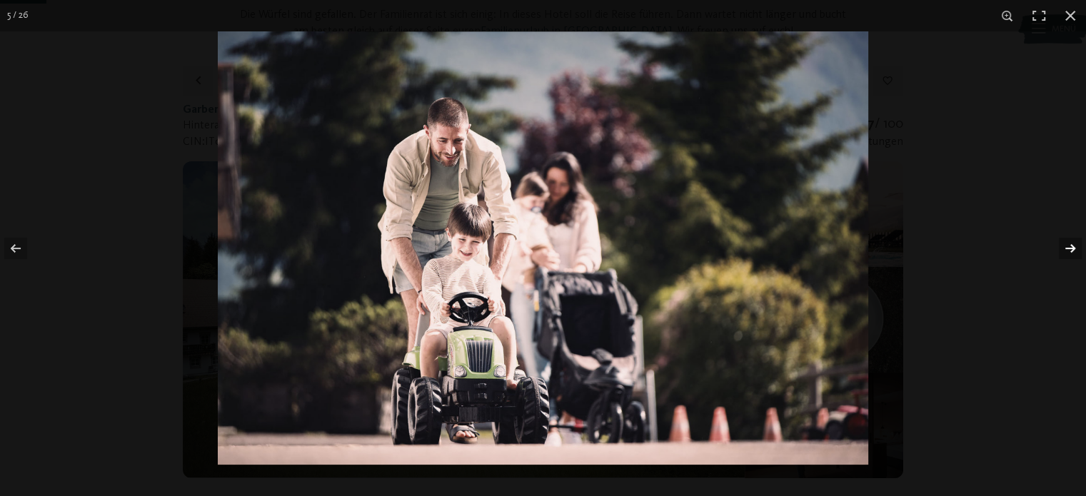
click at [1069, 241] on button "button" at bounding box center [1061, 248] width 50 height 71
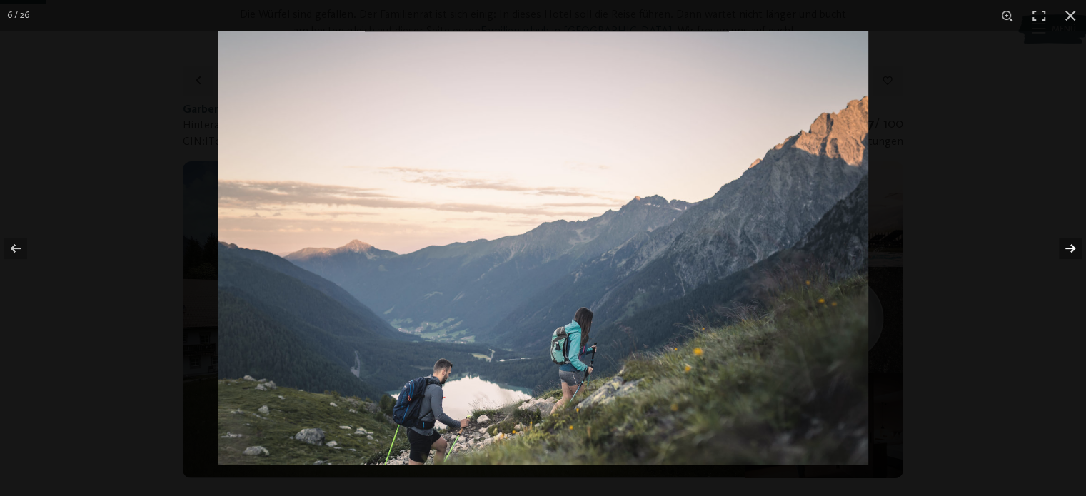
click at [1069, 241] on button "button" at bounding box center [1061, 248] width 50 height 71
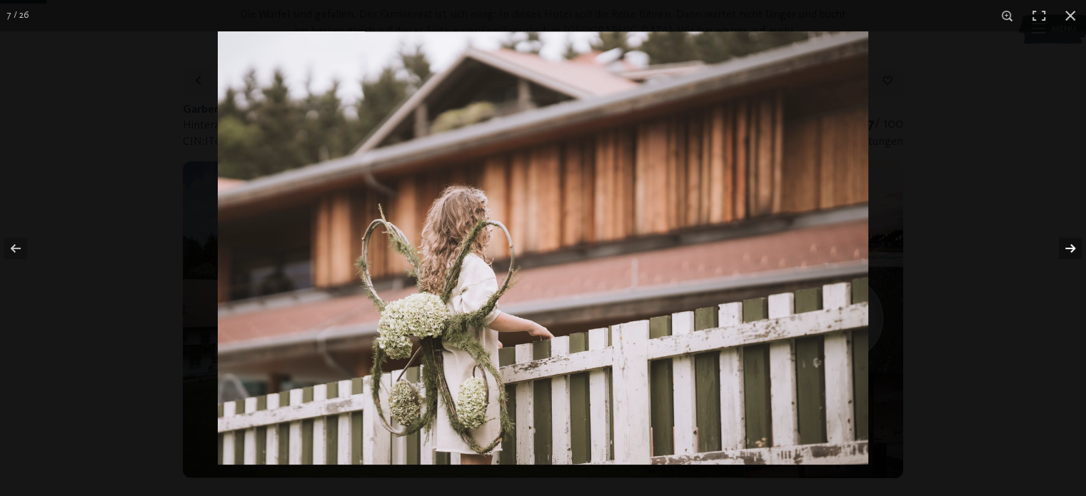
click at [1069, 241] on button "button" at bounding box center [1061, 248] width 50 height 71
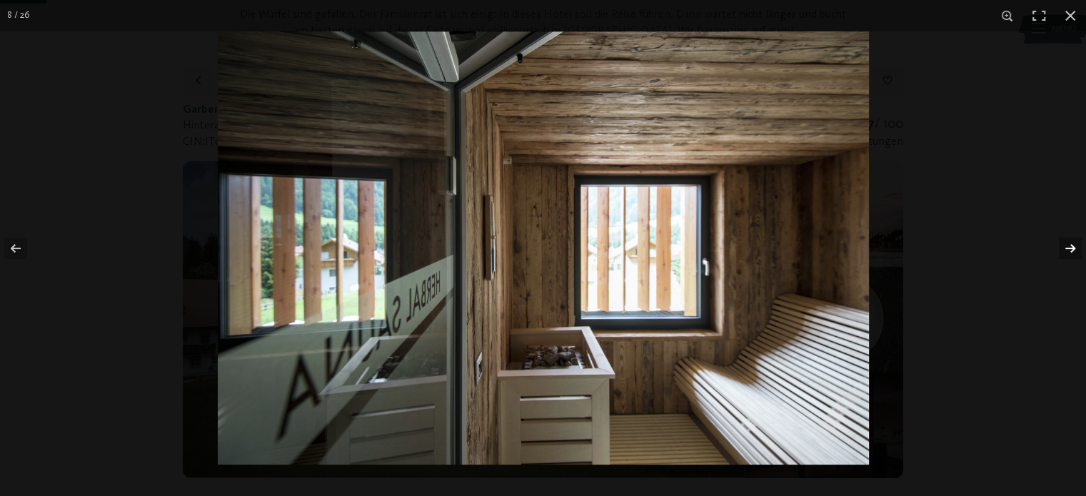
click at [1069, 241] on button "button" at bounding box center [1061, 248] width 50 height 71
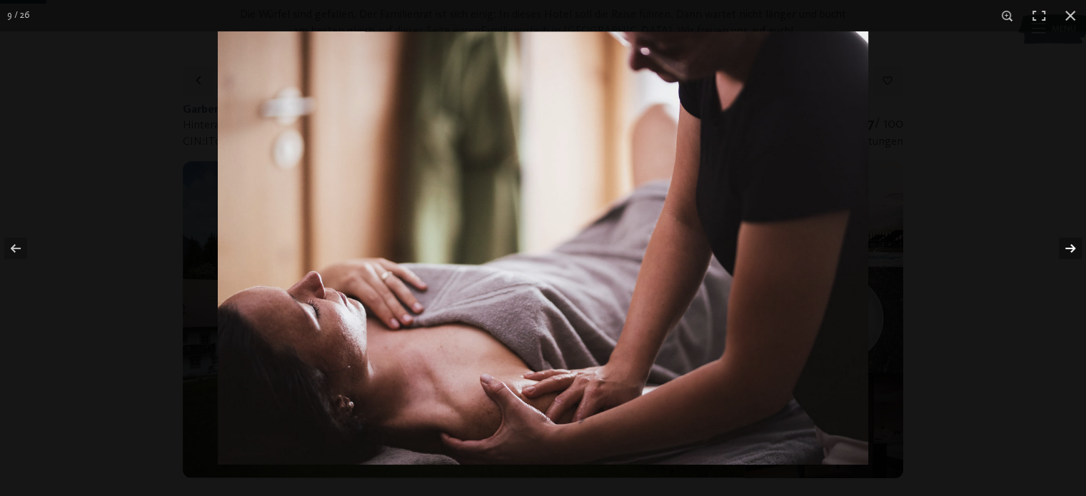
click at [1069, 241] on button "button" at bounding box center [1061, 248] width 50 height 71
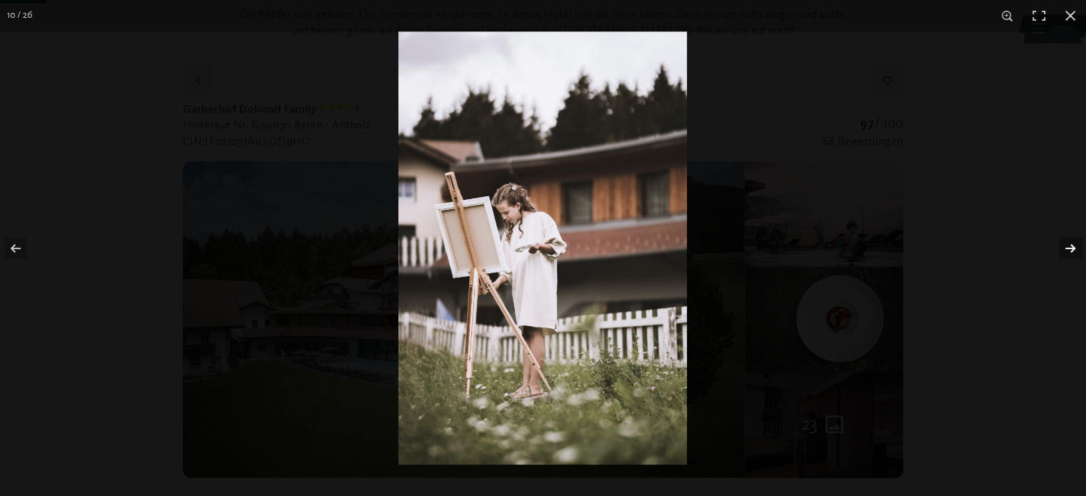
click at [1069, 241] on button "button" at bounding box center [1061, 248] width 50 height 71
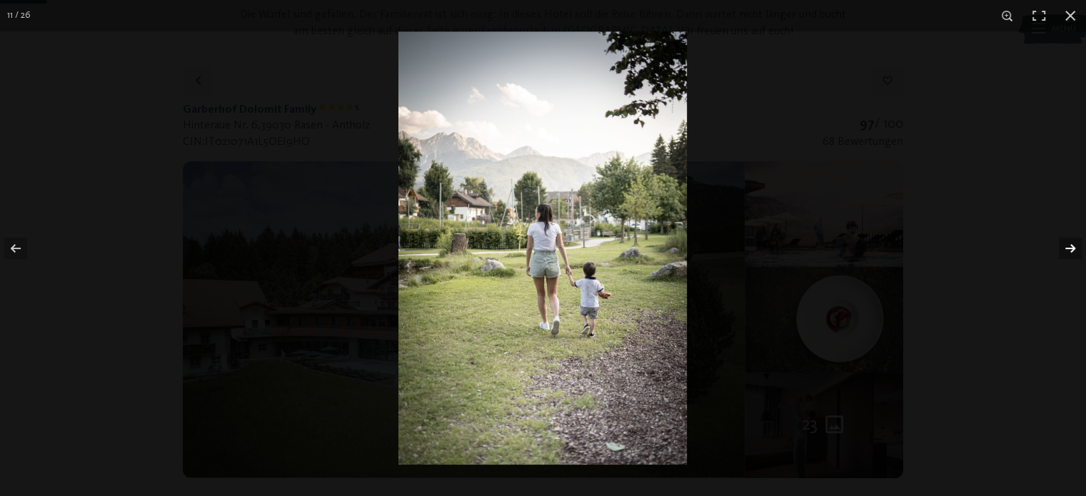
click at [1069, 241] on button "button" at bounding box center [1061, 248] width 50 height 71
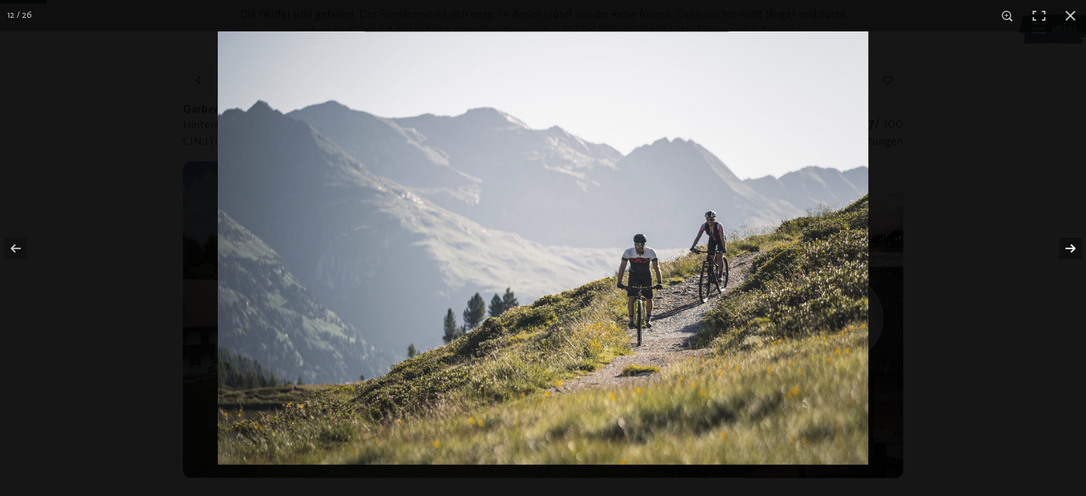
click at [1069, 241] on button "button" at bounding box center [1061, 248] width 50 height 71
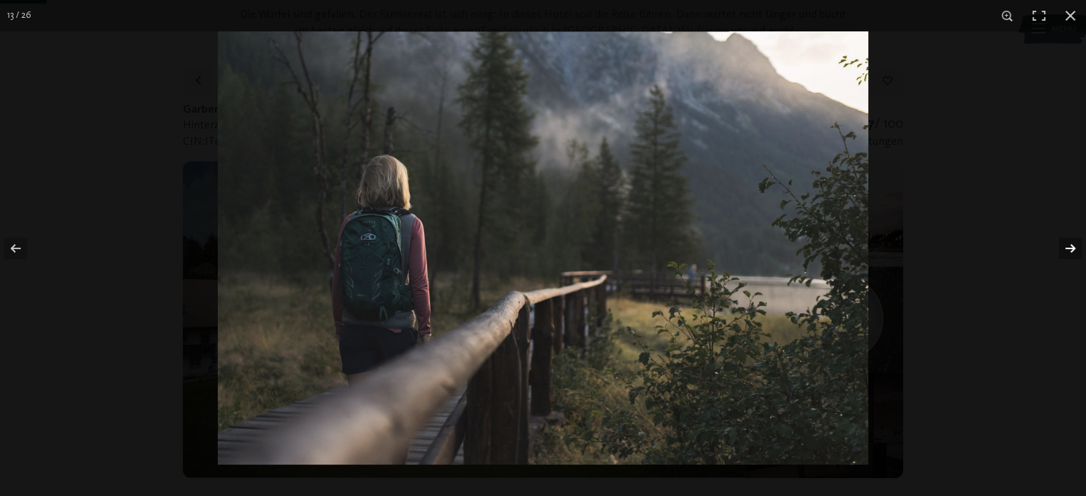
click at [1069, 241] on button "button" at bounding box center [1061, 248] width 50 height 71
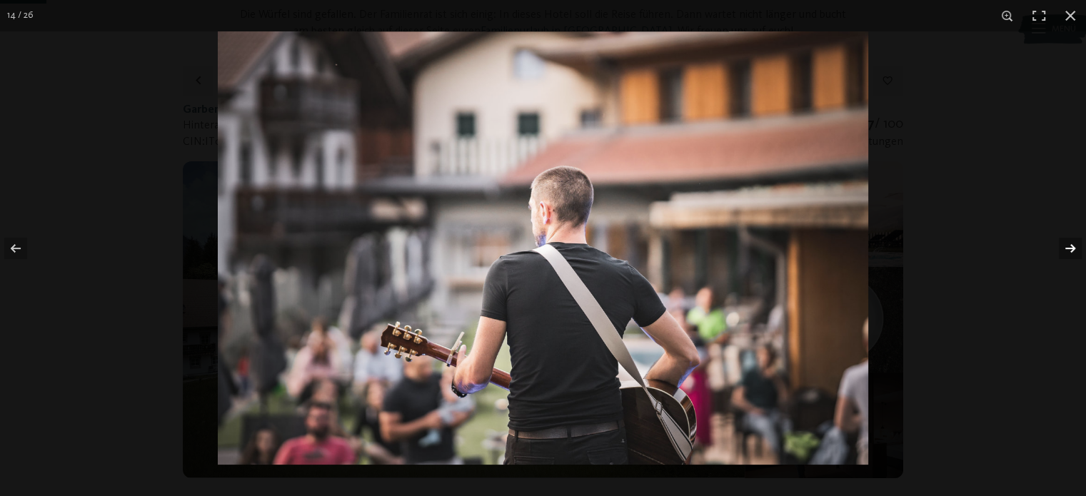
click at [1069, 241] on button "button" at bounding box center [1061, 248] width 50 height 71
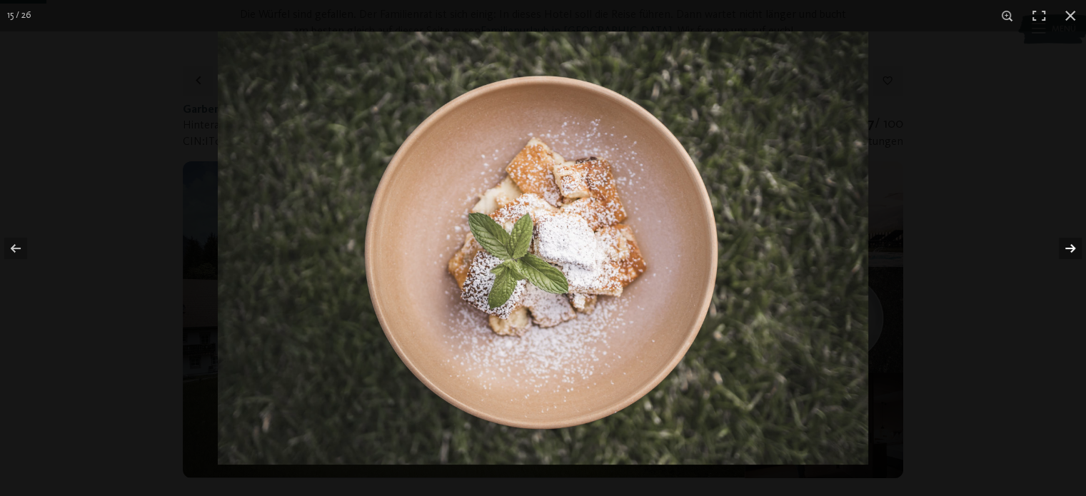
click at [1069, 241] on button "button" at bounding box center [1061, 248] width 50 height 71
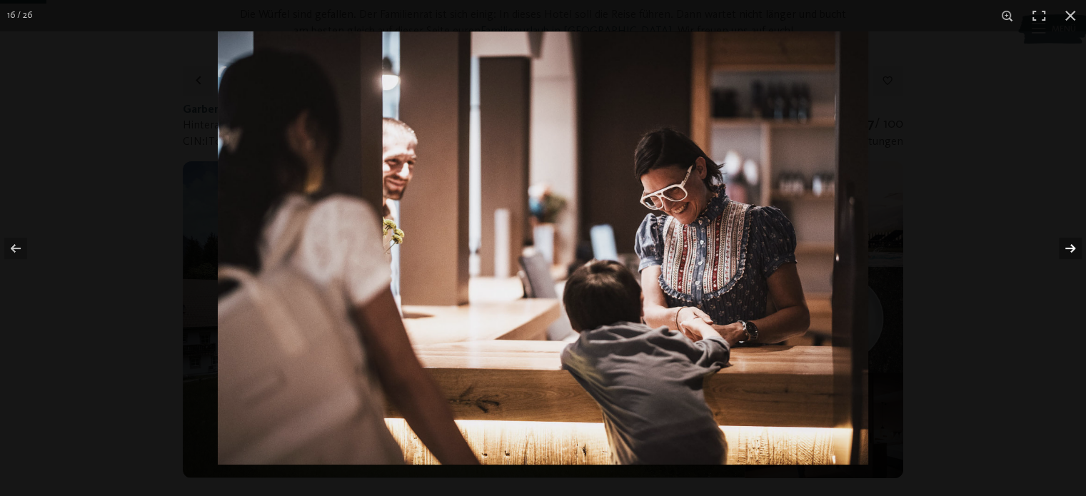
click at [1069, 241] on button "button" at bounding box center [1061, 248] width 50 height 71
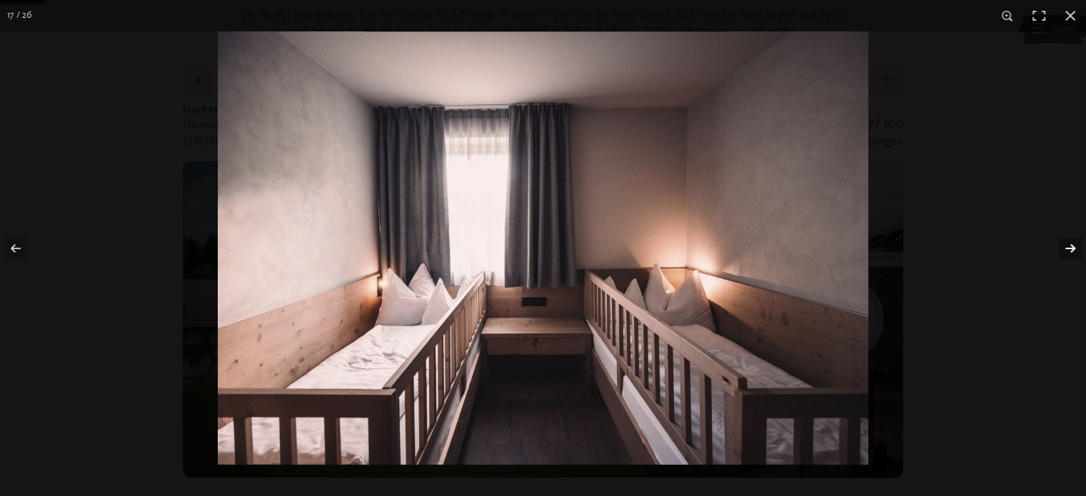
click at [1069, 241] on button "button" at bounding box center [1061, 248] width 50 height 71
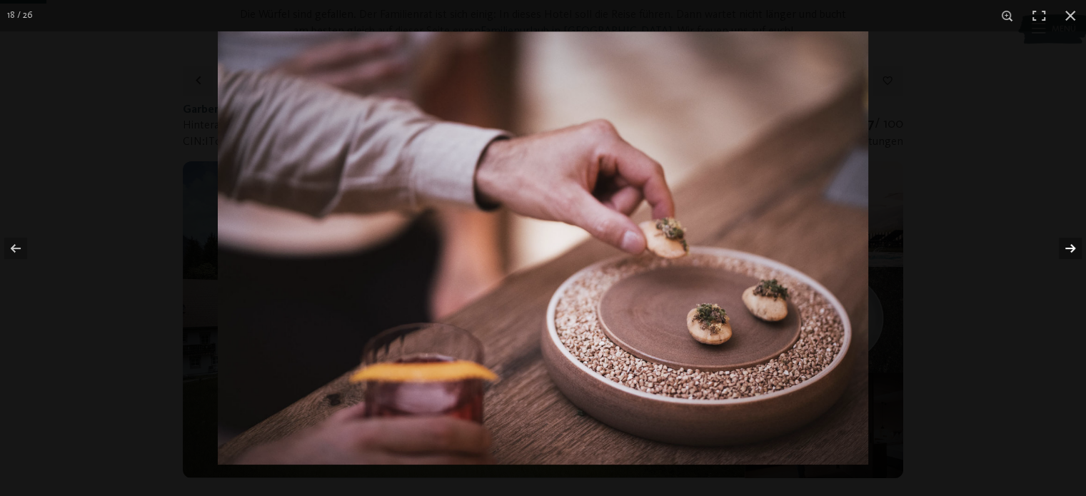
click at [1069, 241] on button "button" at bounding box center [1061, 248] width 50 height 71
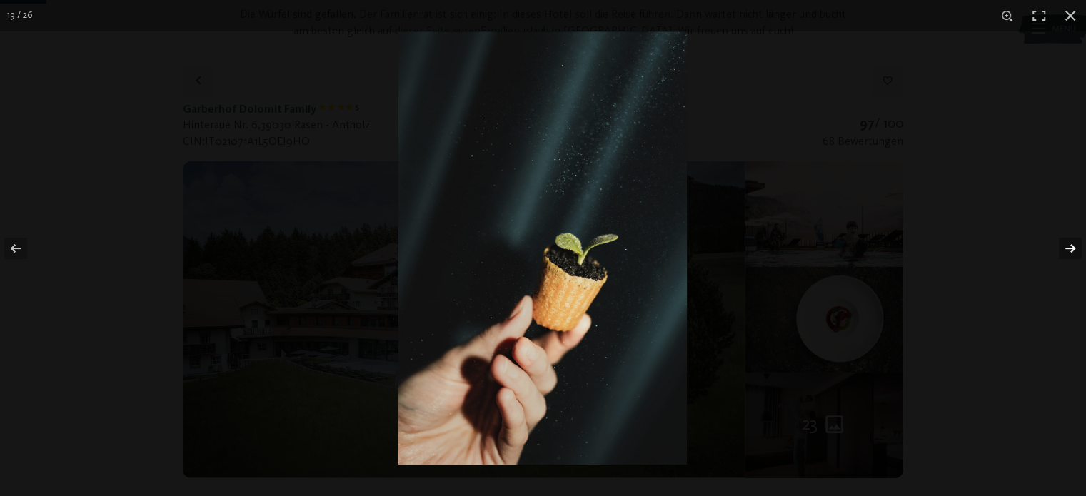
click at [1069, 241] on button "button" at bounding box center [1061, 248] width 50 height 71
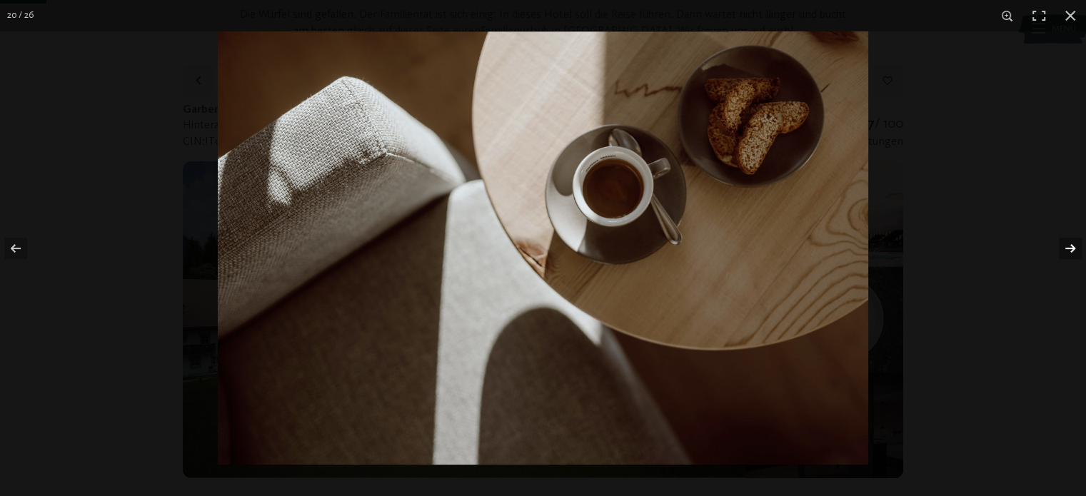
click at [1069, 241] on button "button" at bounding box center [1061, 248] width 50 height 71
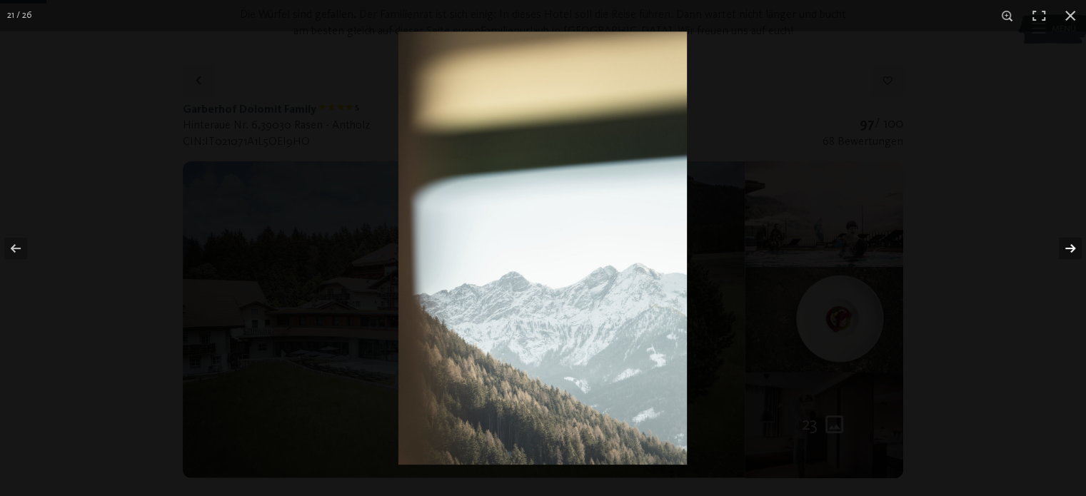
click at [1069, 241] on button "button" at bounding box center [1061, 248] width 50 height 71
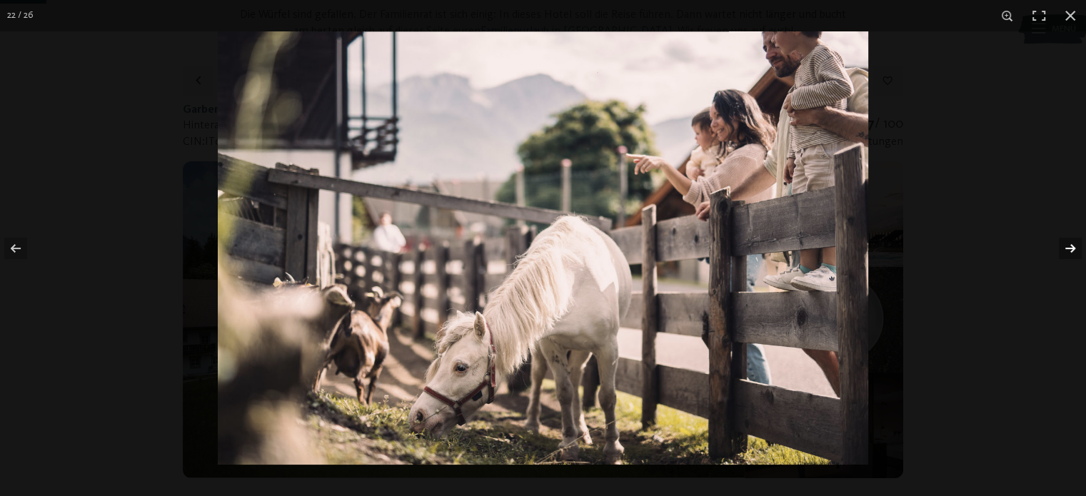
click at [1069, 241] on button "button" at bounding box center [1061, 248] width 50 height 71
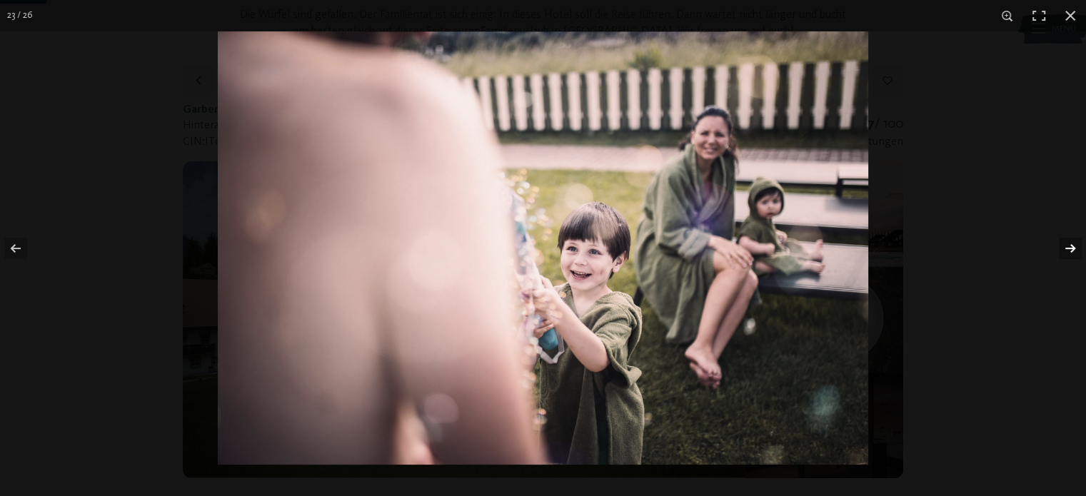
click at [1069, 241] on button "button" at bounding box center [1061, 248] width 50 height 71
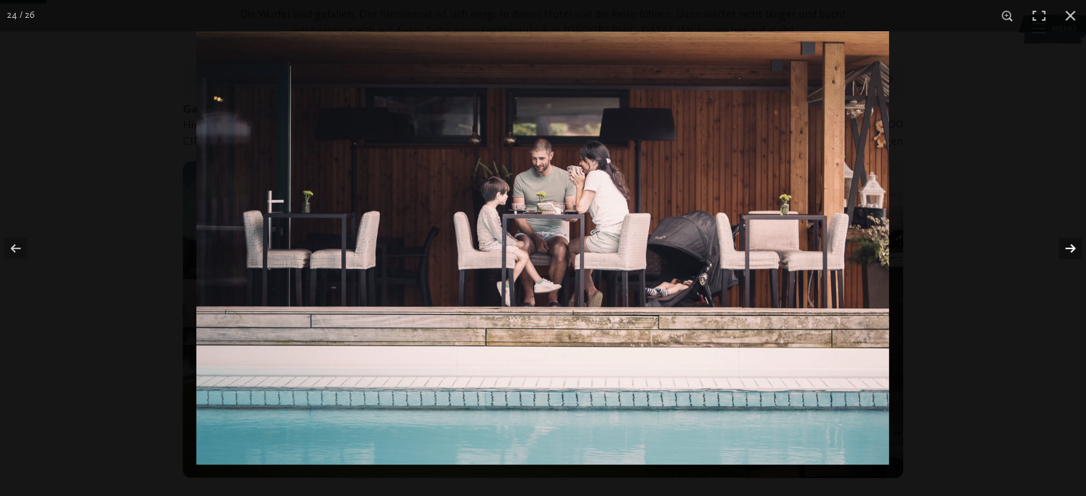
click at [1069, 241] on button "button" at bounding box center [1061, 248] width 50 height 71
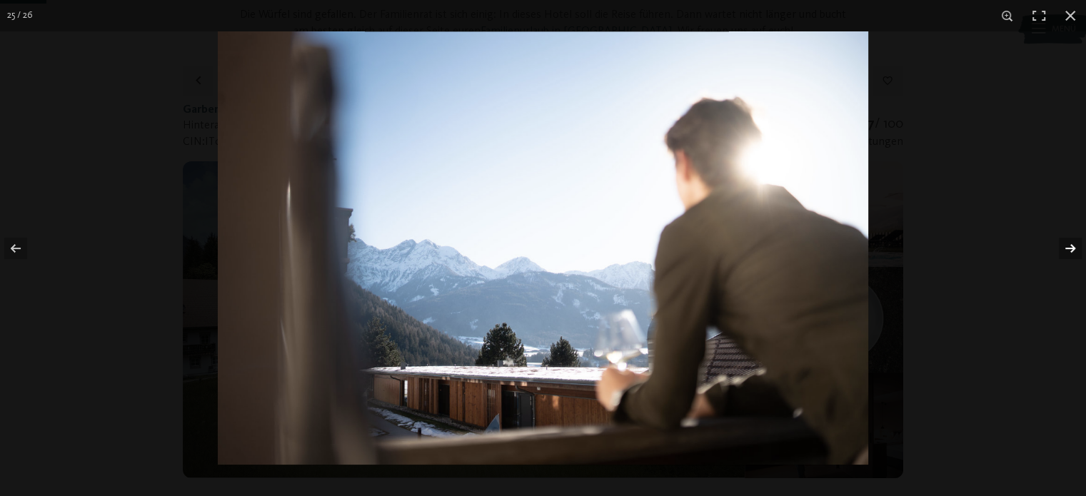
click at [1069, 241] on button "button" at bounding box center [1061, 248] width 50 height 71
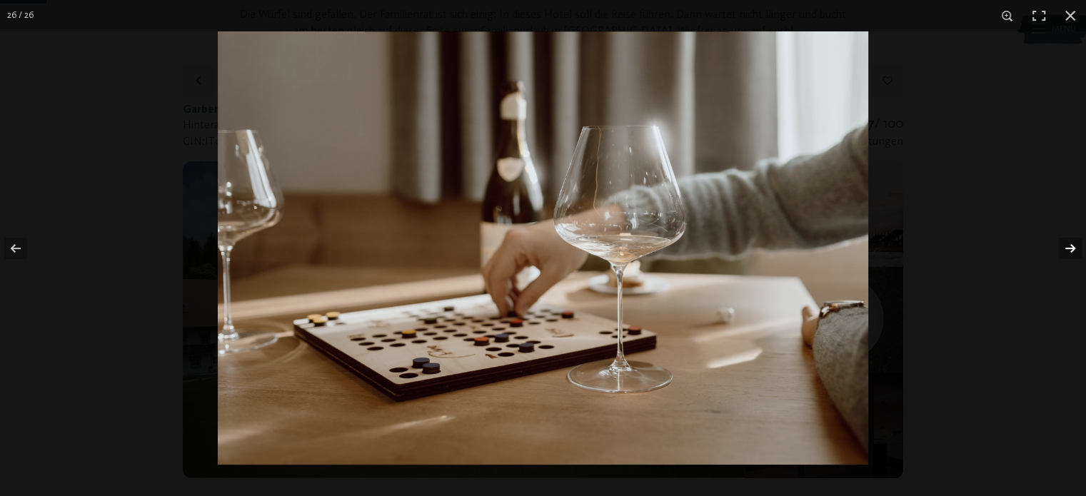
click at [1069, 241] on button "button" at bounding box center [1061, 248] width 50 height 71
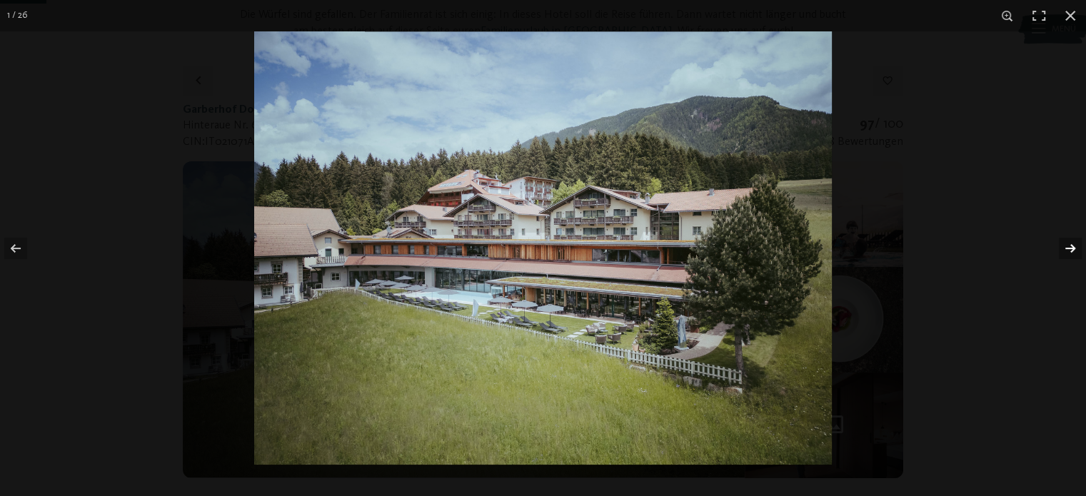
click at [1069, 241] on button "button" at bounding box center [1061, 248] width 50 height 71
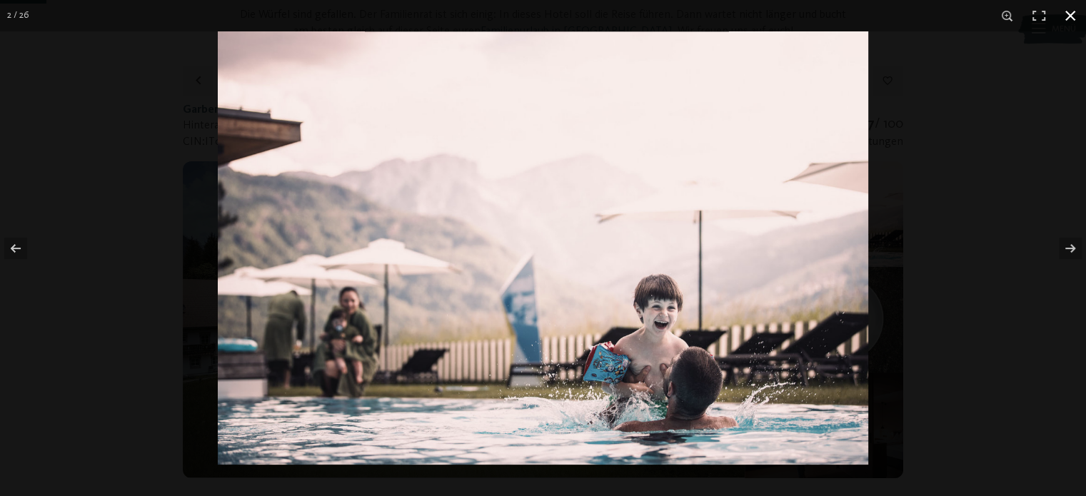
click at [1074, 13] on button "button" at bounding box center [1070, 15] width 31 height 31
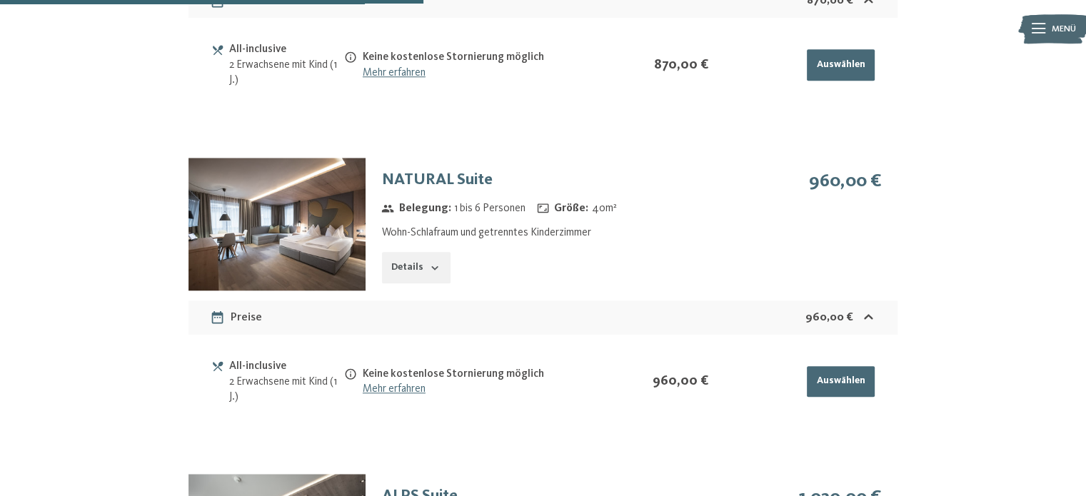
scroll to position [1325, 0]
